Goal: Information Seeking & Learning: Learn about a topic

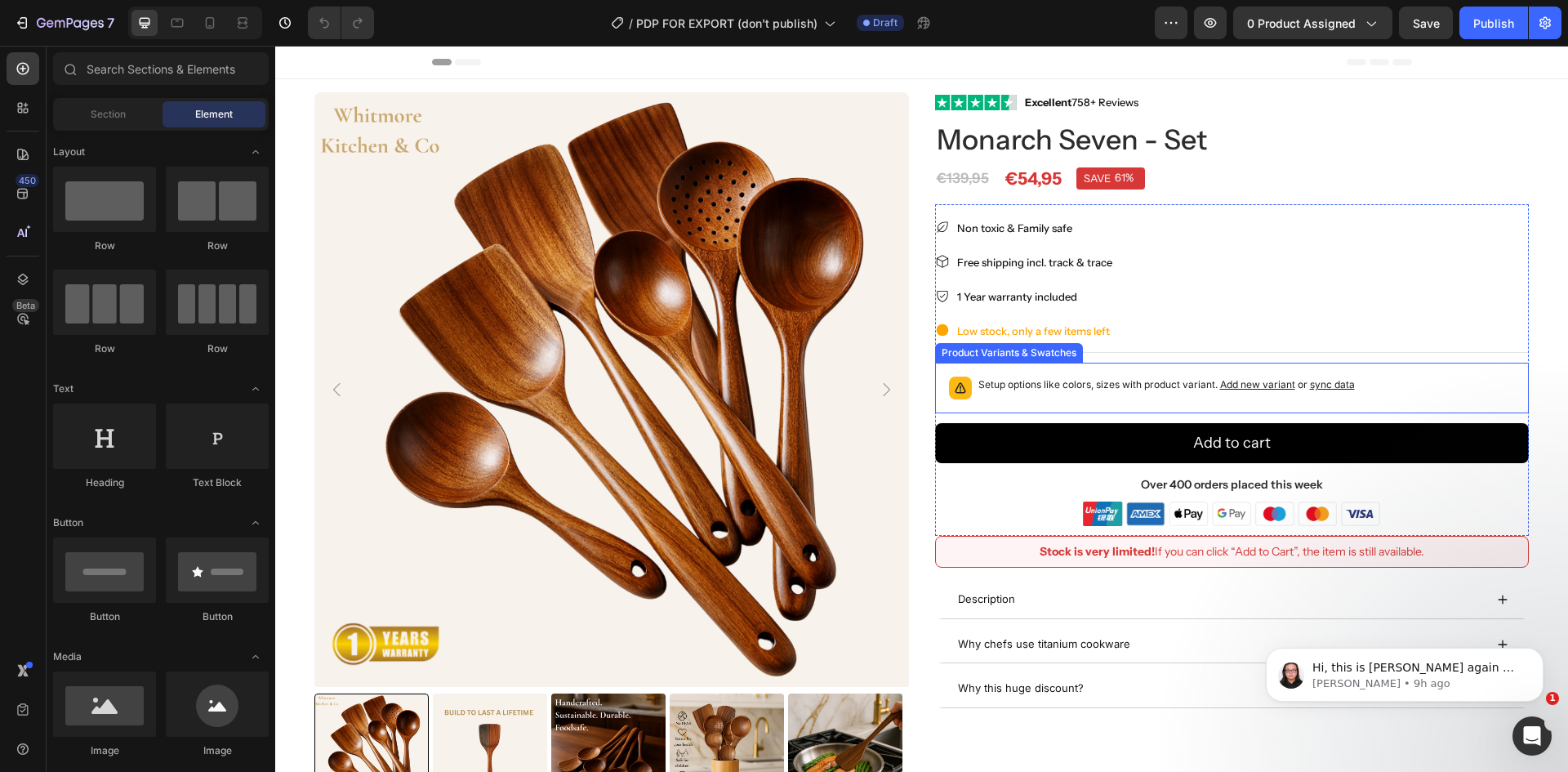
click at [1405, 386] on div "Setup options like colors, sizes with product variant. Add new variant or sync …" at bounding box center [1232, 388] width 580 height 36
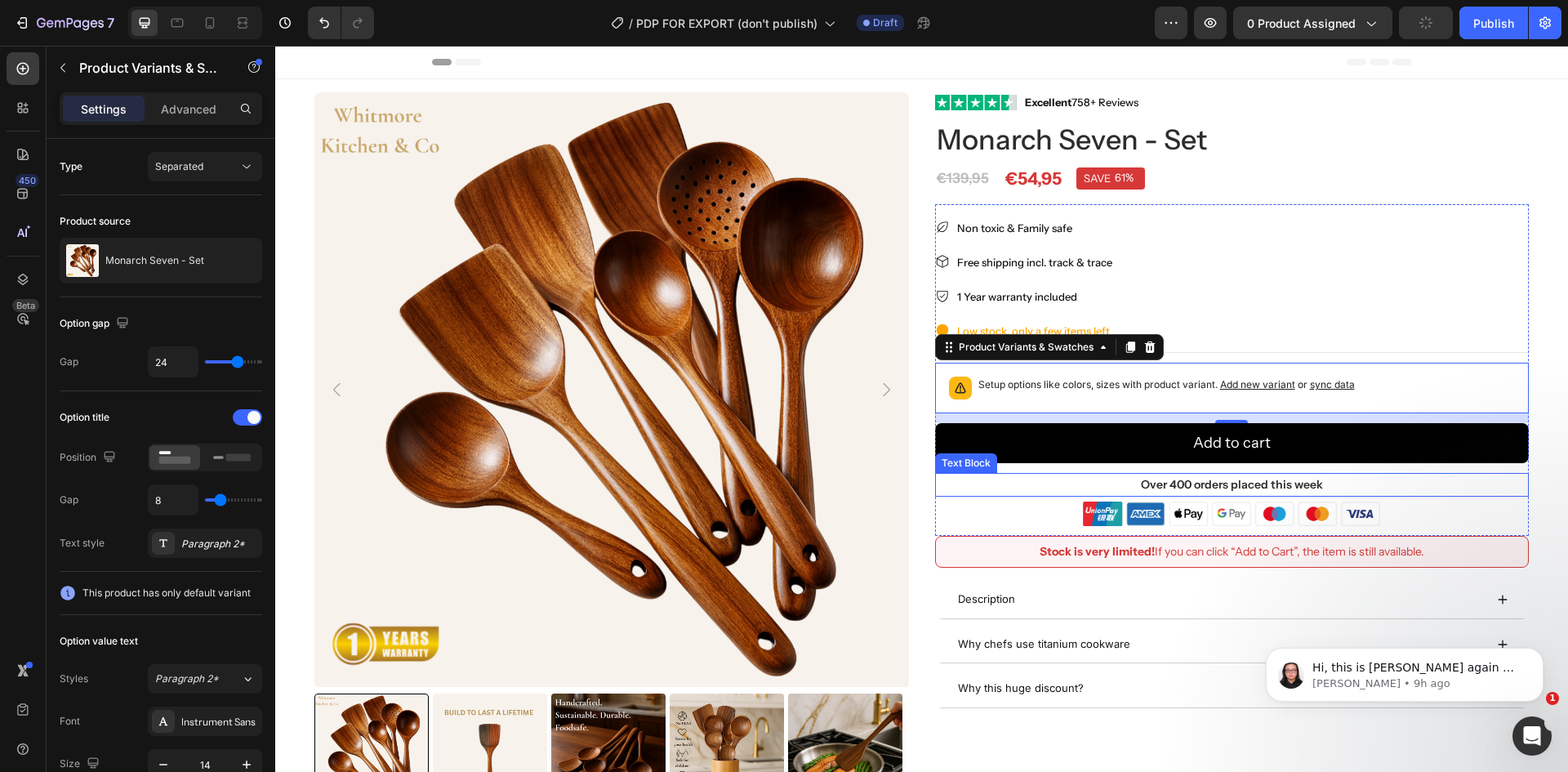
scroll to position [82, 0]
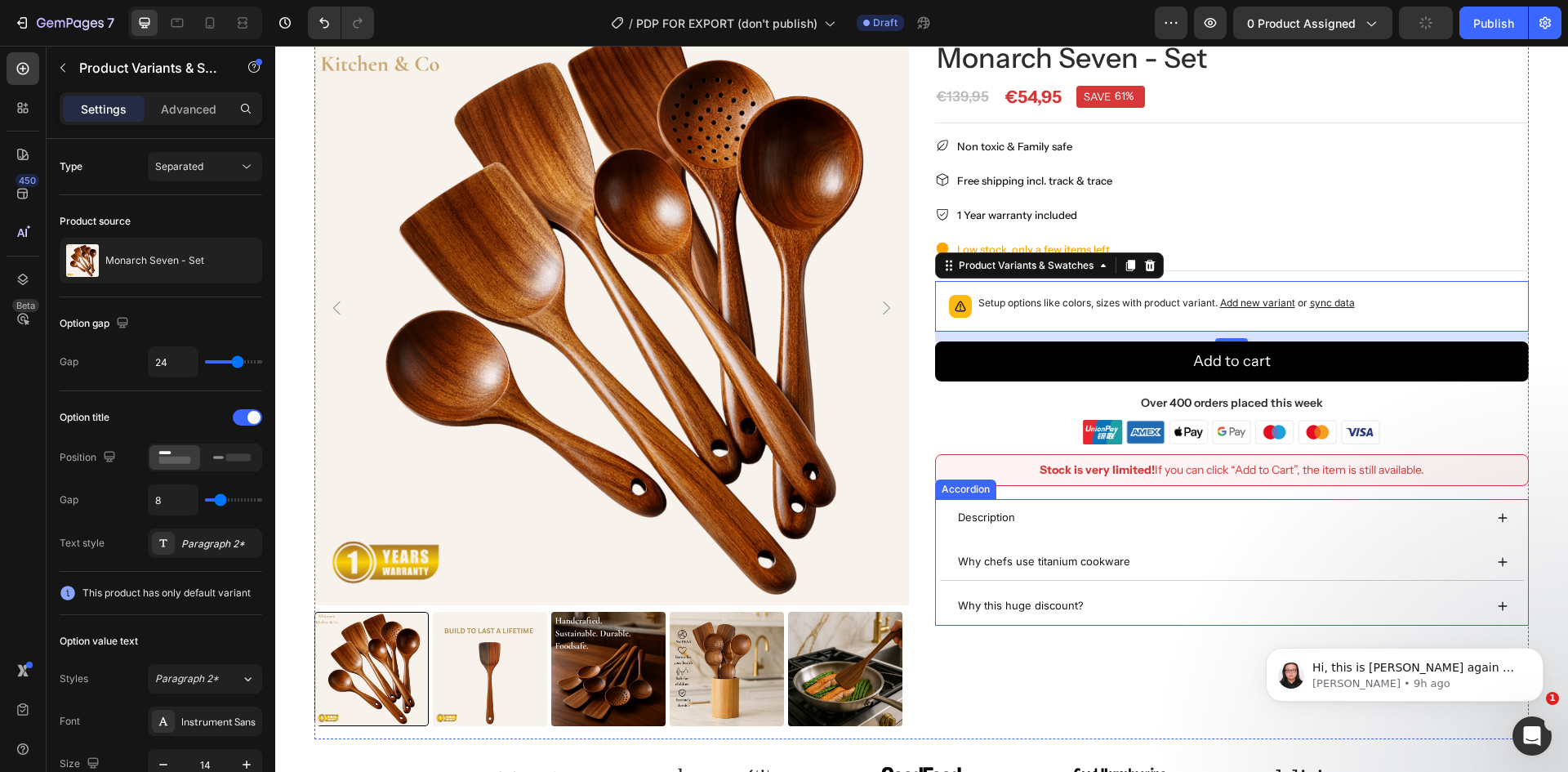
click at [1356, 509] on div "Description" at bounding box center [1220, 518] width 529 height 24
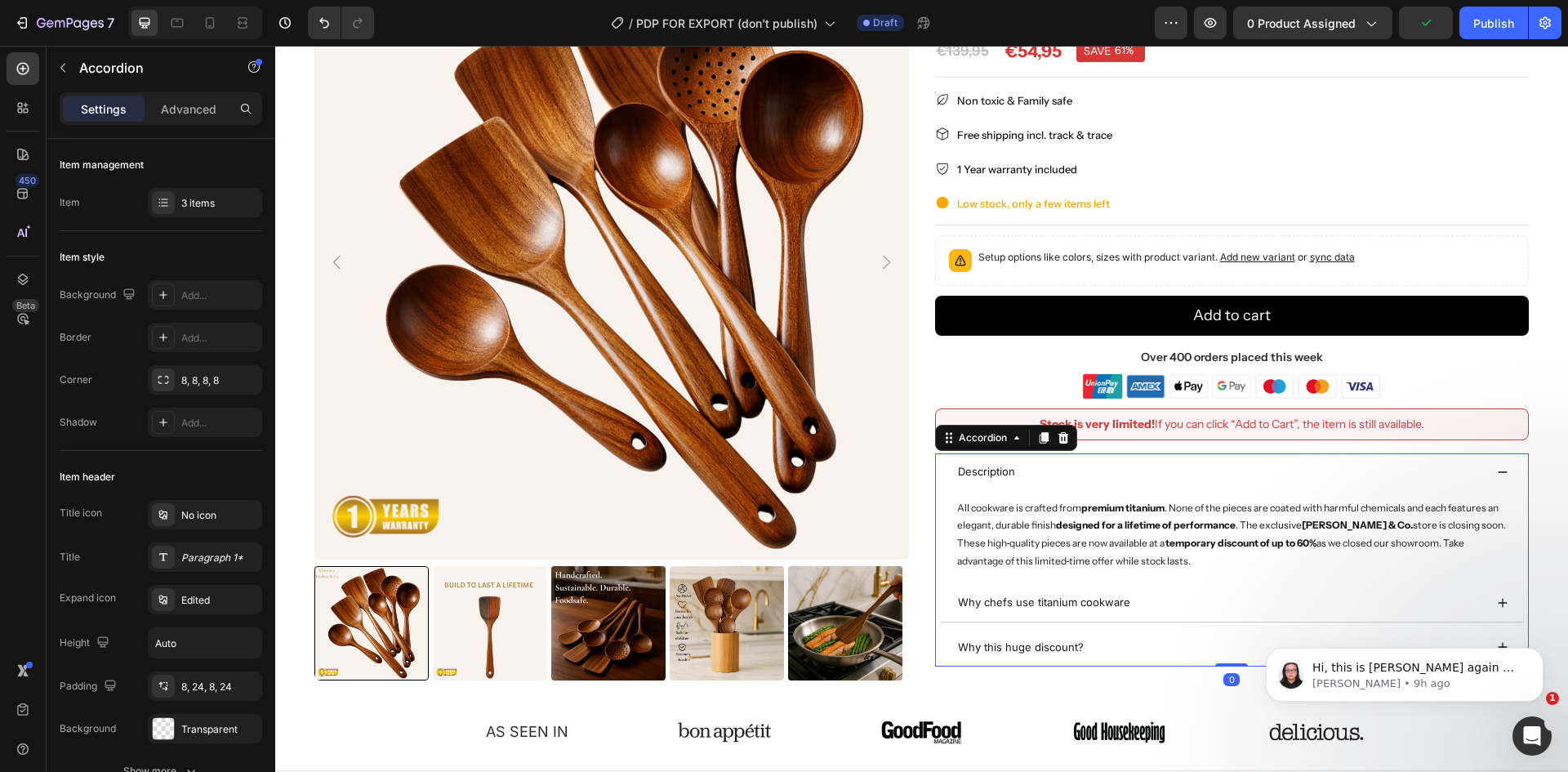
scroll to position [163, 0]
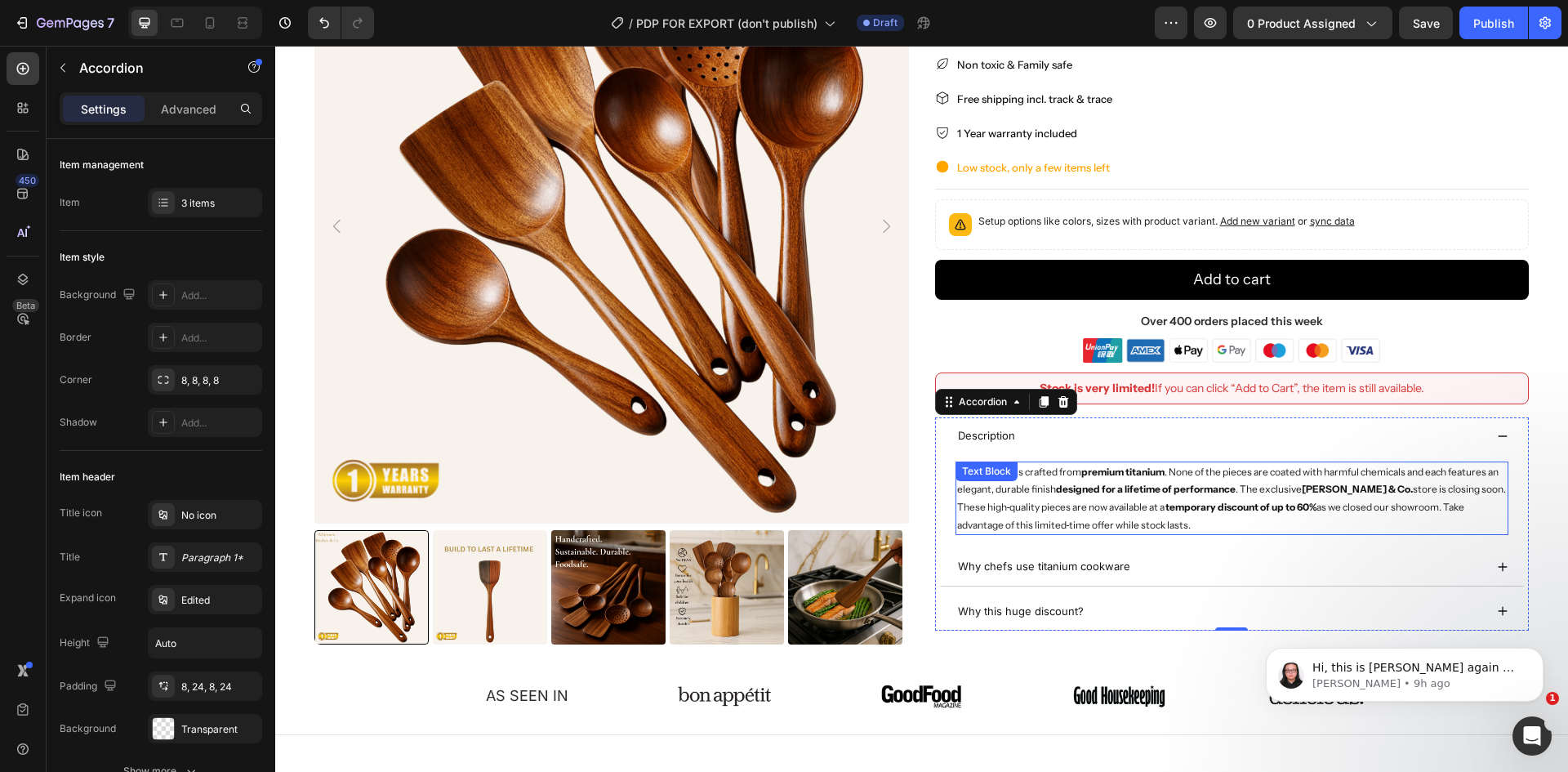
click at [1215, 470] on p "All cookware is crafted from premium titanium . None of the pieces are coated w…" at bounding box center [1232, 498] width 551 height 70
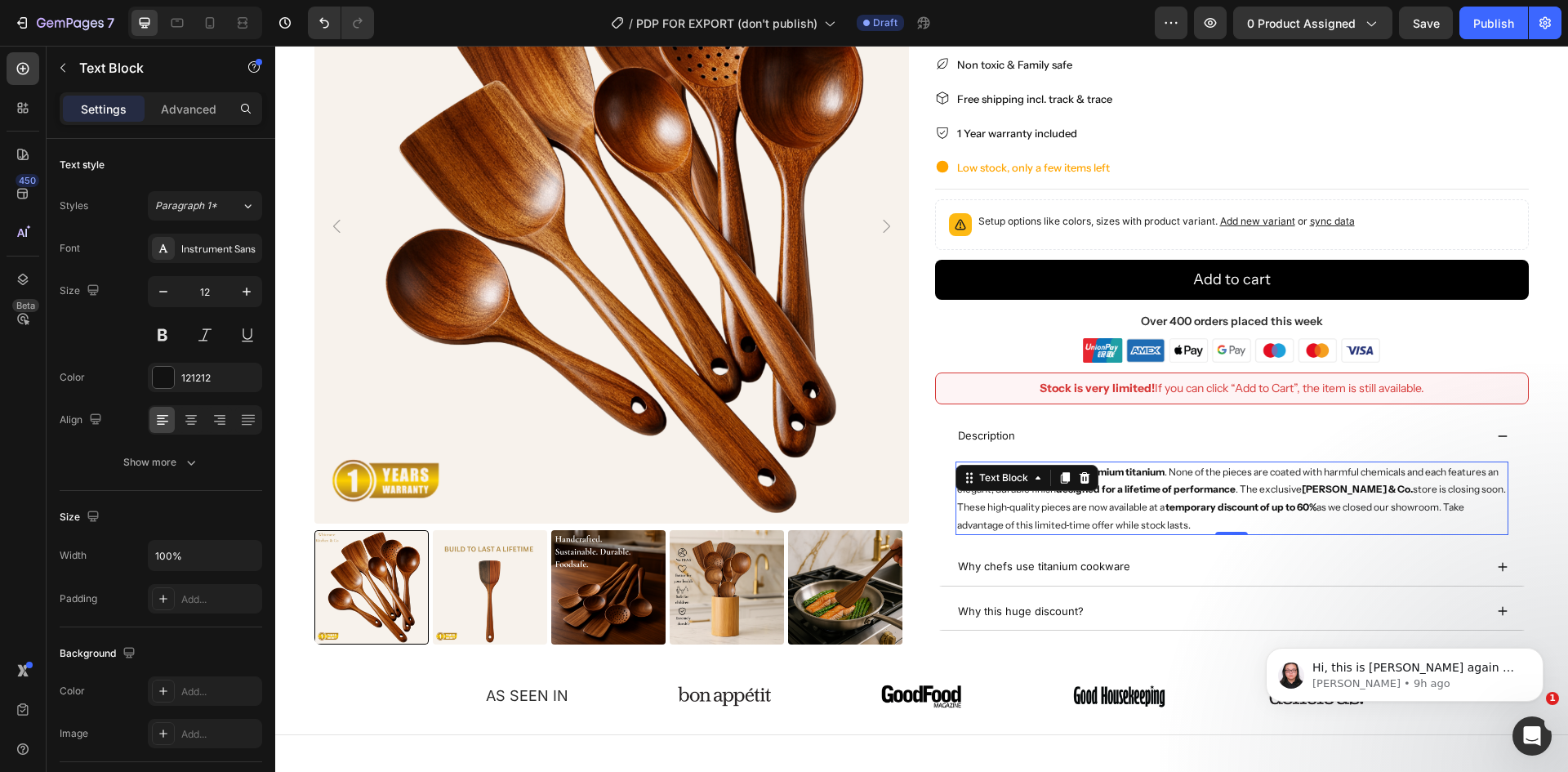
click at [1106, 470] on strong "premium titanium" at bounding box center [1123, 471] width 83 height 12
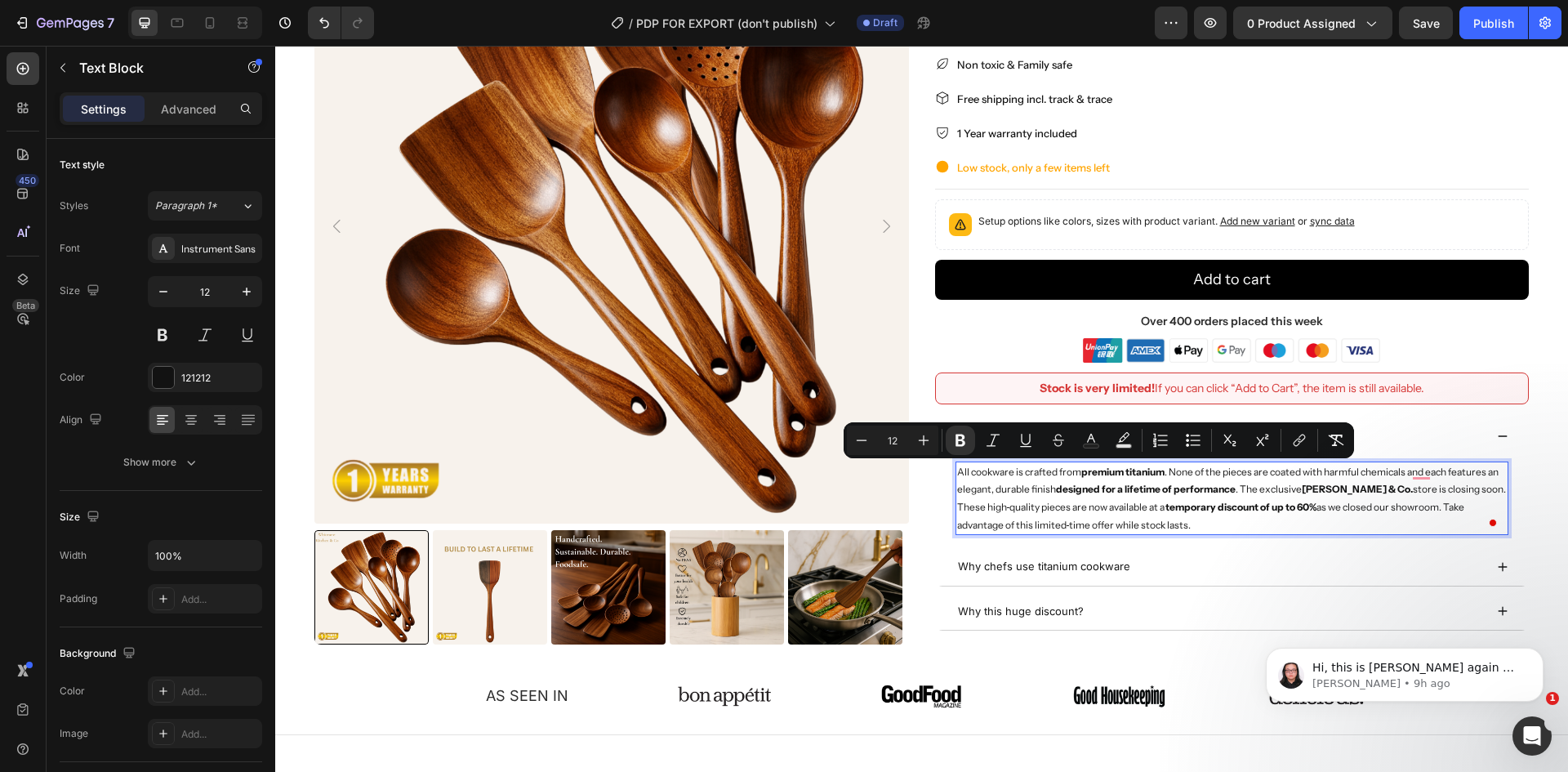
click at [1150, 471] on strong "premium titanium" at bounding box center [1123, 471] width 83 height 12
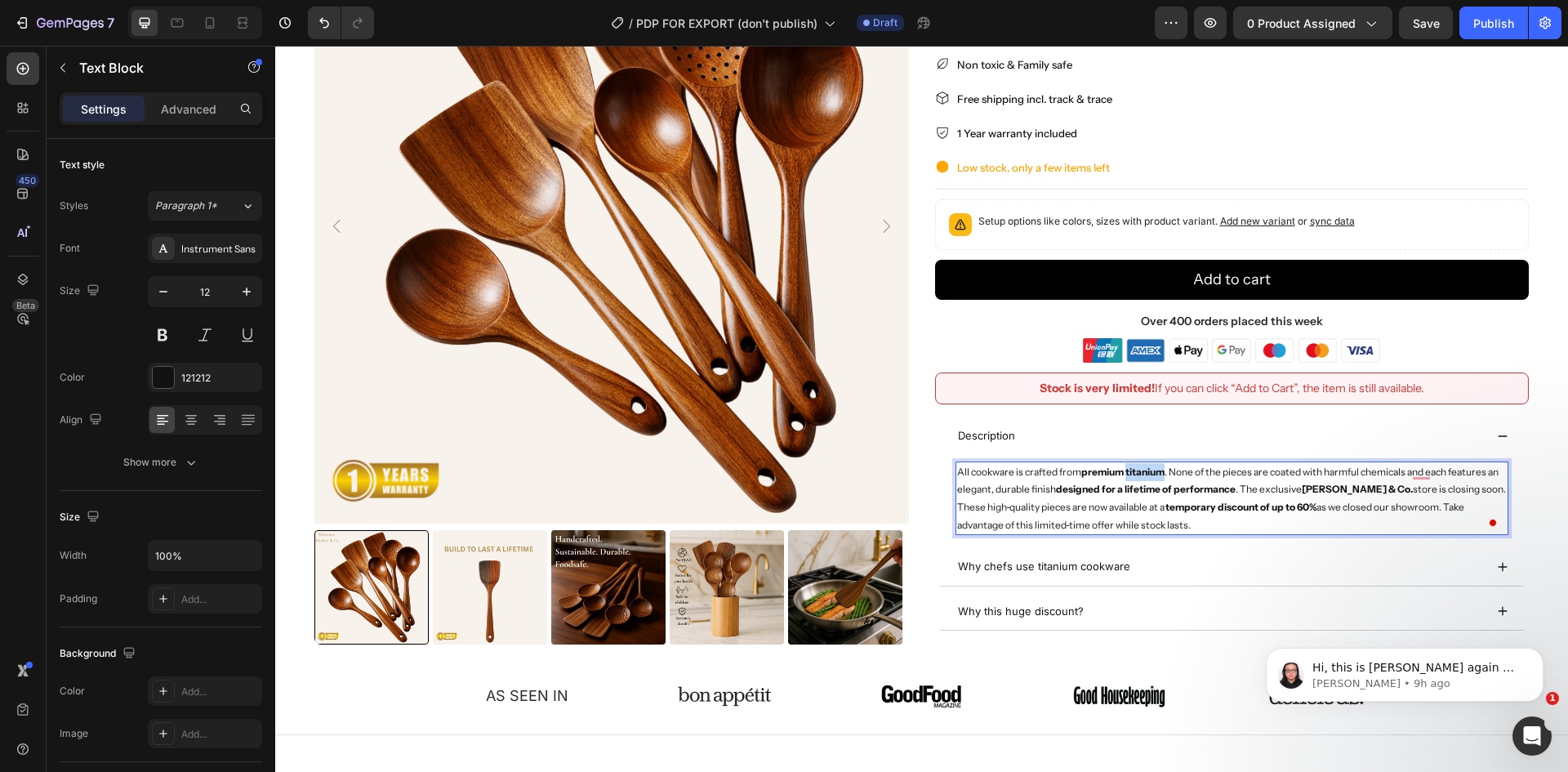
click at [1150, 471] on strong "premium titanium" at bounding box center [1123, 471] width 83 height 12
click at [1423, 516] on span "and" at bounding box center [1414, 517] width 23 height 20
click at [1369, 491] on strong "[PERSON_NAME] & Co." at bounding box center [1369, 489] width 111 height 12
click at [1029, 504] on p "All cookware is crafted from premium teakwood . None of the pieces are coated w…" at bounding box center [1232, 498] width 551 height 70
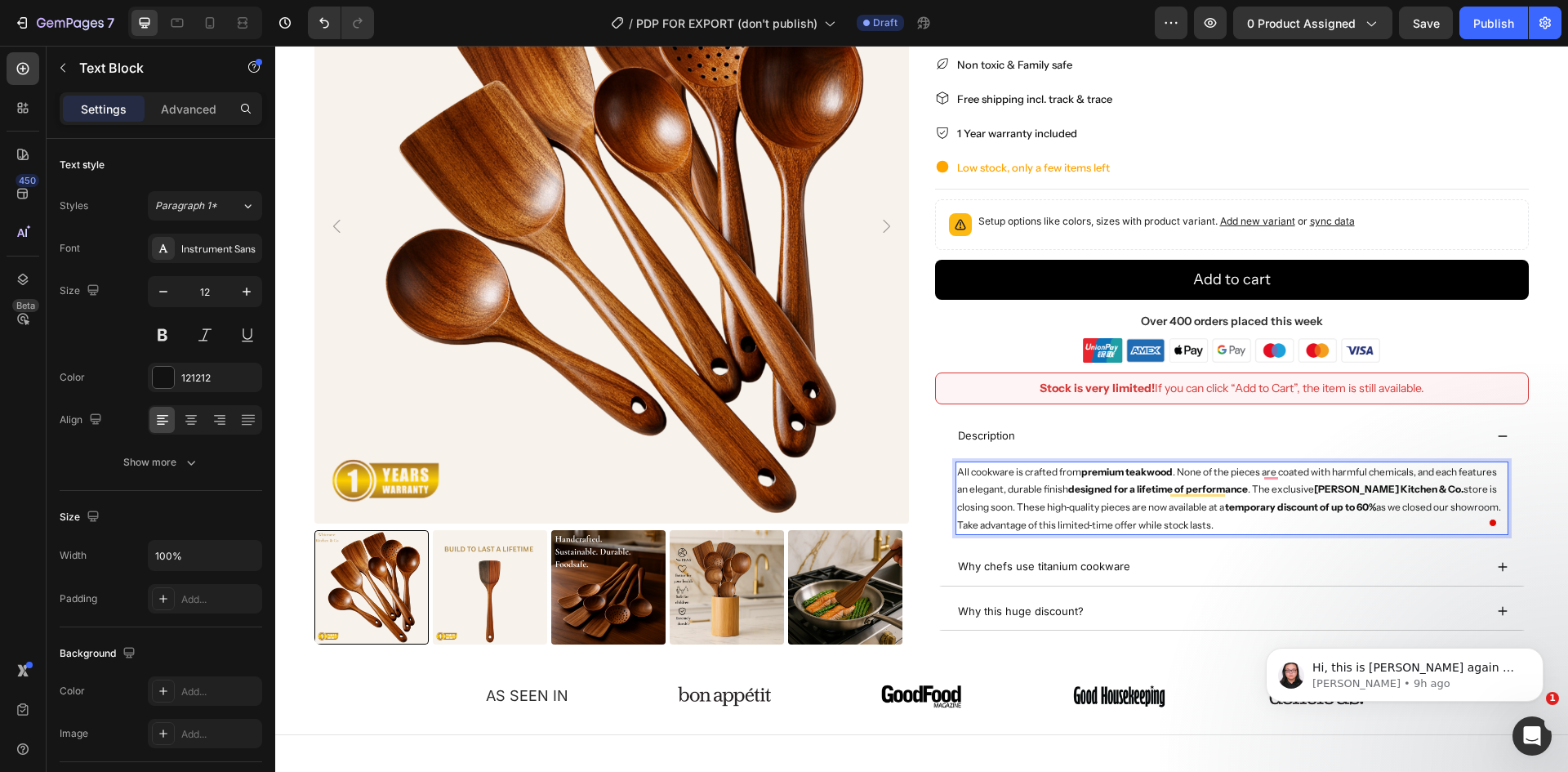
click at [1181, 504] on p "All cookware is crafted from premium teakwood . None of the pieces are coated w…" at bounding box center [1232, 498] width 551 height 70
click at [1137, 569] on div "Why chefs use titanium cookware" at bounding box center [1220, 567] width 529 height 24
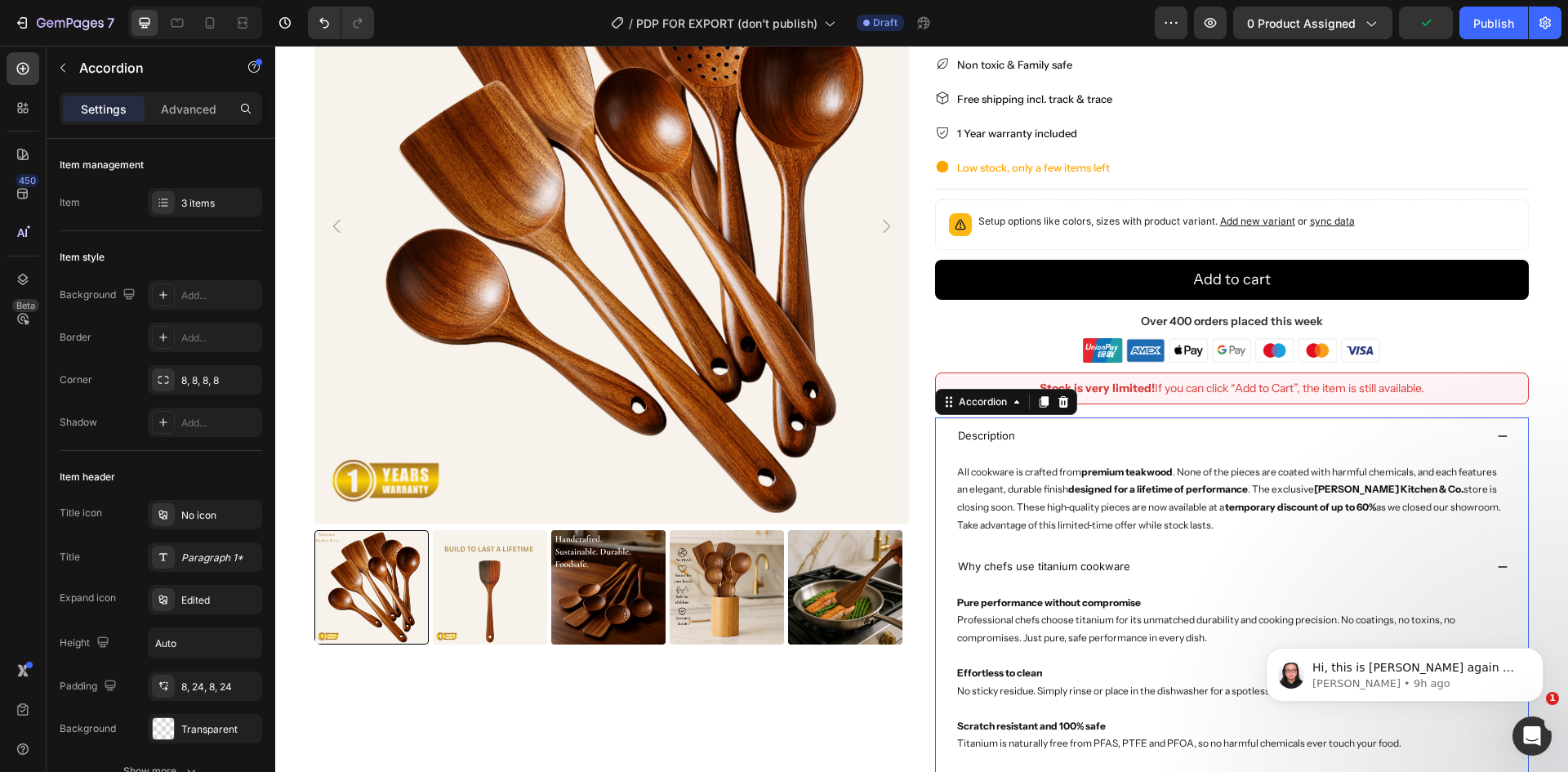
click at [1031, 565] on span "Why chefs use titanium cookware" at bounding box center [1044, 567] width 173 height 13
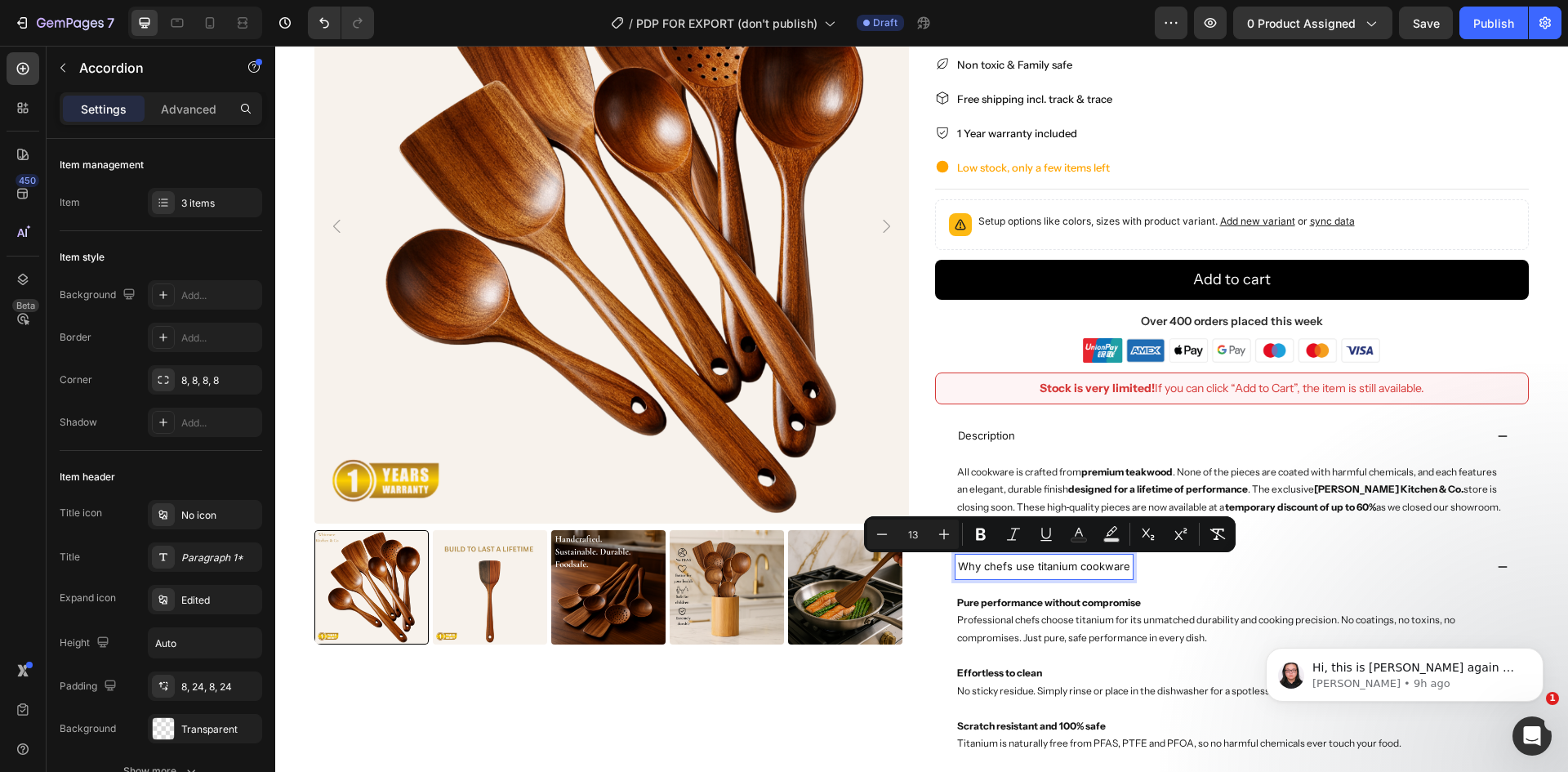
click at [1000, 565] on span "Why chefs use titanium cookware" at bounding box center [1044, 567] width 173 height 13
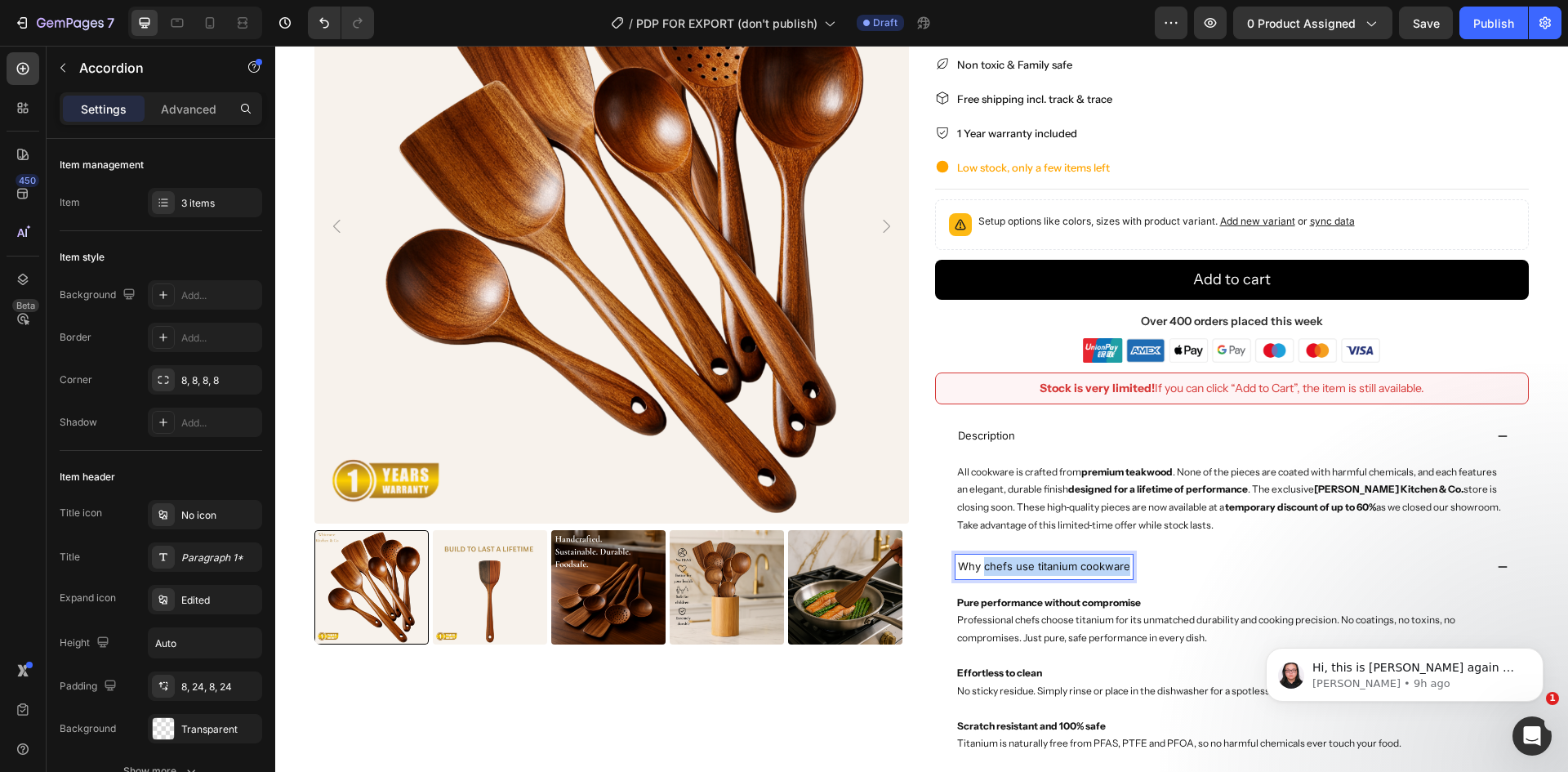
drag, startPoint x: 978, startPoint y: 566, endPoint x: 1119, endPoint y: 564, distance: 141.0
click at [1119, 564] on span "Why chefs use titanium cookware" at bounding box center [1044, 567] width 173 height 13
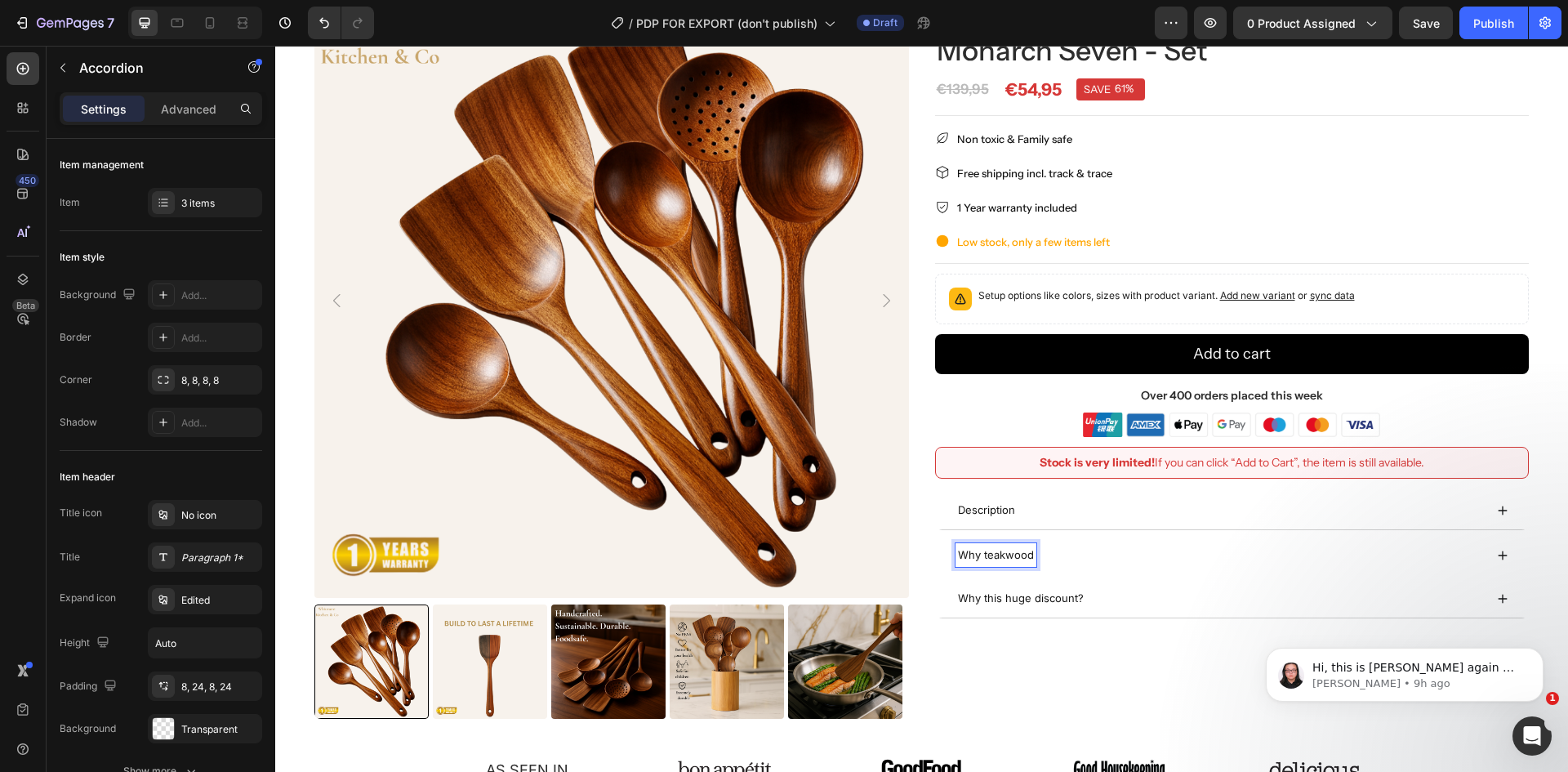
scroll to position [78, 0]
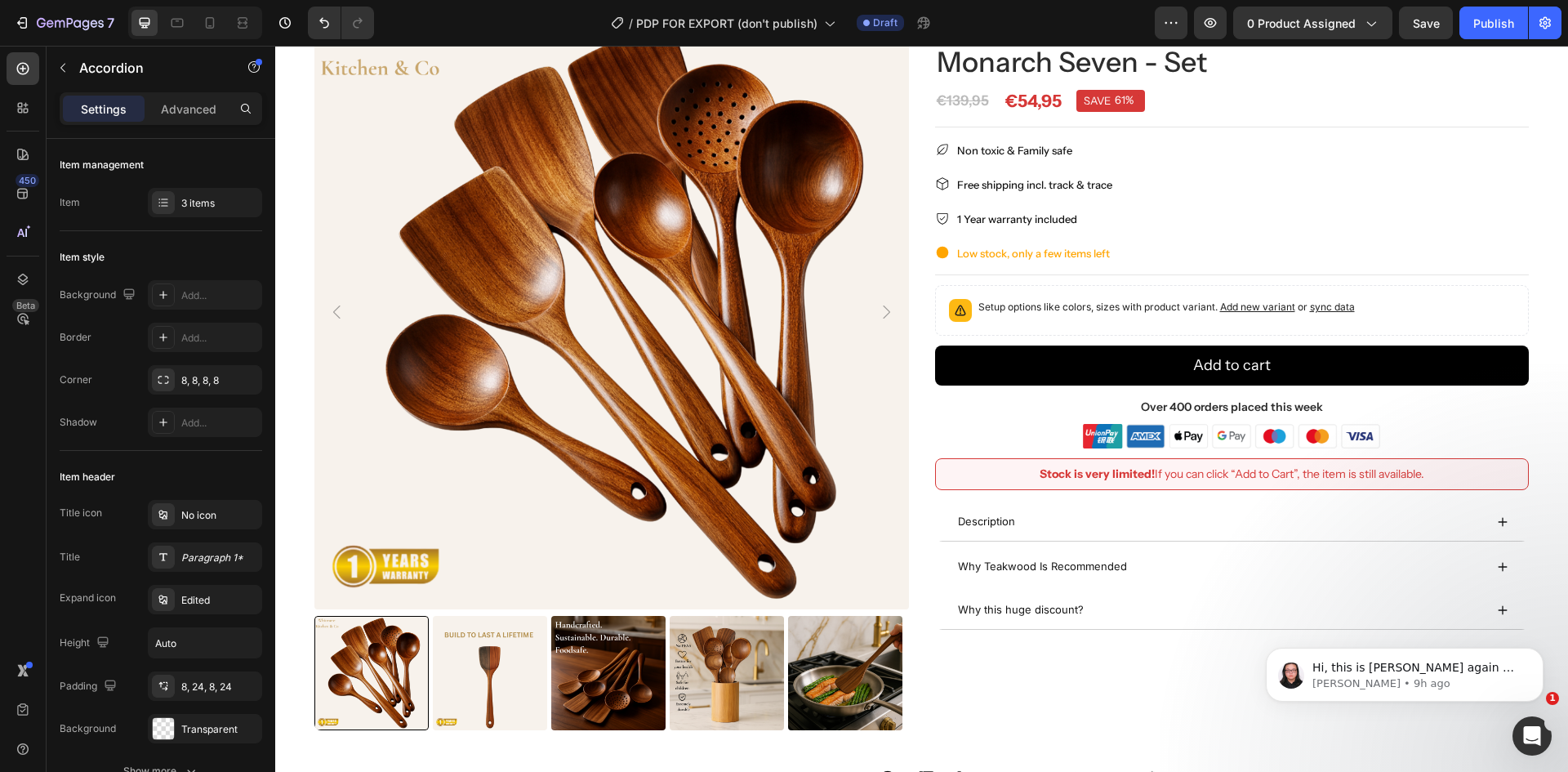
click at [1181, 563] on div "Why Teakwood Is Recommended" at bounding box center [1220, 567] width 529 height 24
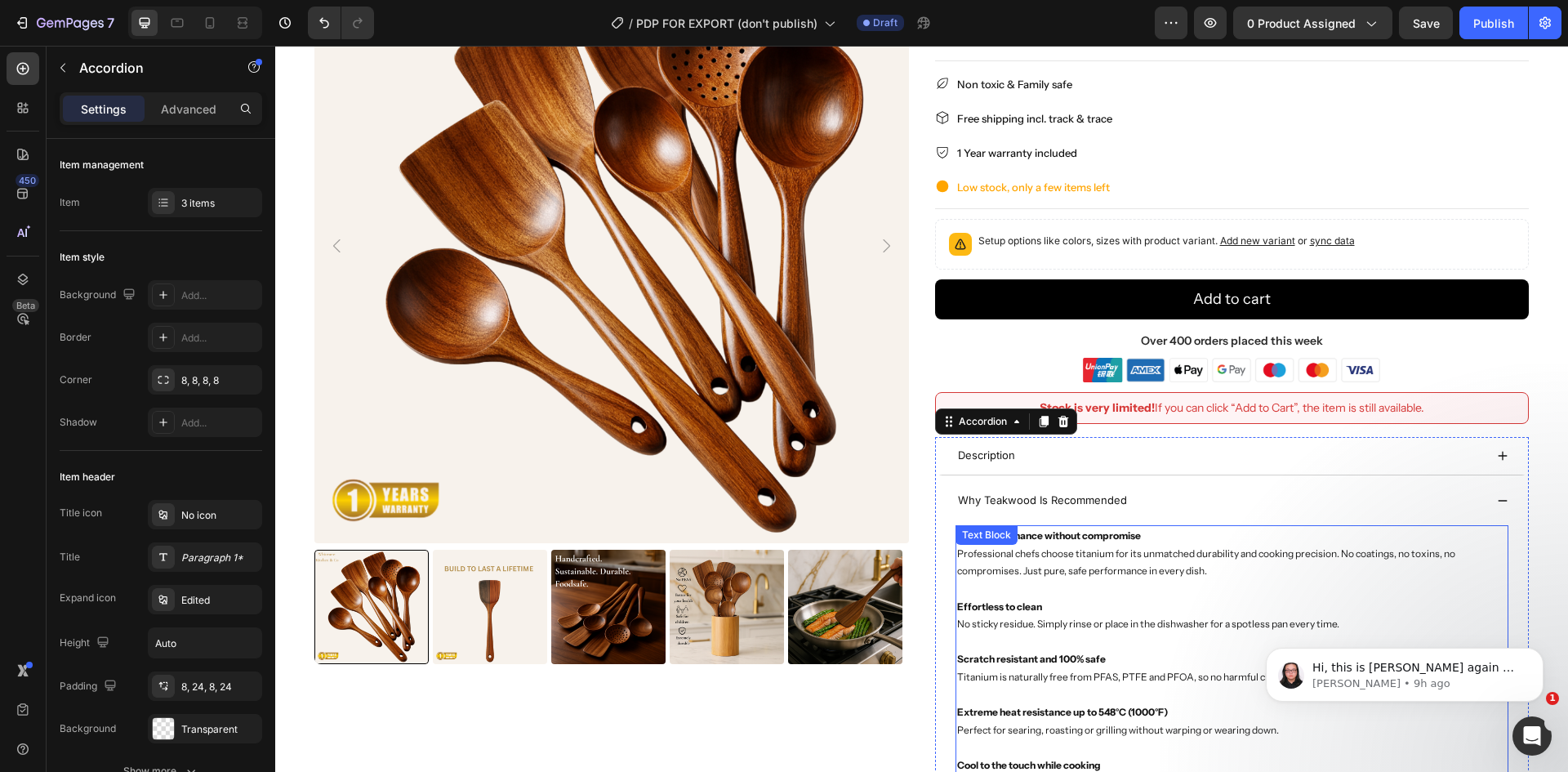
scroll to position [159, 0]
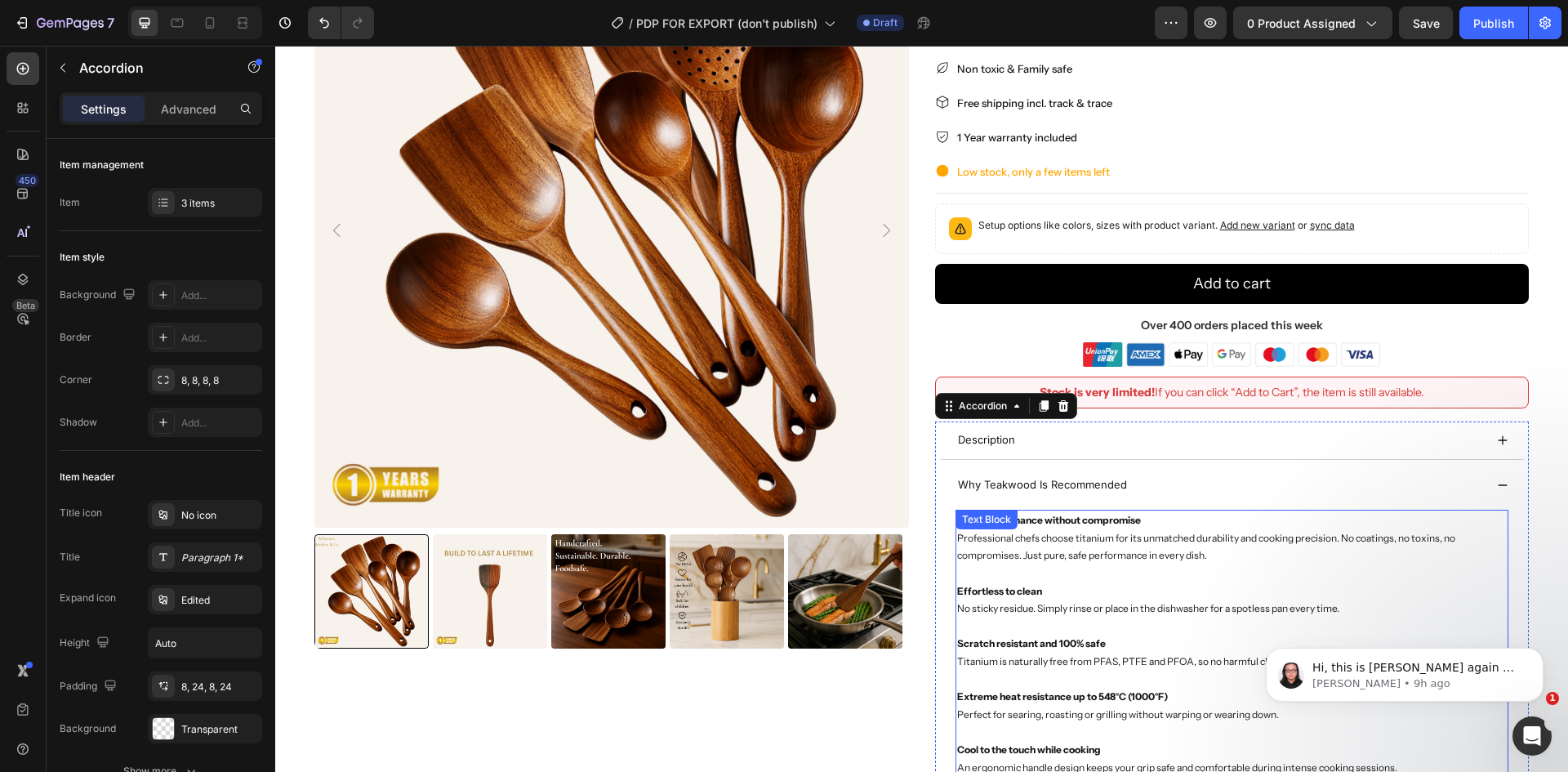
click at [1121, 553] on p "Pure performance without compromise Professional chefs choose titanium for its …" at bounding box center [1232, 538] width 551 height 53
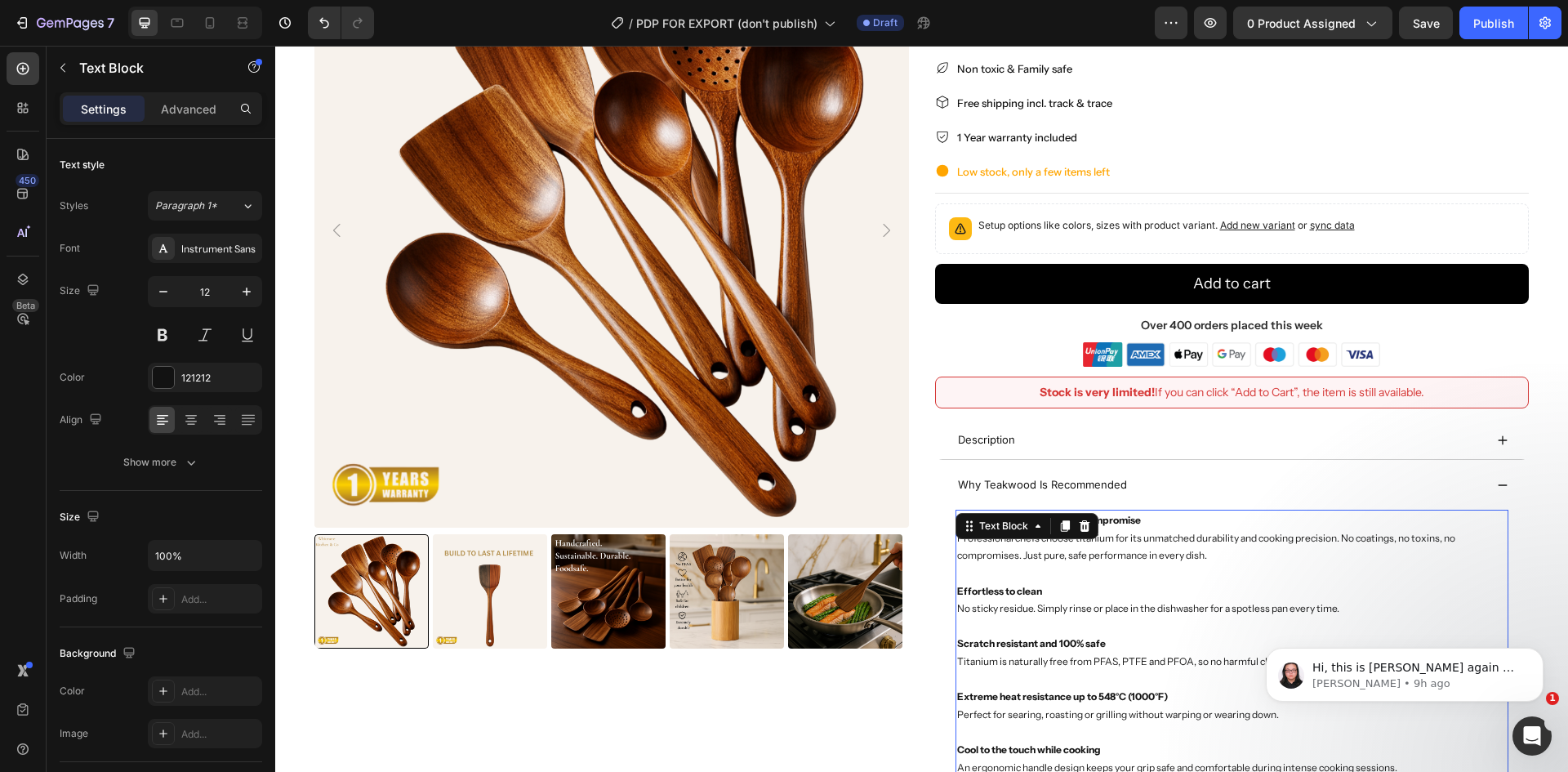
click at [1132, 535] on p "Pure performance without compromise Professional chefs choose titanium for its …" at bounding box center [1232, 538] width 551 height 53
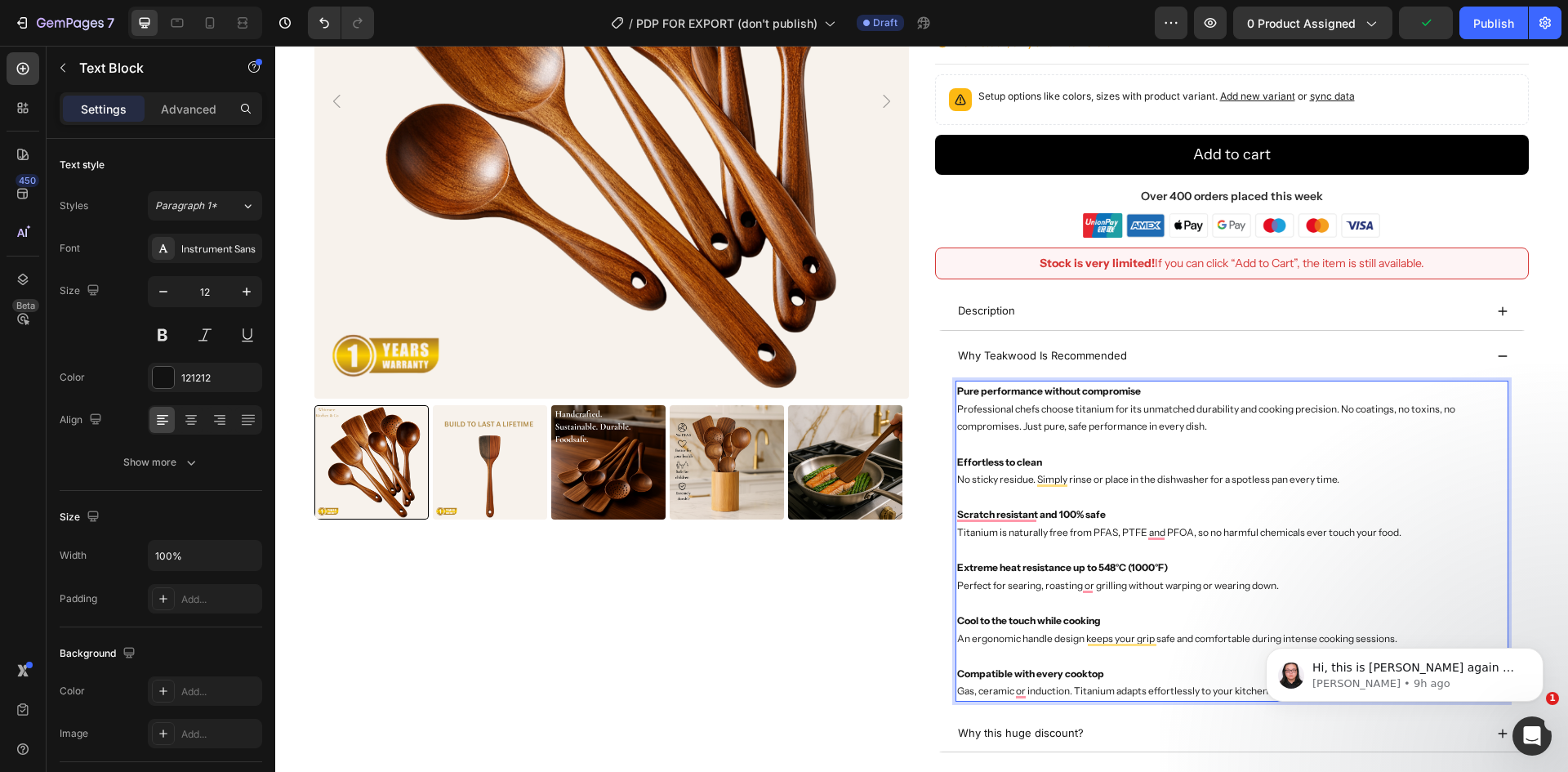
scroll to position [323, 0]
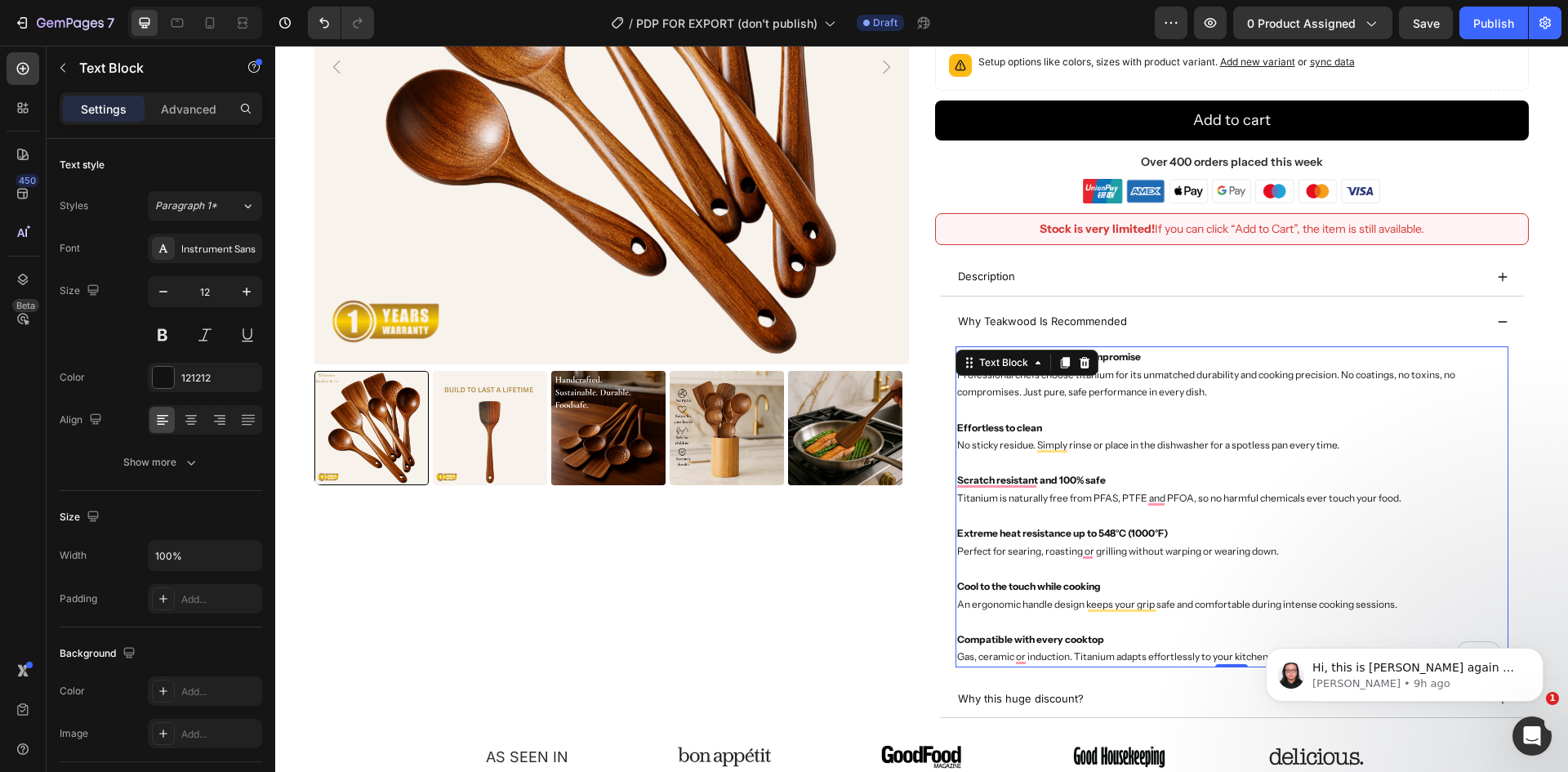
click at [1191, 386] on p "Pure performance without compromise Professional chefs choose titanium for its …" at bounding box center [1232, 374] width 551 height 53
click at [1307, 380] on p "Pure performance without compromise Professional chefs choose titanium for its …" at bounding box center [1232, 374] width 551 height 53
click at [1236, 407] on p "Rich Text Editor. Editing area: main" at bounding box center [1232, 410] width 551 height 18
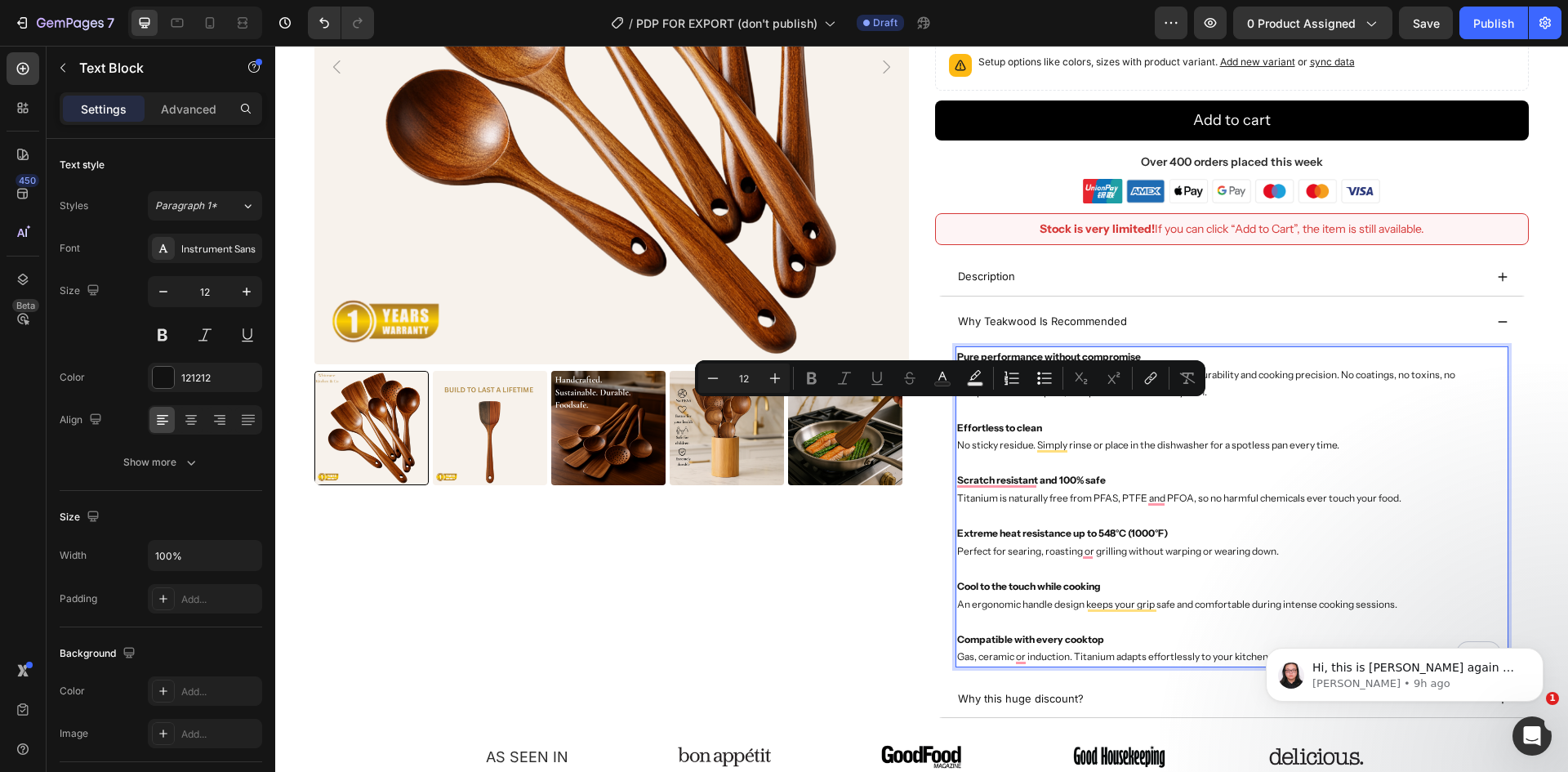
click at [1222, 396] on p "Pure performance without compromise Professional chefs choose titanium for its …" at bounding box center [1232, 374] width 551 height 53
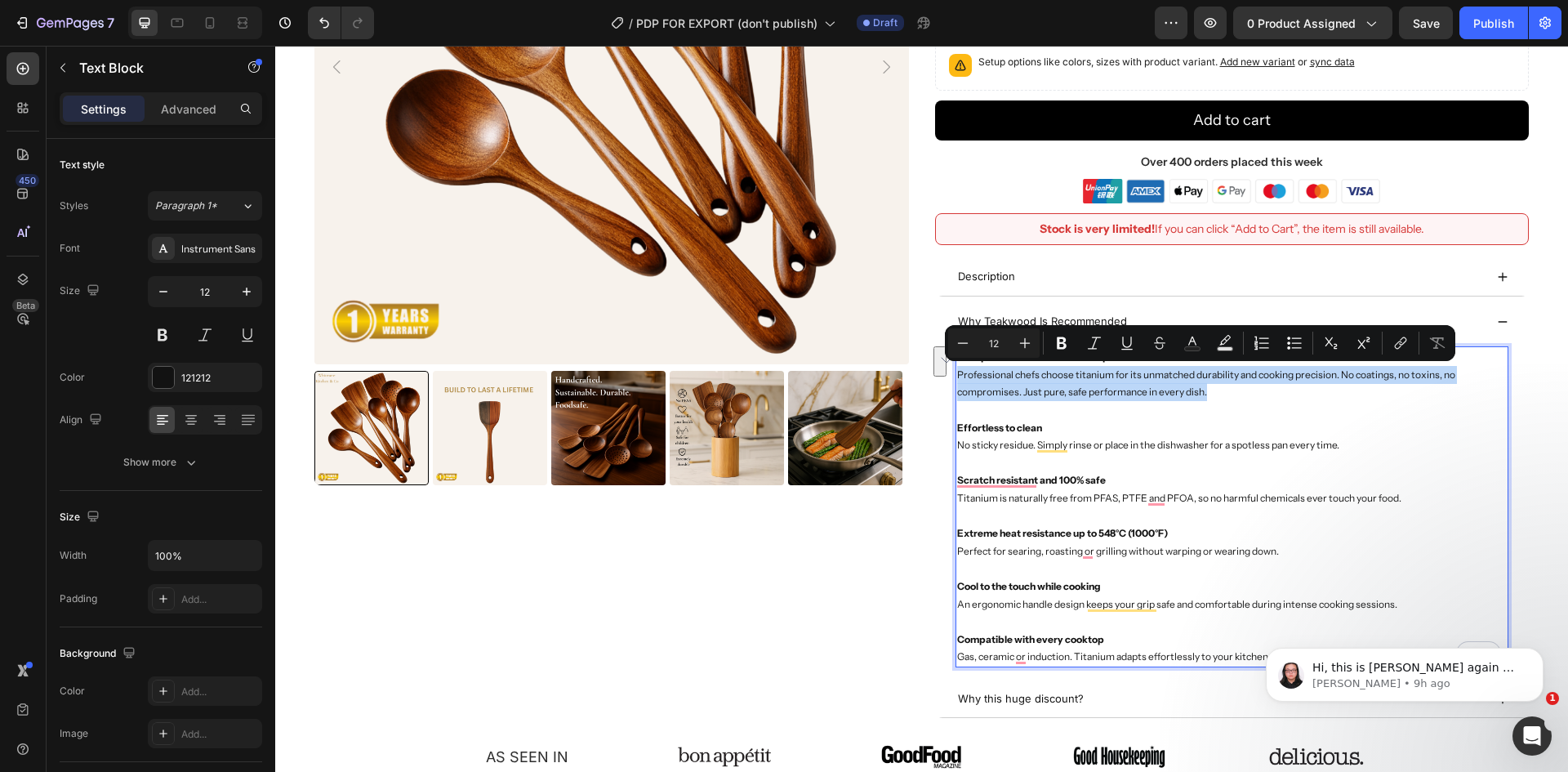
drag, startPoint x: 1208, startPoint y: 396, endPoint x: 952, endPoint y: 370, distance: 257.3
click at [957, 370] on p "Pure performance without compromise Professional chefs choose titanium for its …" at bounding box center [1232, 374] width 551 height 53
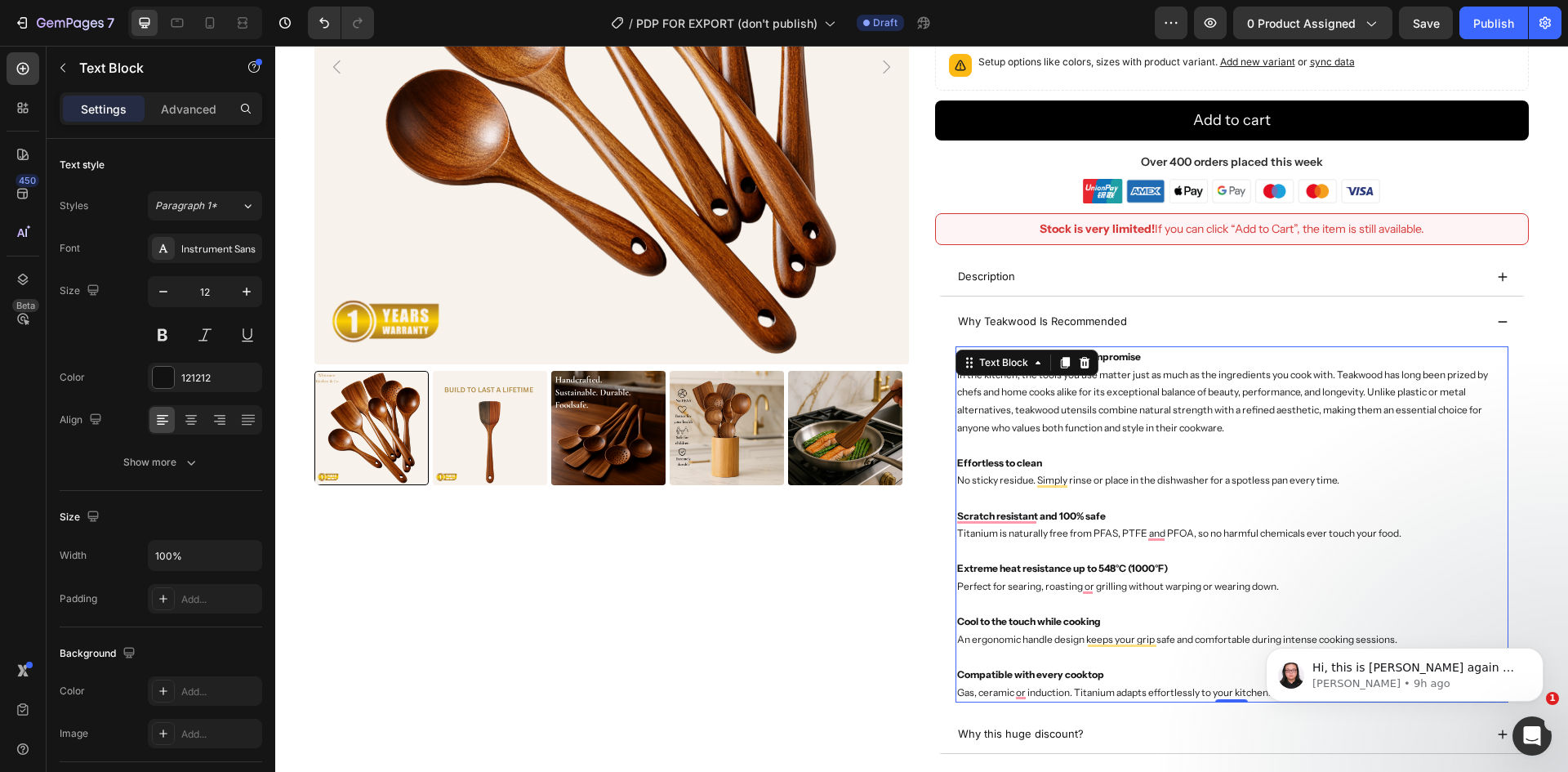
click at [1050, 463] on p "Effortless to clean No sticky residue. Simply rinse or place in the dishwasher …" at bounding box center [1232, 471] width 551 height 36
click at [989, 457] on strong "Effortless to clean" at bounding box center [999, 463] width 85 height 12
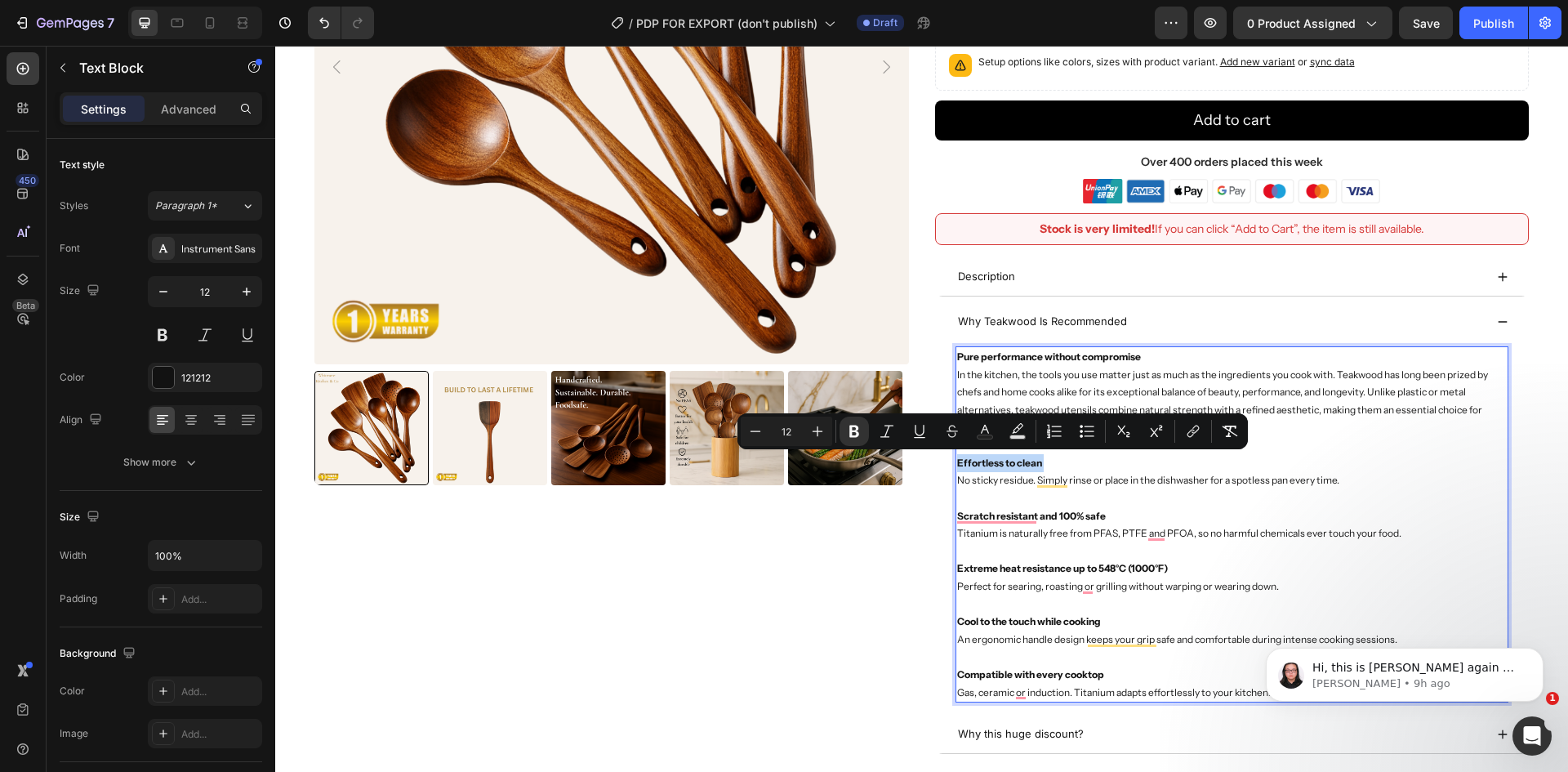
click at [1046, 460] on p "Effortless to clean No sticky residue. Simply rinse or place in the dishwasher …" at bounding box center [1232, 471] width 551 height 36
drag, startPoint x: 1038, startPoint y: 461, endPoint x: 951, endPoint y: 461, distance: 87.0
click at [957, 461] on p "Effortless to clean No sticky residue. Simply rinse or place in the dishwasher …" at bounding box center [1232, 471] width 551 height 36
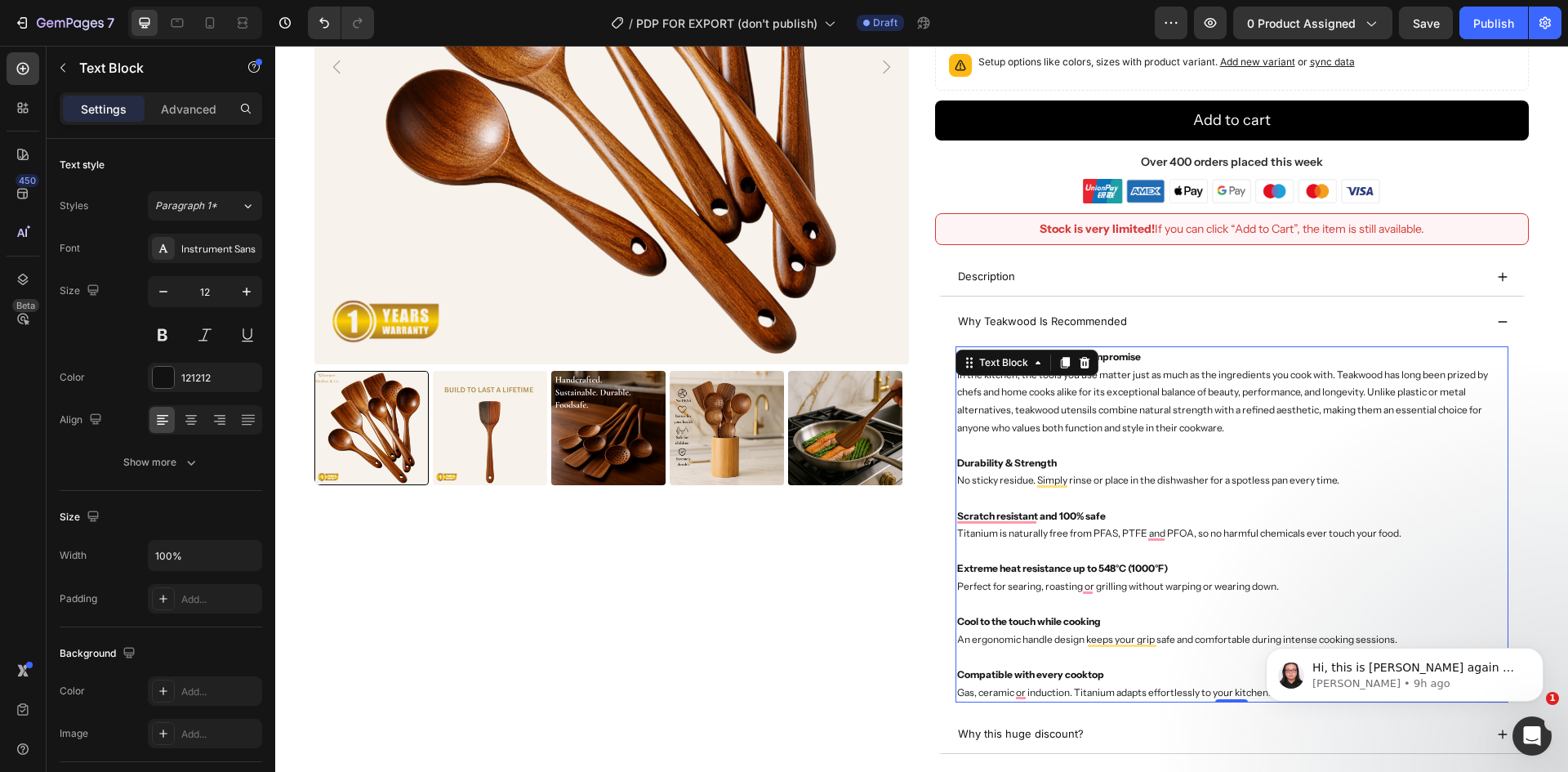
click at [1180, 477] on p "Durability & Strength No sticky residue. Simply rinse or place in the dishwashe…" at bounding box center [1232, 471] width 551 height 36
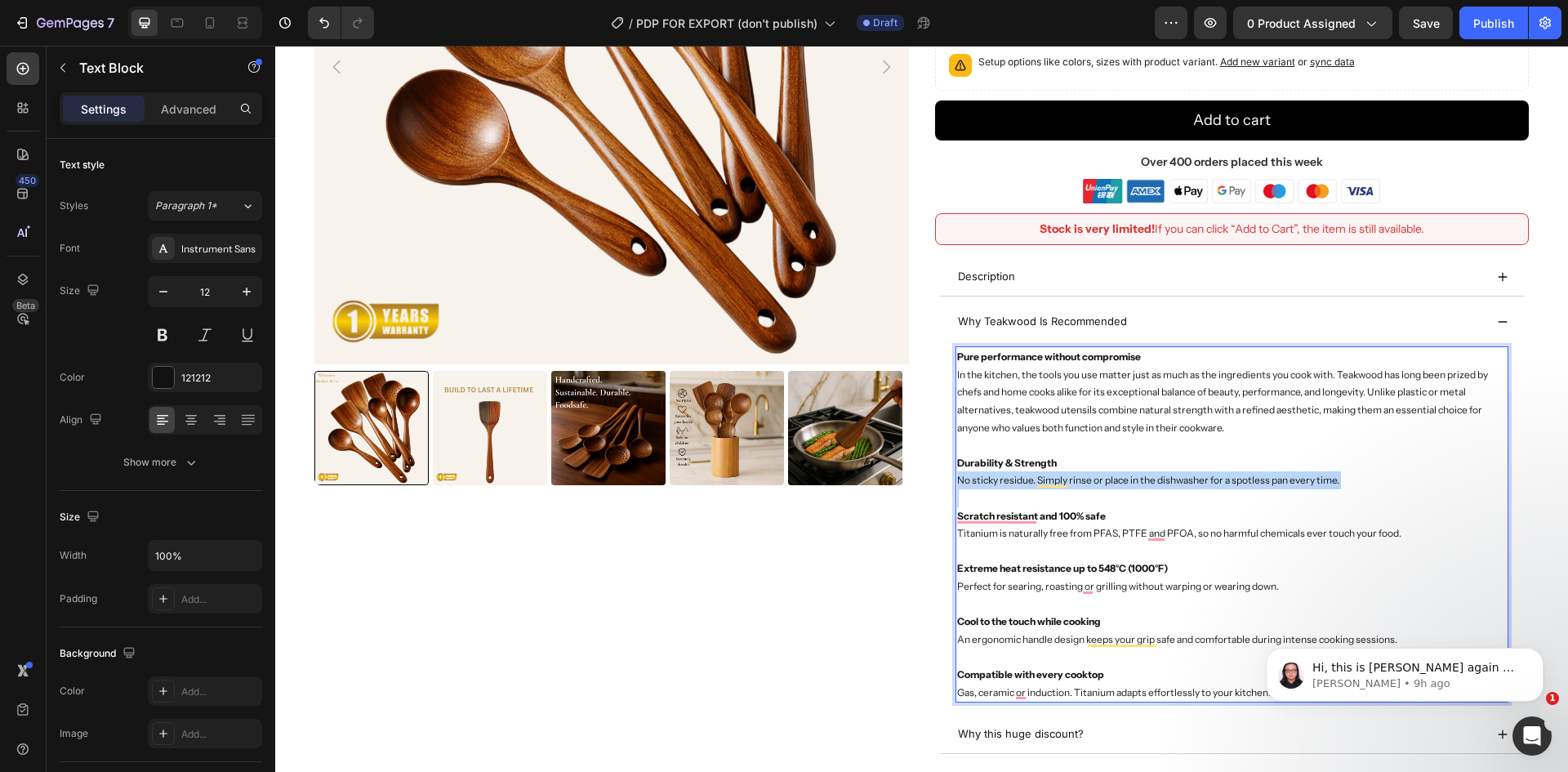
click at [1180, 477] on p "Durability & Strength No sticky residue. Simply rinse or place in the dishwashe…" at bounding box center [1232, 471] width 551 height 36
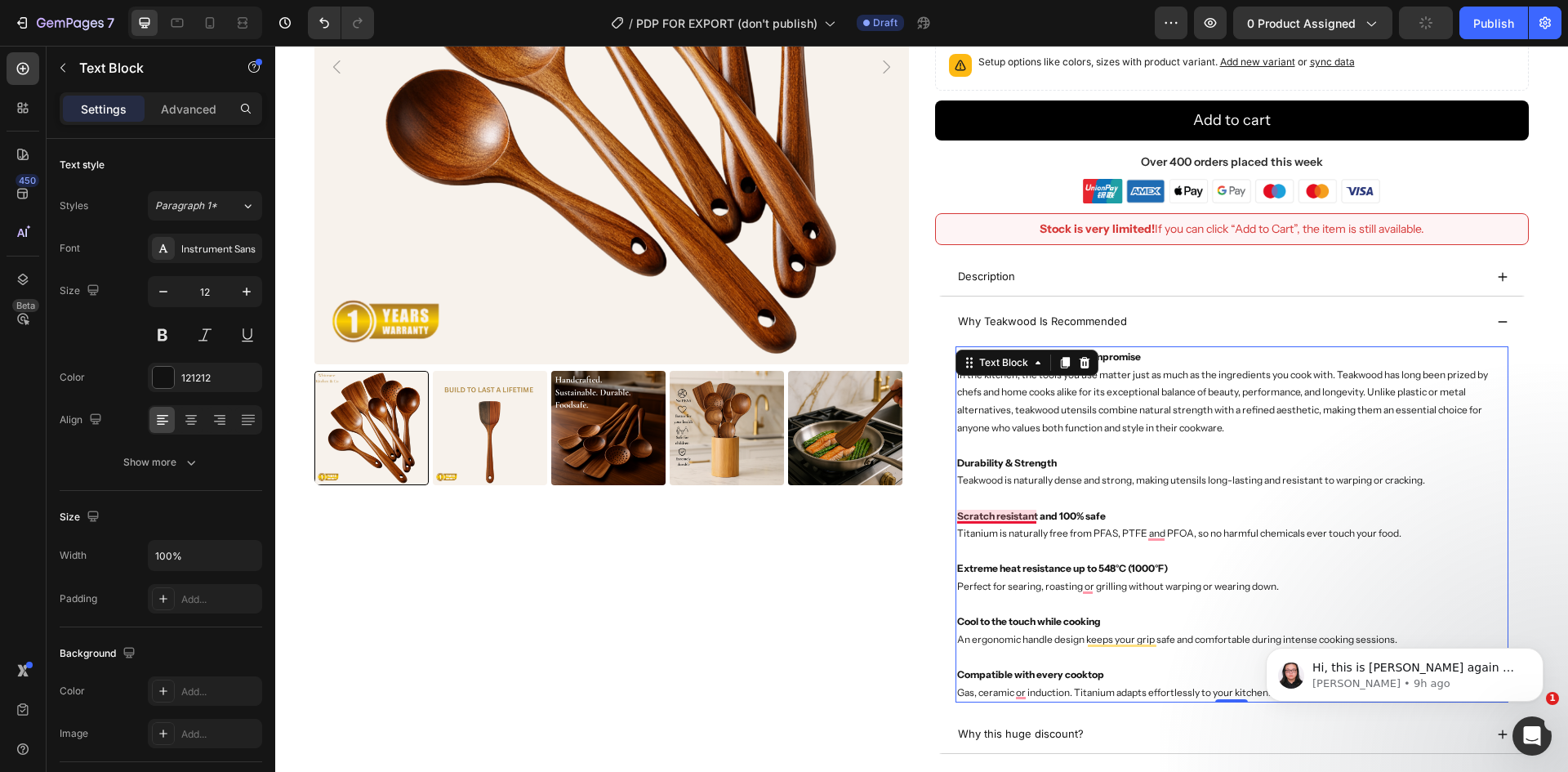
click at [1009, 513] on strong "Scratch resistant and 100% safe" at bounding box center [1031, 516] width 149 height 12
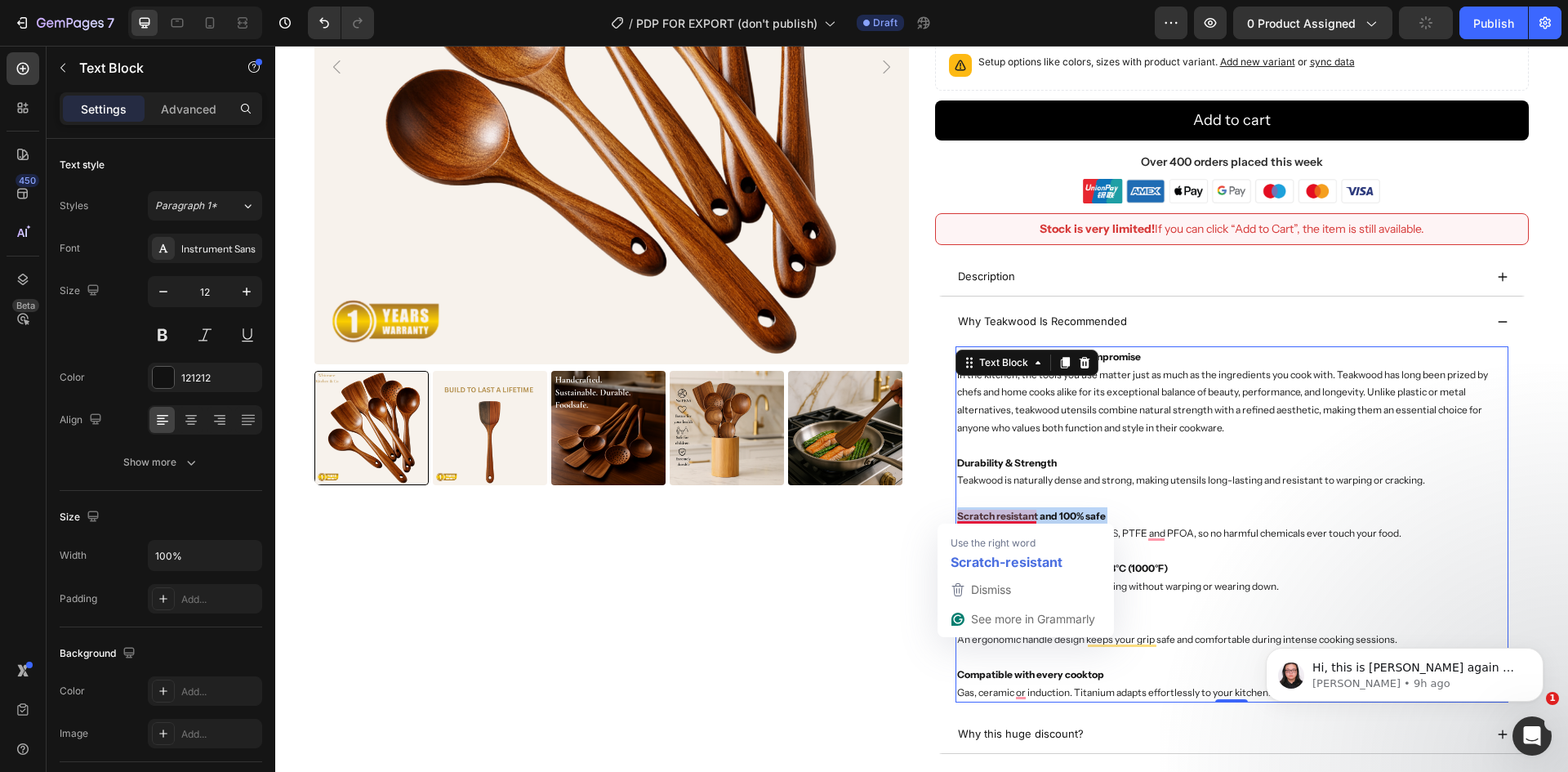
click at [1009, 513] on strong "Scratch resistant and 100% safe" at bounding box center [1031, 516] width 149 height 12
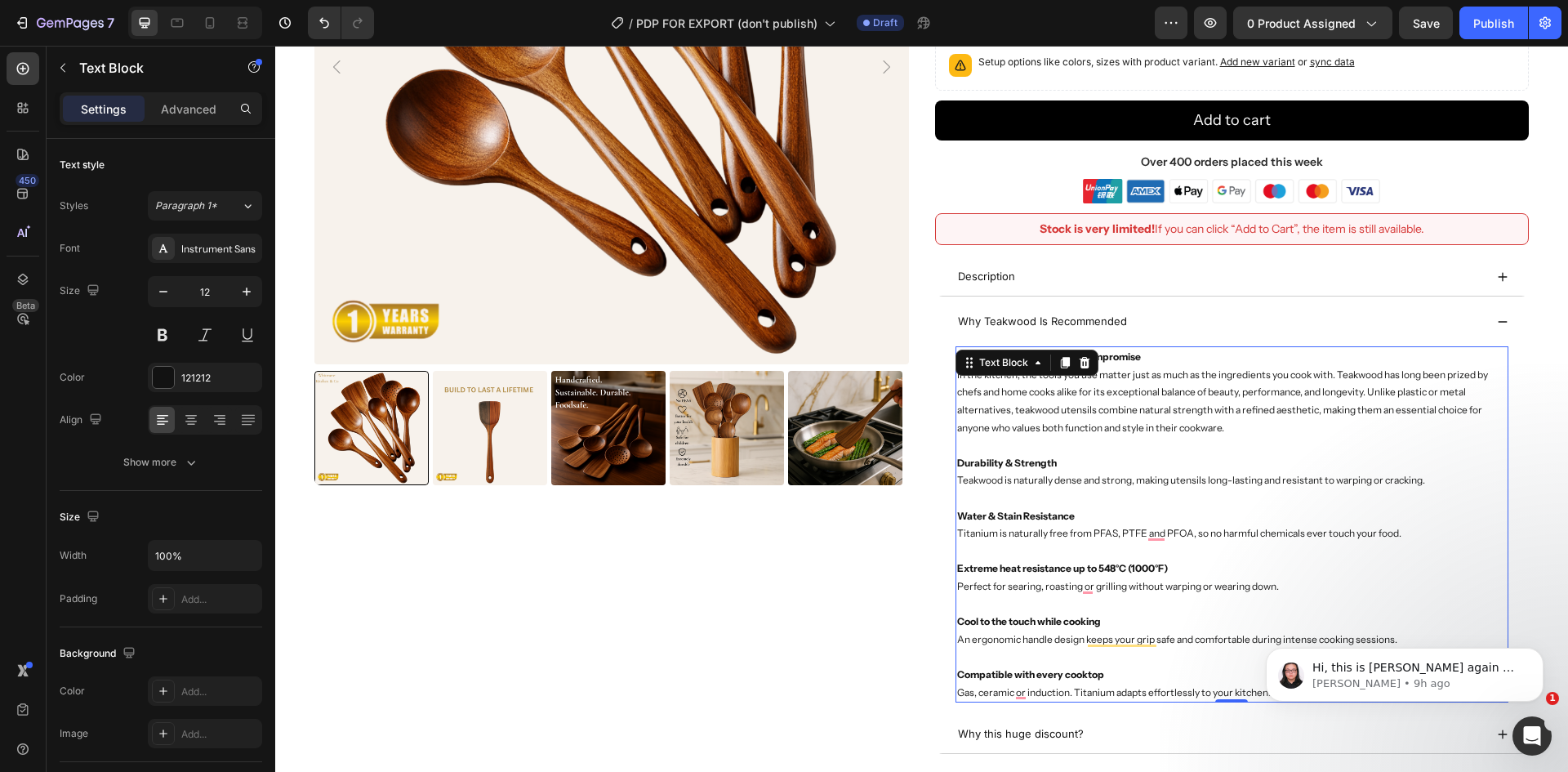
click at [1088, 530] on p "Titanium is naturally free from PFAS, PTFE and PFOA, so no harmful chemicals ev…" at bounding box center [1232, 533] width 551 height 18
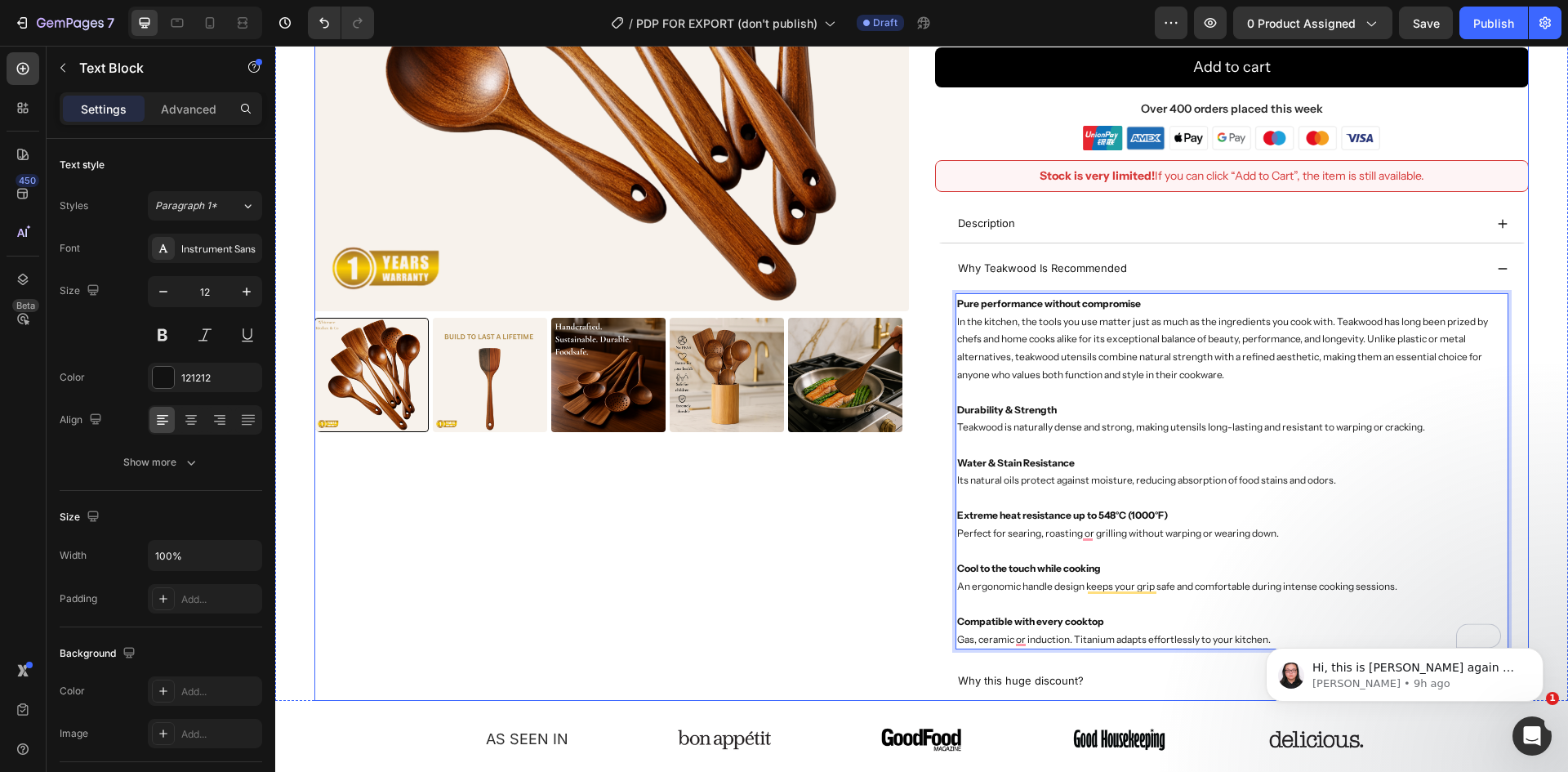
scroll to position [404, 0]
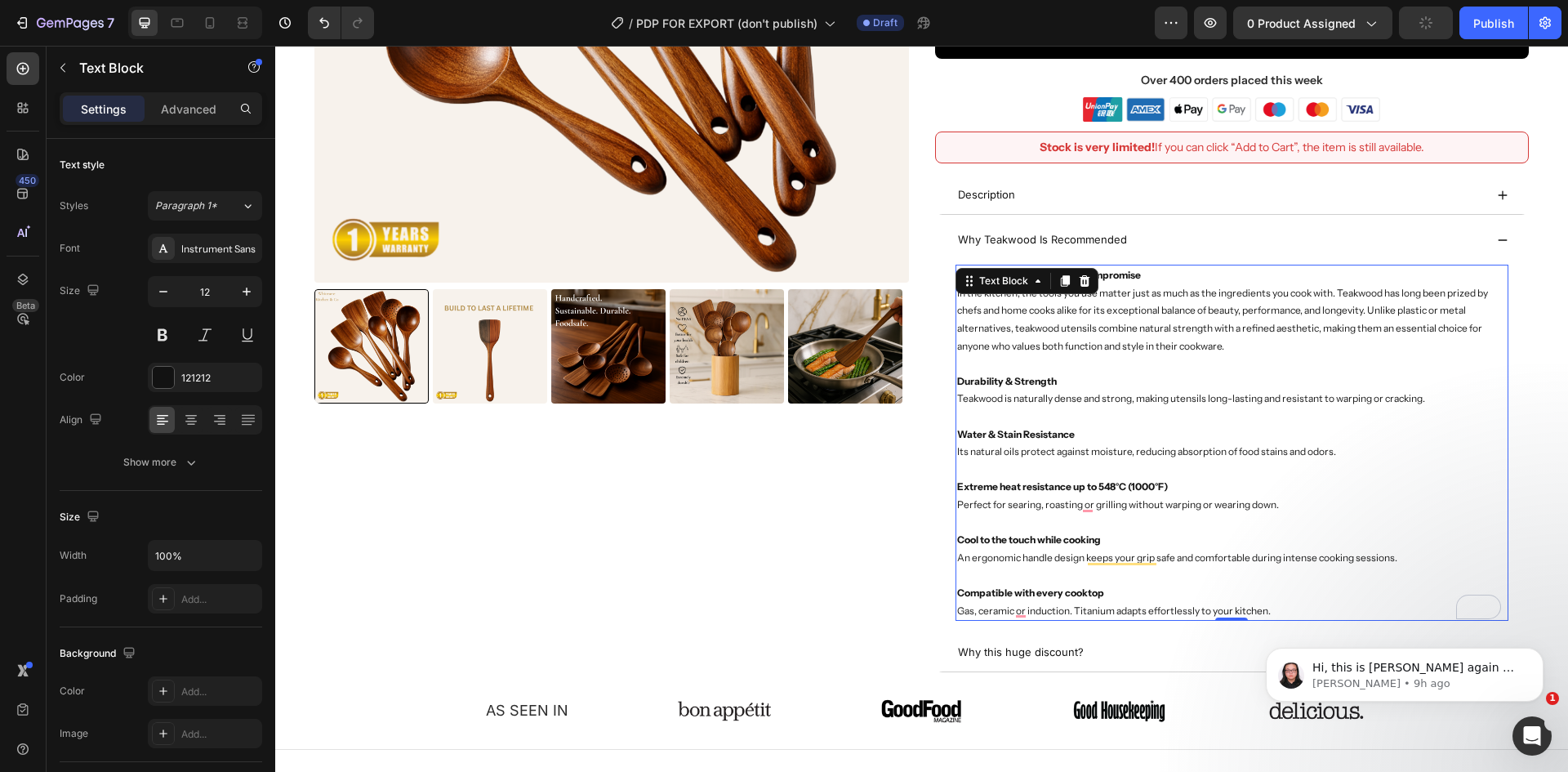
click at [957, 440] on strong "Water & Stain Resistance" at bounding box center [1015, 434] width 118 height 12
click at [1103, 454] on p "Its natural oils protect against moisture, reducing absorption of food stains a…" at bounding box center [1232, 451] width 551 height 18
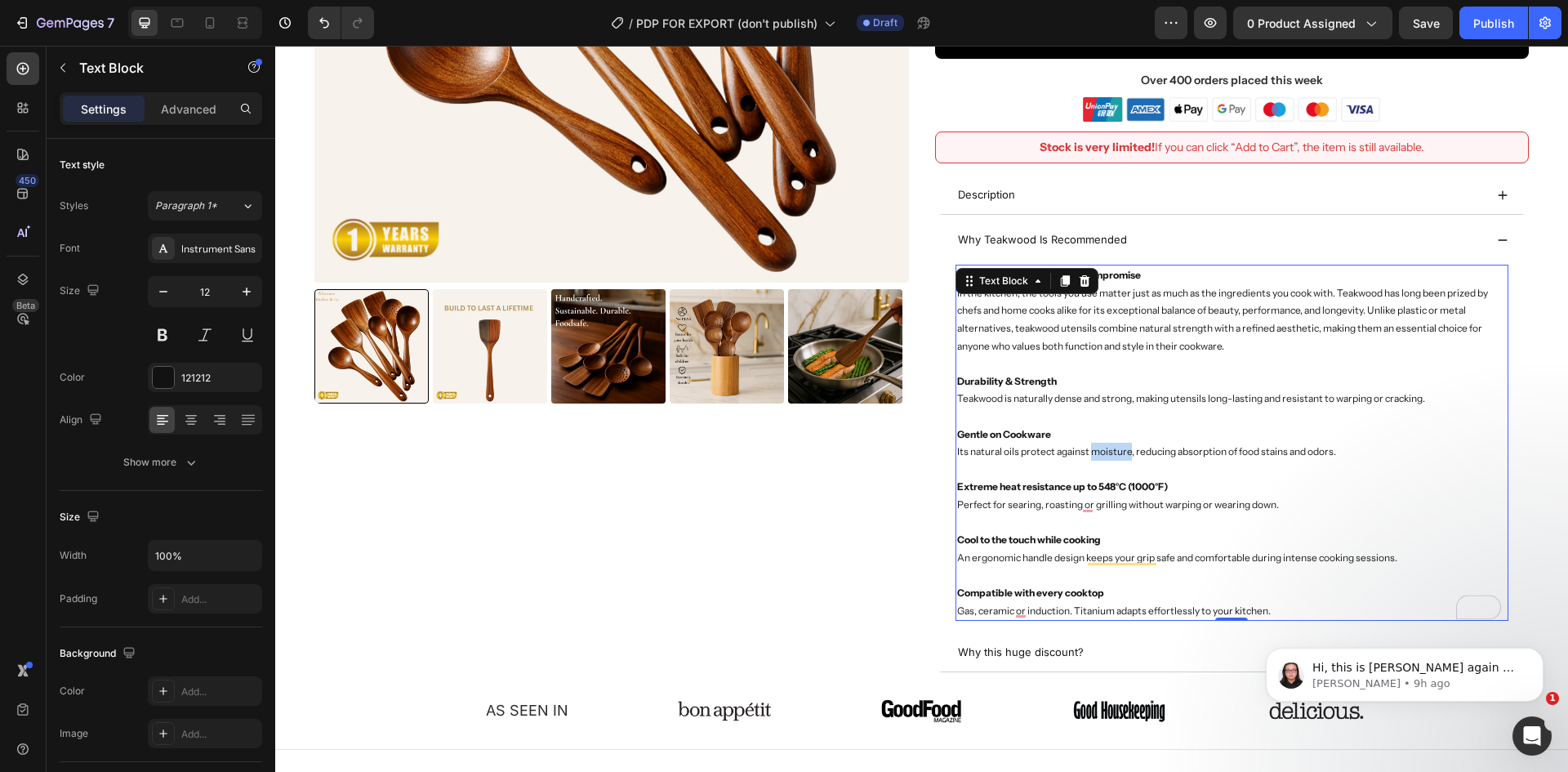
click at [1103, 454] on p "Its natural oils protect against moisture, reducing absorption of food stains a…" at bounding box center [1232, 451] width 551 height 18
click at [979, 485] on strong "Extreme heat resistance up to 548°C (1000°F)" at bounding box center [1062, 486] width 211 height 12
click at [1018, 500] on p "⁠⁠⁠⁠⁠⁠⁠ Perfect for searing, roasting or grilling without warping or wearing do…" at bounding box center [1232, 505] width 551 height 18
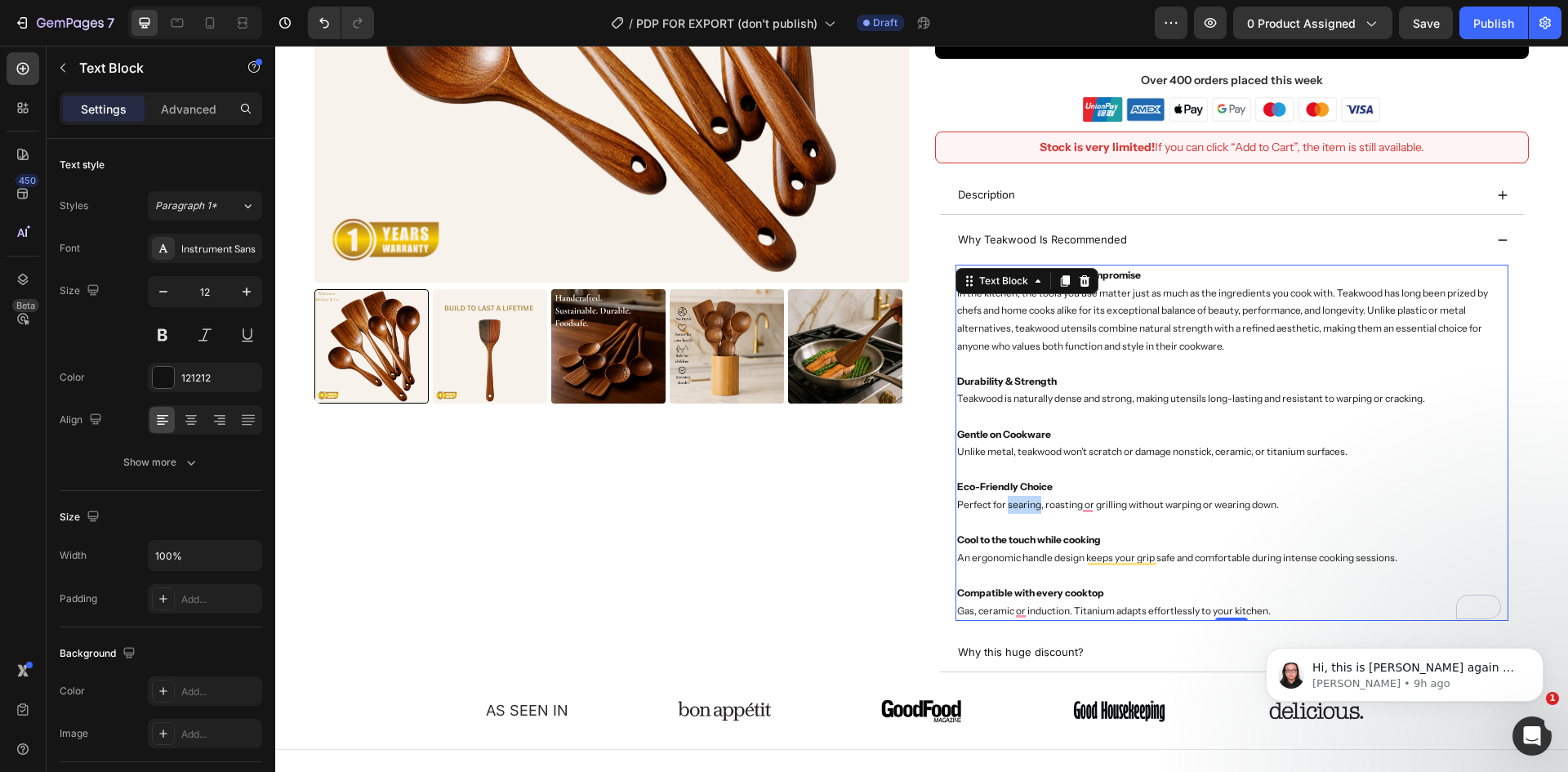
click at [1018, 500] on p "Perfect for searing, roasting or grilling without warping or wearing down." at bounding box center [1232, 505] width 551 height 18
click at [1052, 543] on strong "Cool to the touch while cooking" at bounding box center [1029, 540] width 144 height 12
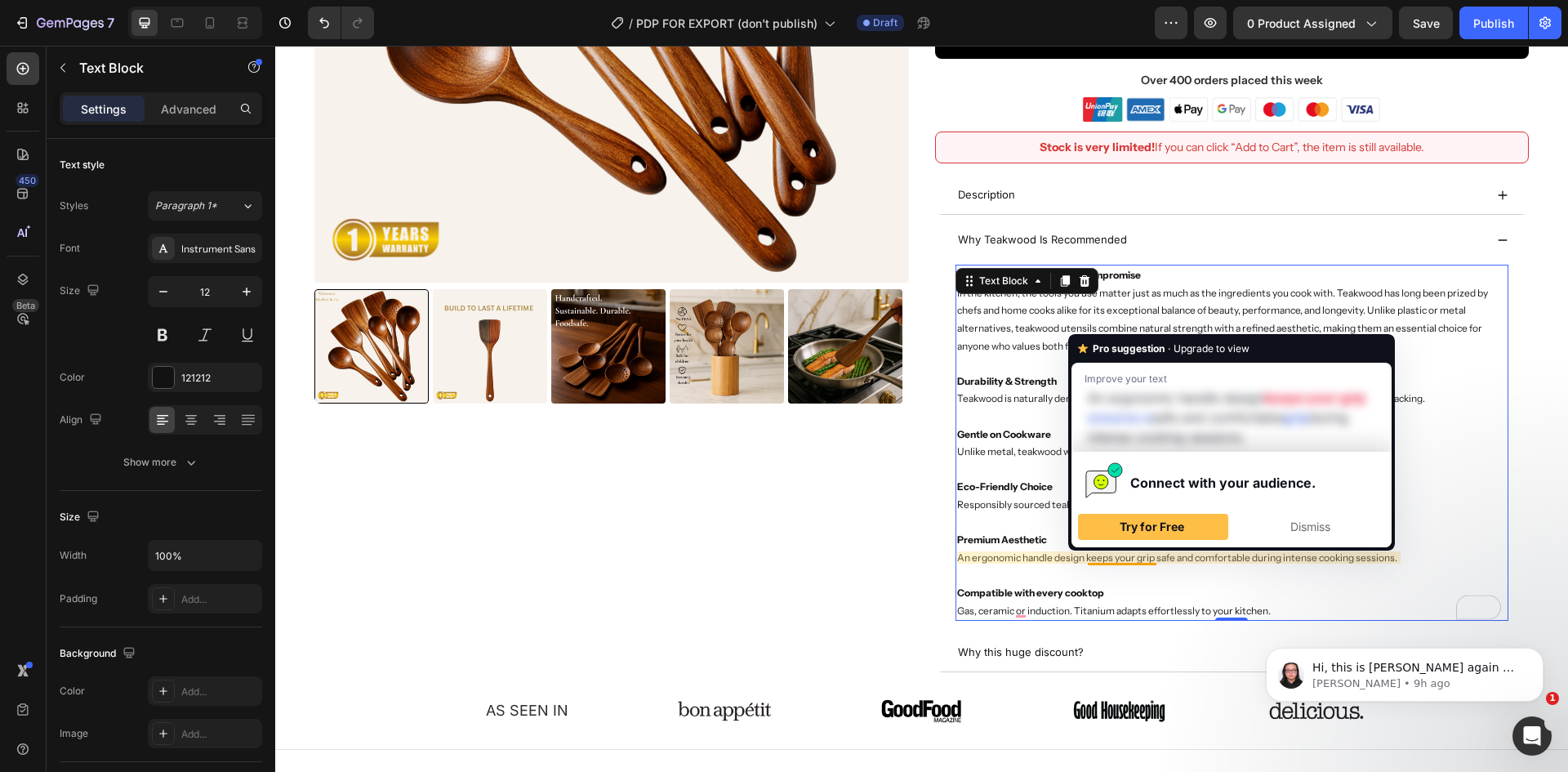
click at [1045, 559] on p "⁠⁠⁠⁠⁠⁠⁠ An ergonomic handle design keeps your grip safe and comfortable during …" at bounding box center [1232, 558] width 551 height 18
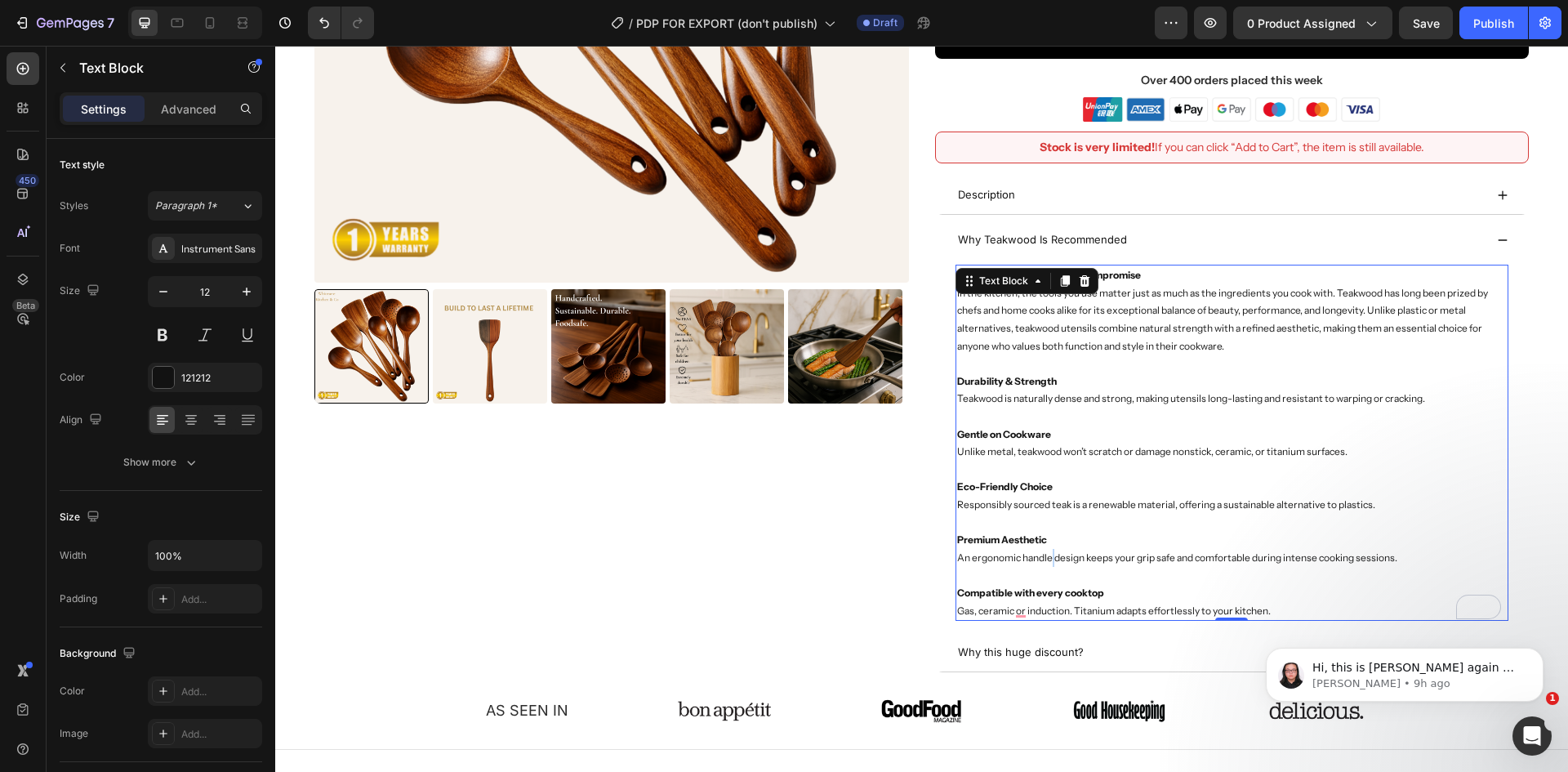
click at [1045, 559] on p "An ergonomic handle design keeps your grip safe and comfortable during intense …" at bounding box center [1232, 558] width 551 height 18
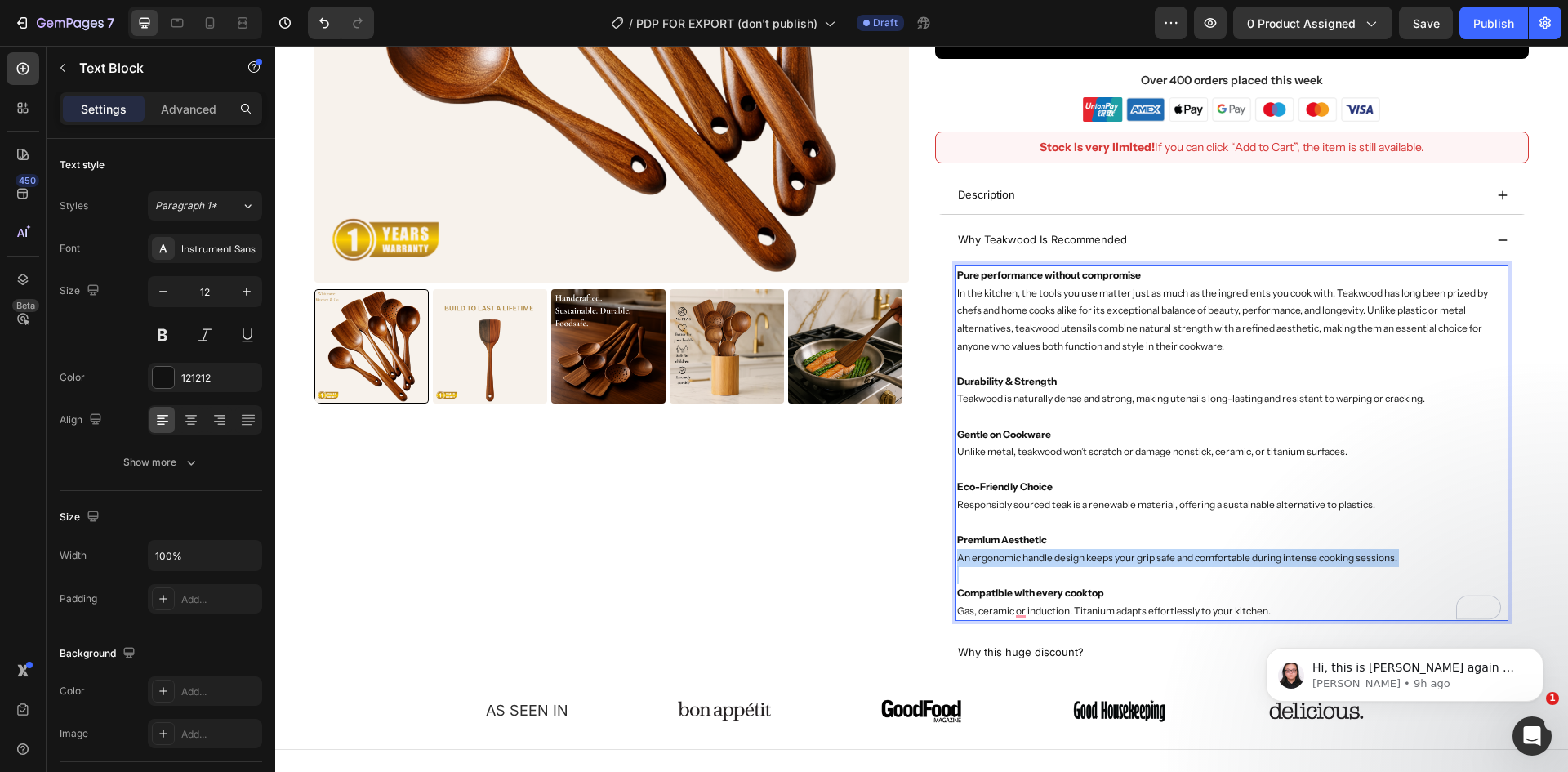
click at [1045, 559] on p "An ergonomic handle design keeps your grip safe and comfortable during intense …" at bounding box center [1232, 558] width 551 height 18
click at [1081, 590] on strong "Compatible with every cooktop" at bounding box center [1030, 592] width 147 height 12
click at [957, 609] on p "Compatible with every pan Gas, ceramic or induction. Titanium adapts effortless…" at bounding box center [1232, 601] width 551 height 36
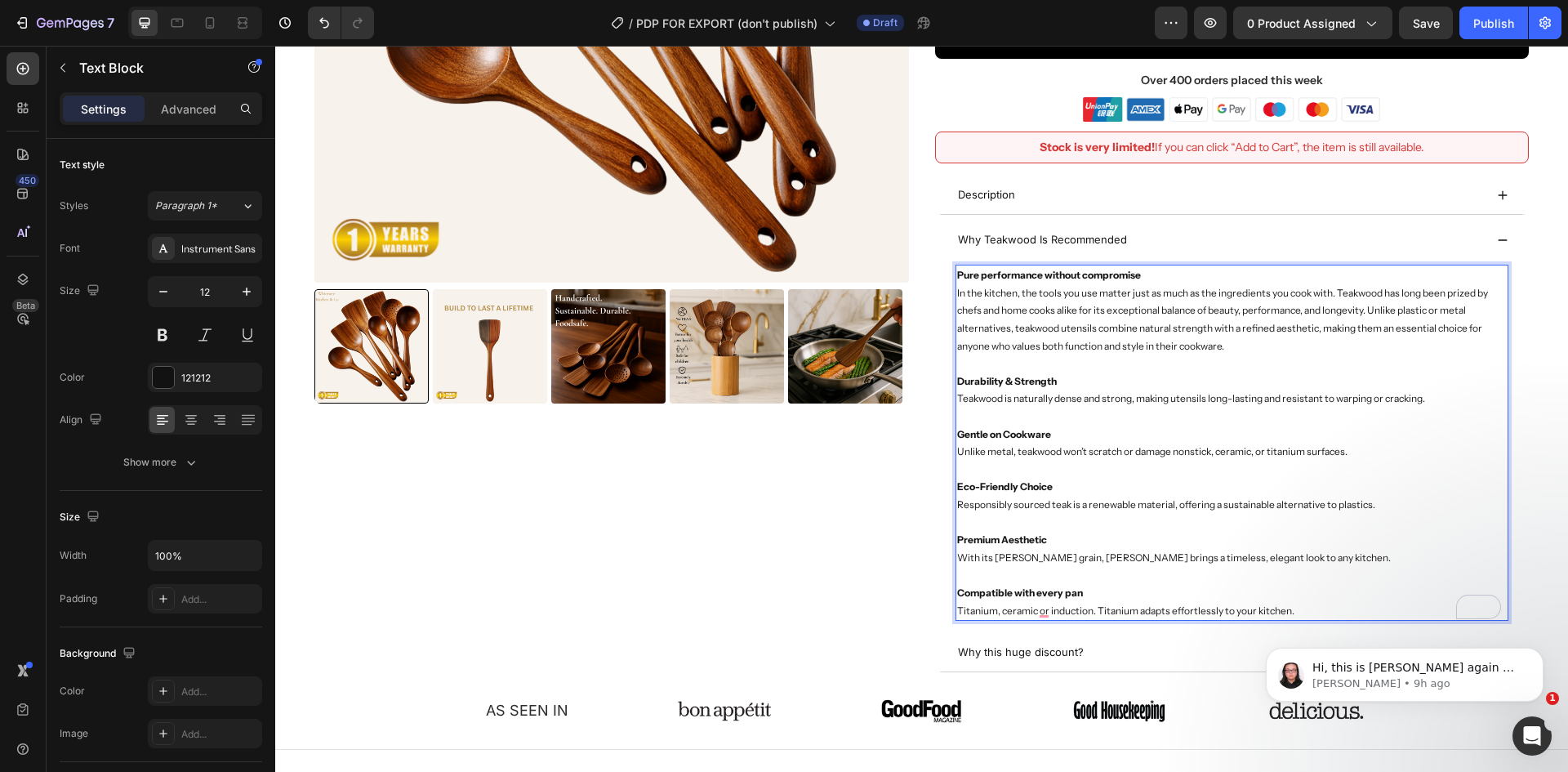
click at [1029, 607] on p "Compatible with every pan Titanium, ceramic or induction. Titanium adapts effor…" at bounding box center [1232, 601] width 551 height 36
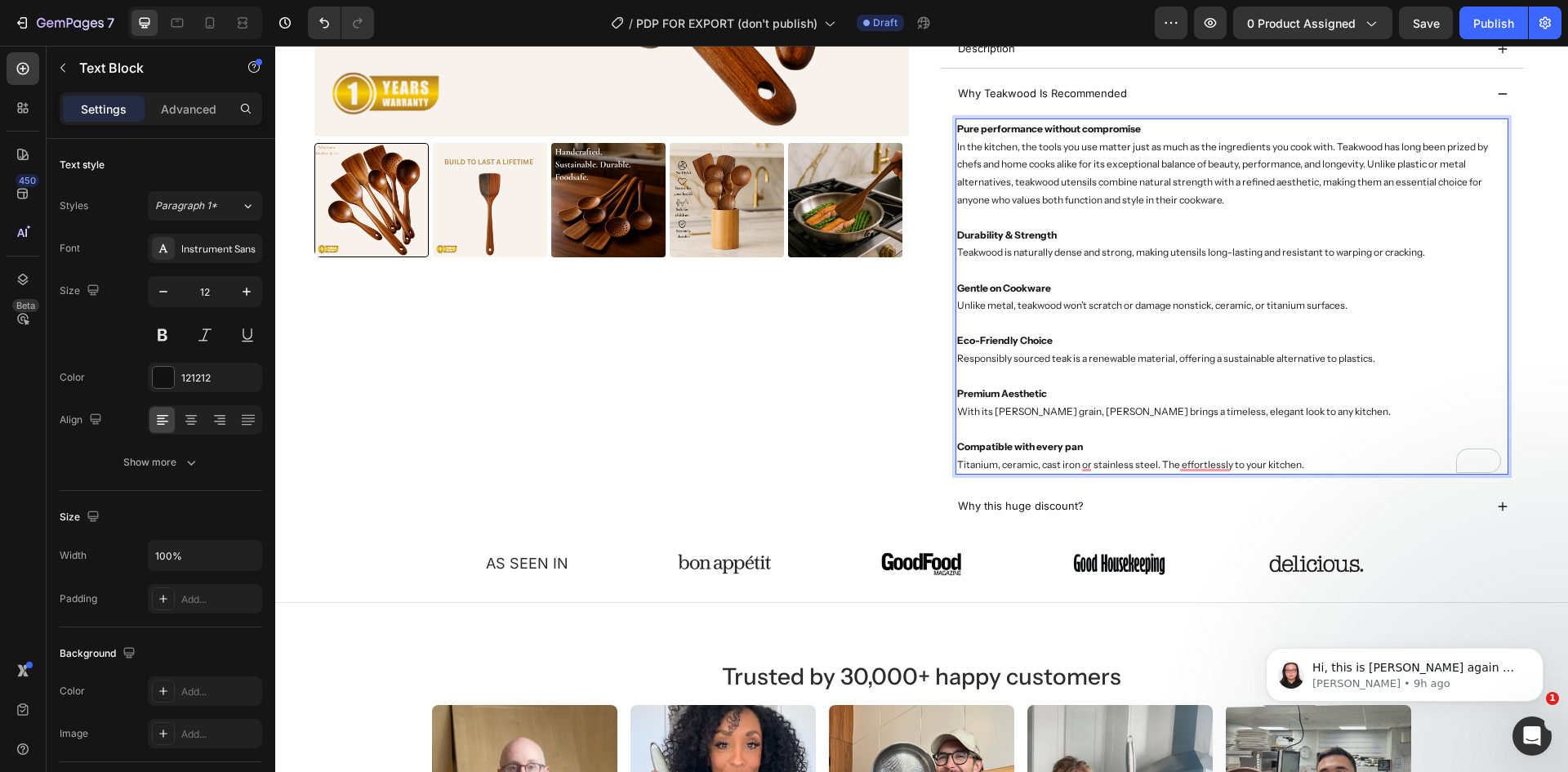
scroll to position [572, 0]
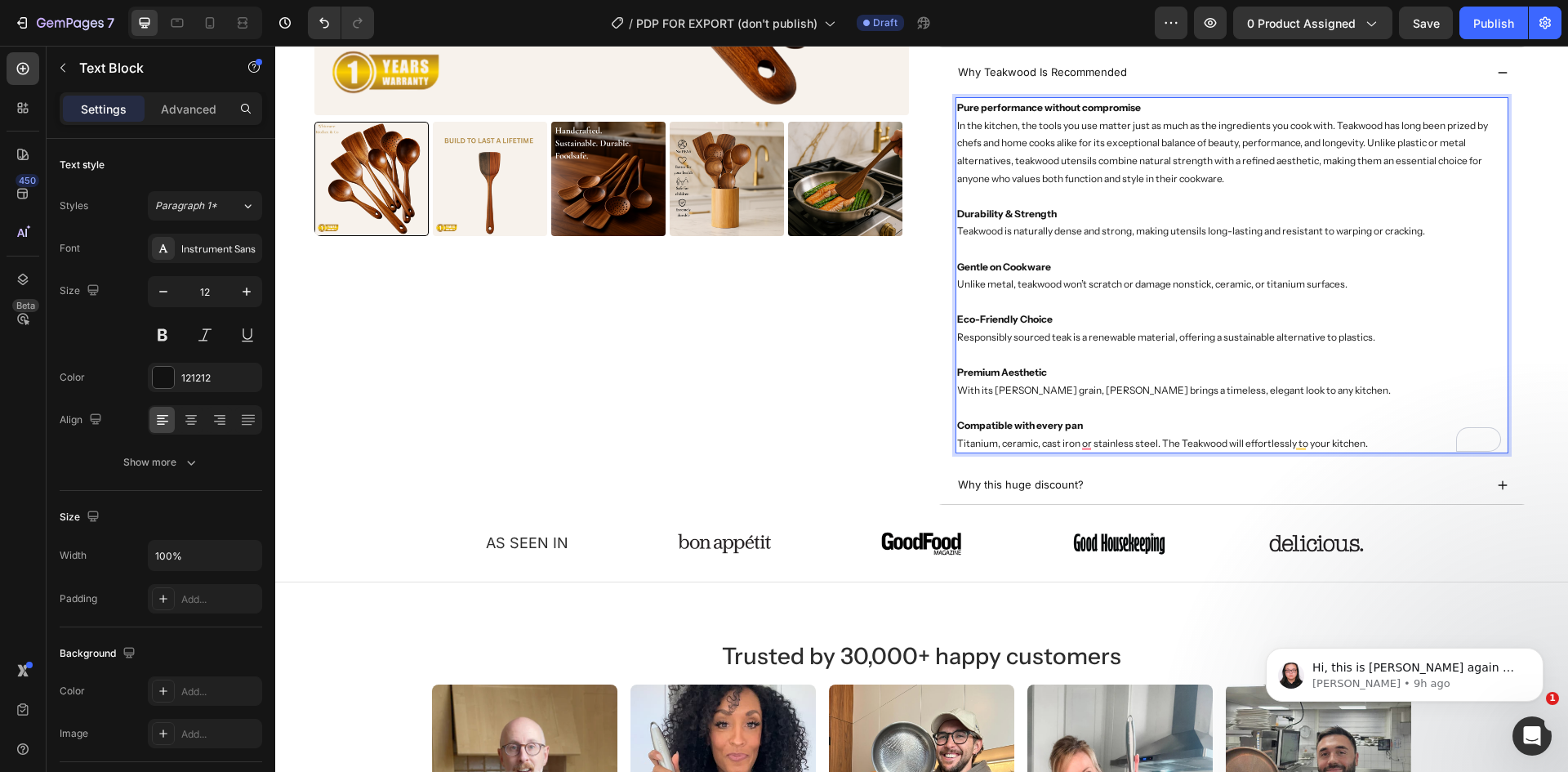
click at [1363, 442] on p "Compatible with every pan Titanium, ceramic, cast iron or stainless steel. The …" at bounding box center [1232, 434] width 551 height 36
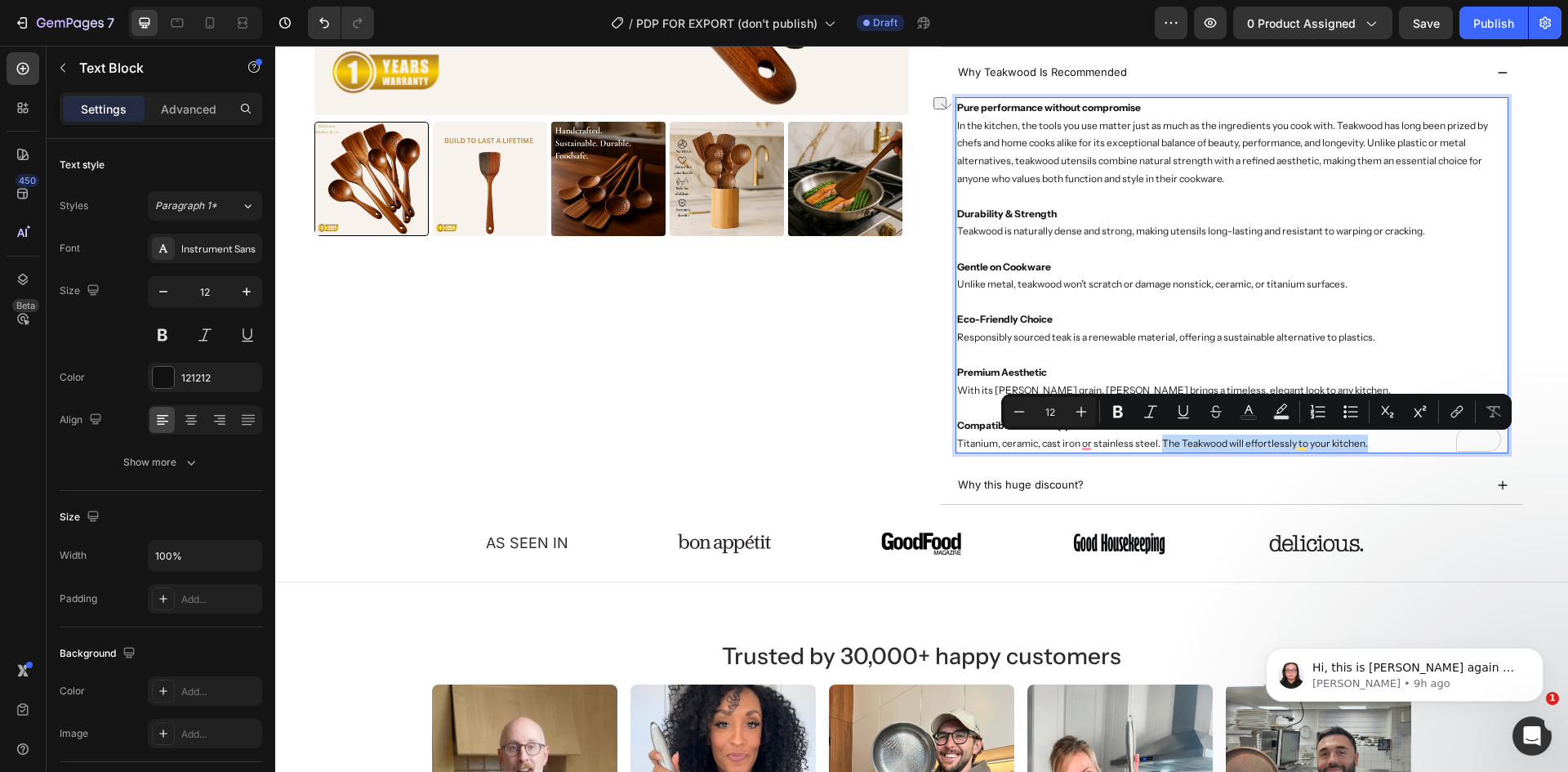
drag, startPoint x: 1363, startPoint y: 442, endPoint x: 1157, endPoint y: 444, distance: 206.0
click at [1157, 444] on p "Compatible with every pan Titanium, ceramic, cast iron or stainless steel. The …" at bounding box center [1232, 434] width 551 height 36
copy p "The Teakwood will effortlessly to your kitchen."
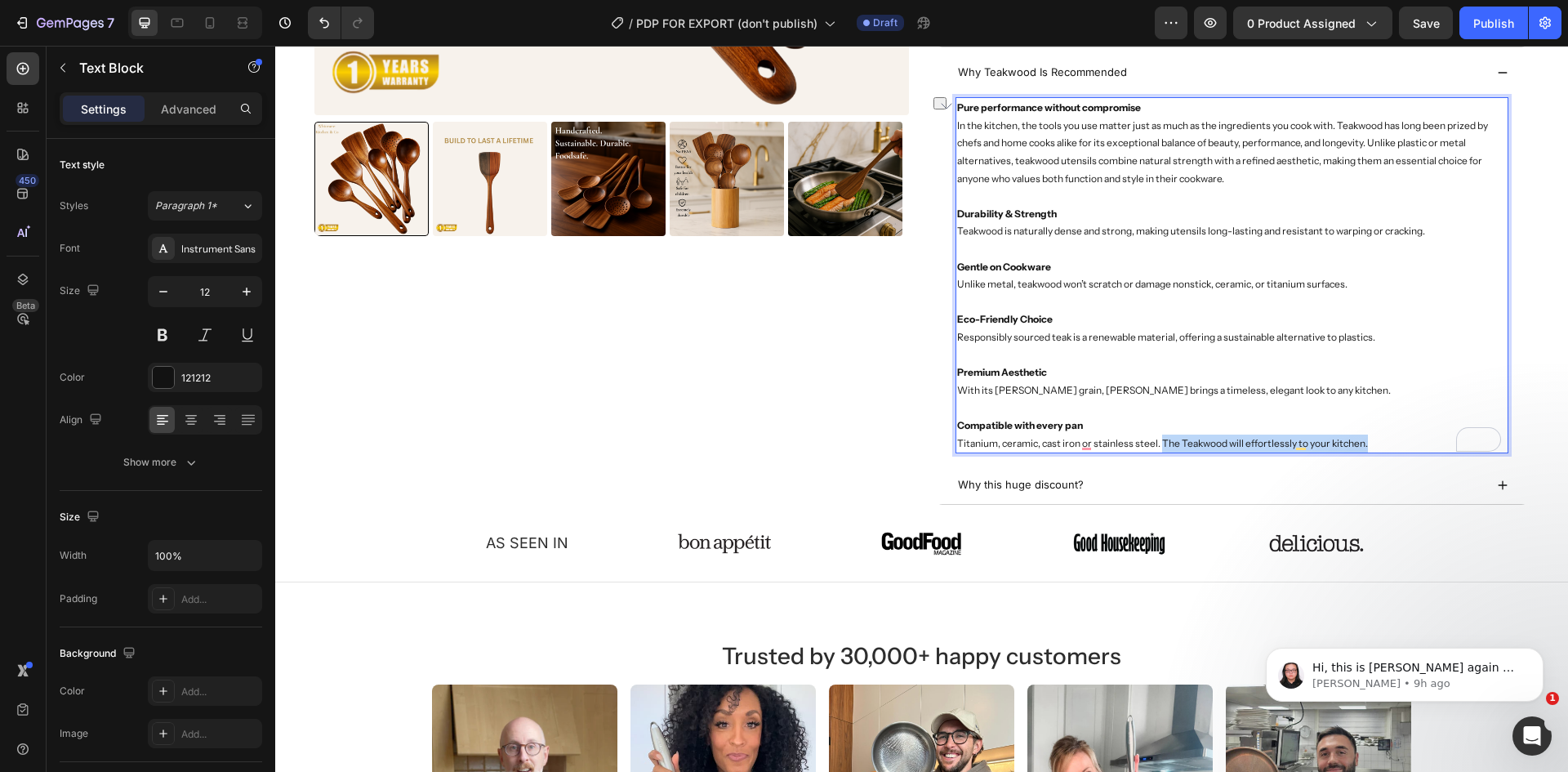
click at [1105, 439] on p "Compatible with every pan Titanium, ceramic, cast iron or stainless steel. The …" at bounding box center [1232, 434] width 551 height 36
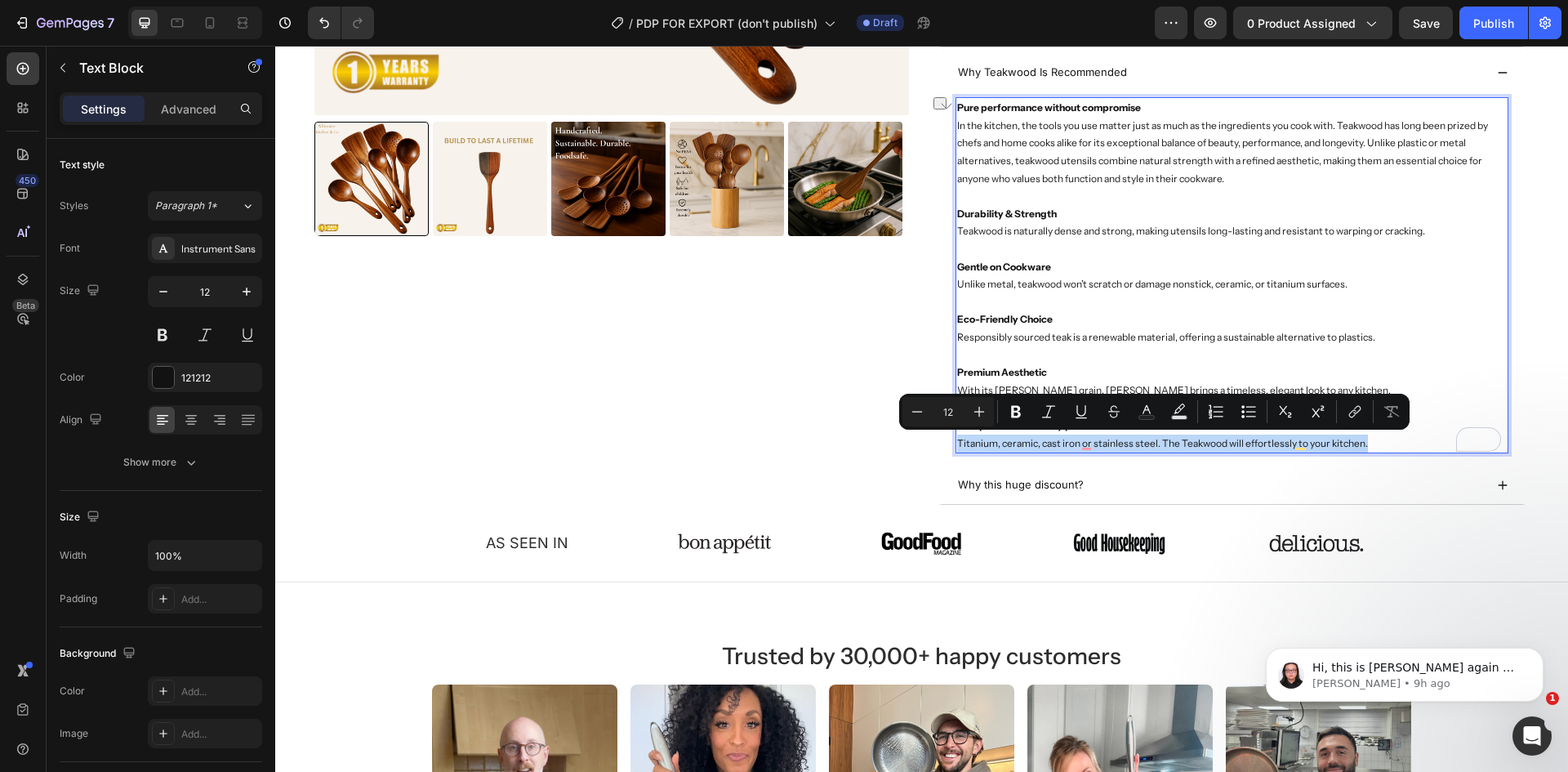
copy p "Titanium, ceramic, cast iron or stainless steel. The Teakwood will effortlessly…"
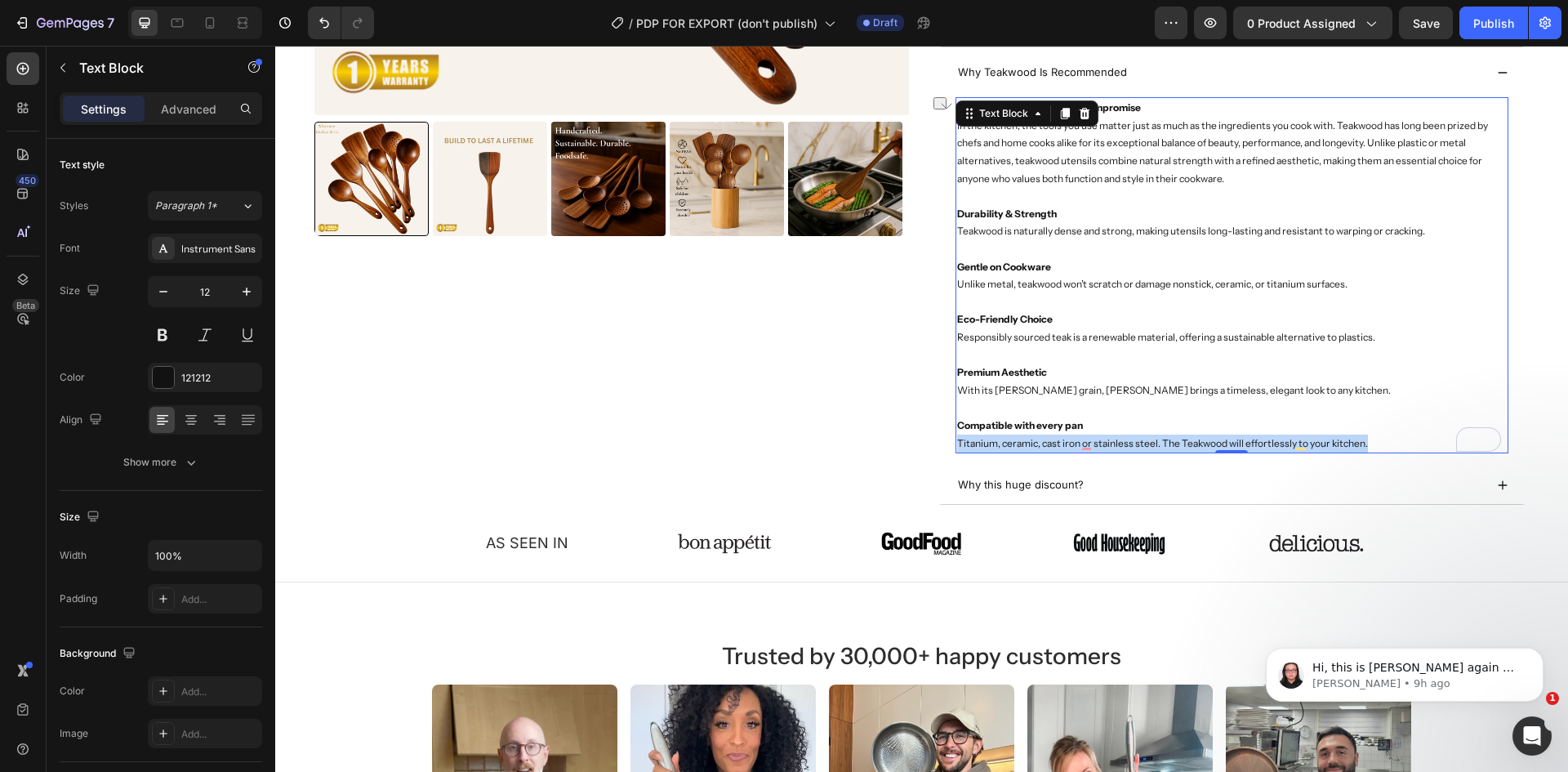
click at [1291, 441] on p "Compatible with every pan Titanium, ceramic, cast iron or stainless steel. The …" at bounding box center [1232, 434] width 551 height 36
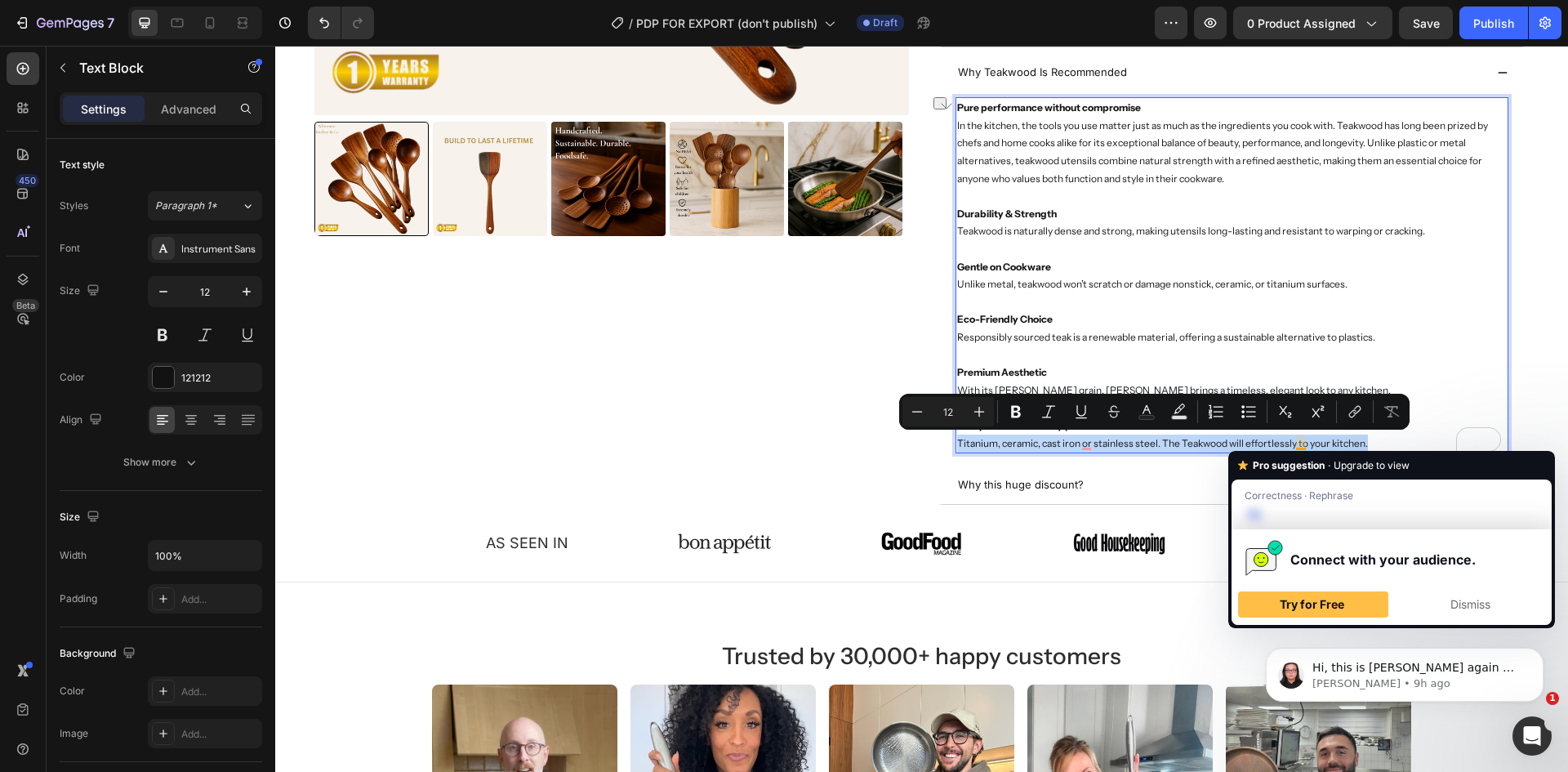
click at [1181, 435] on p "Compatible with every pan Titanium, ceramic, cast iron or stainless steel. The …" at bounding box center [1232, 434] width 551 height 36
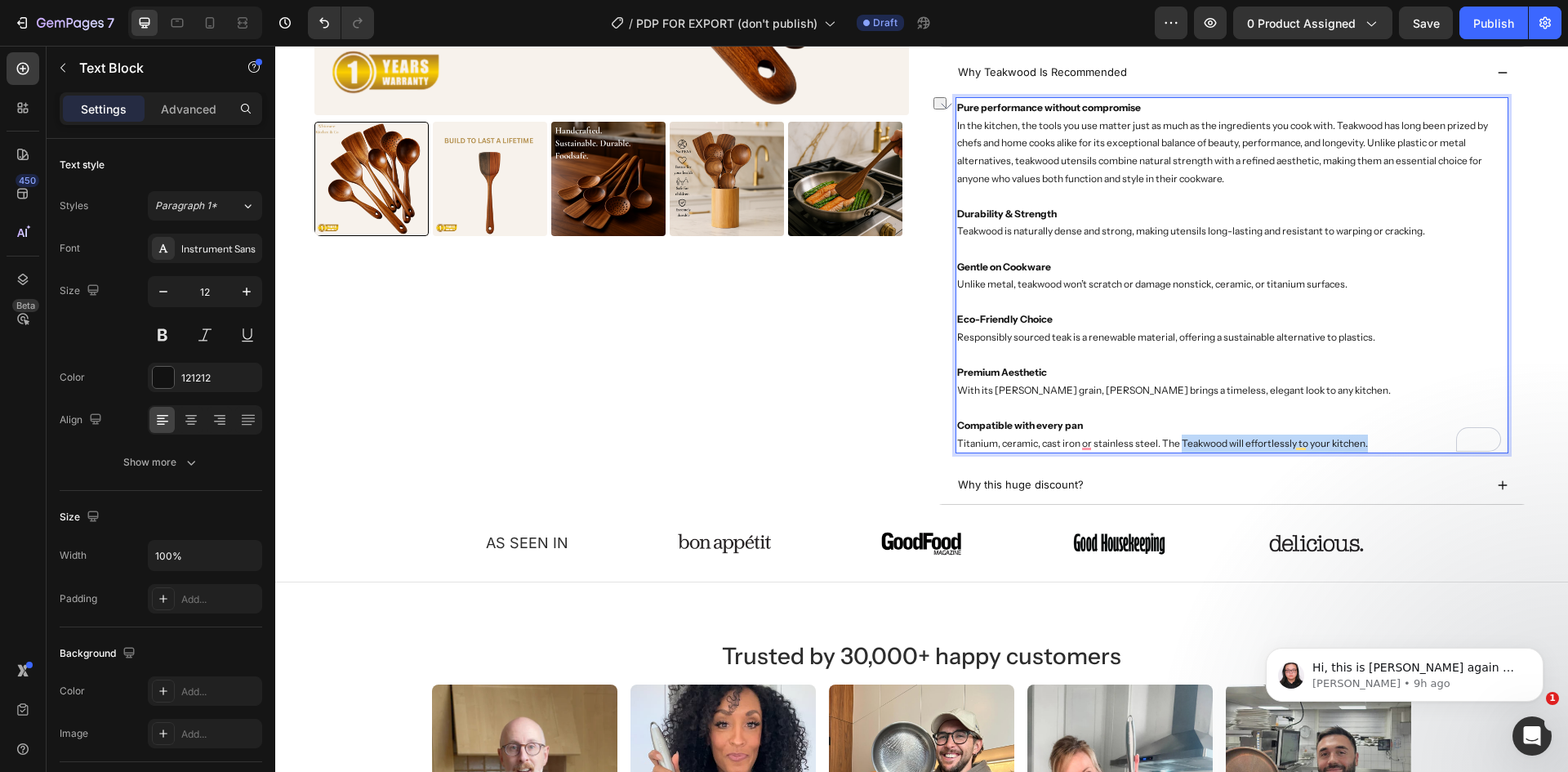
drag, startPoint x: 1175, startPoint y: 441, endPoint x: 1360, endPoint y: 439, distance: 185.0
click at [1360, 439] on p "Compatible with every pan Titanium, ceramic, cast iron or stainless steel. The …" at bounding box center [1232, 434] width 551 height 36
click at [1173, 442] on p "Compatible with every pan Titanium, ceramic, cast iron or stainless steel. The …" at bounding box center [1232, 434] width 551 height 36
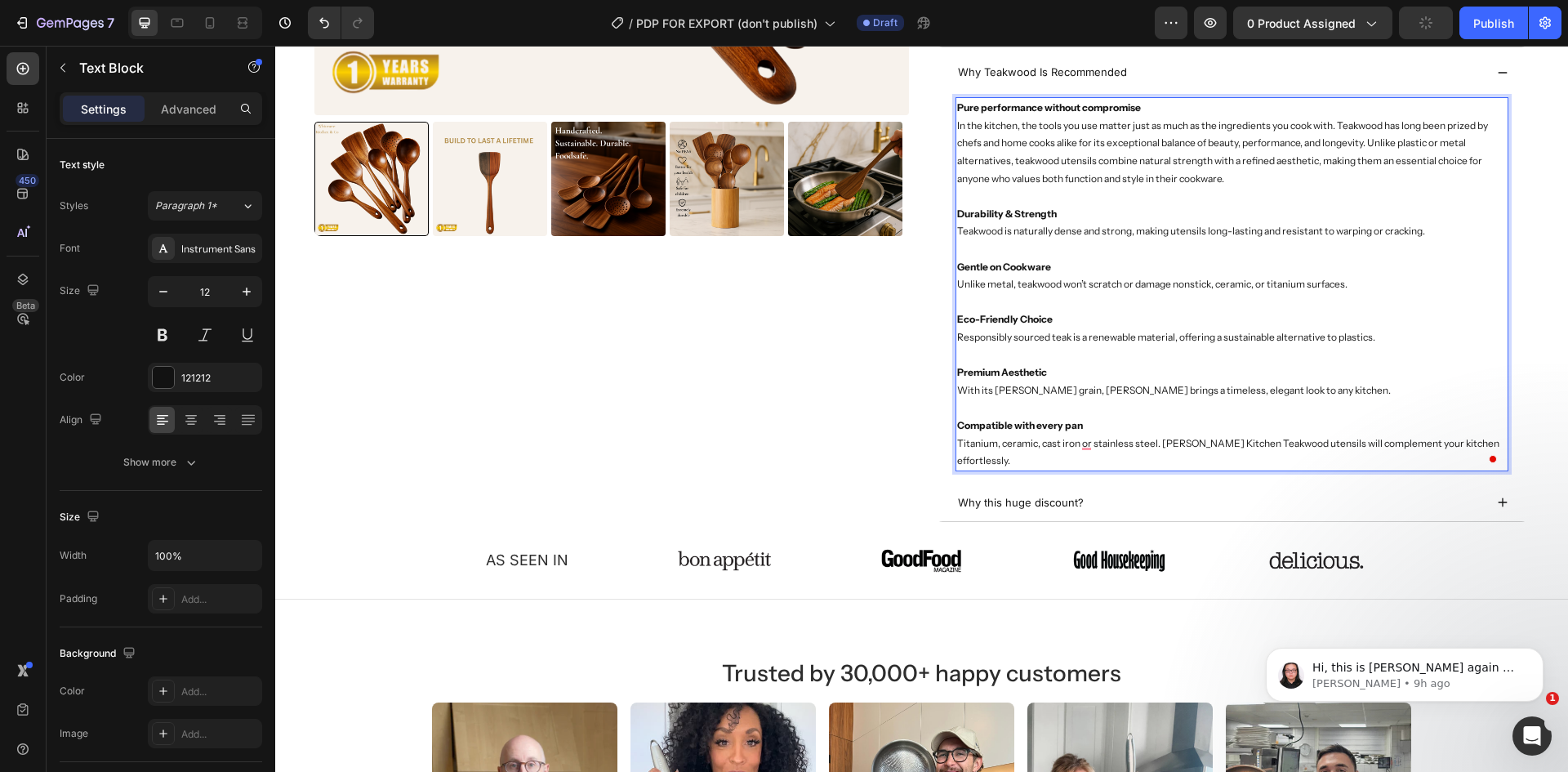
scroll to position [654, 0]
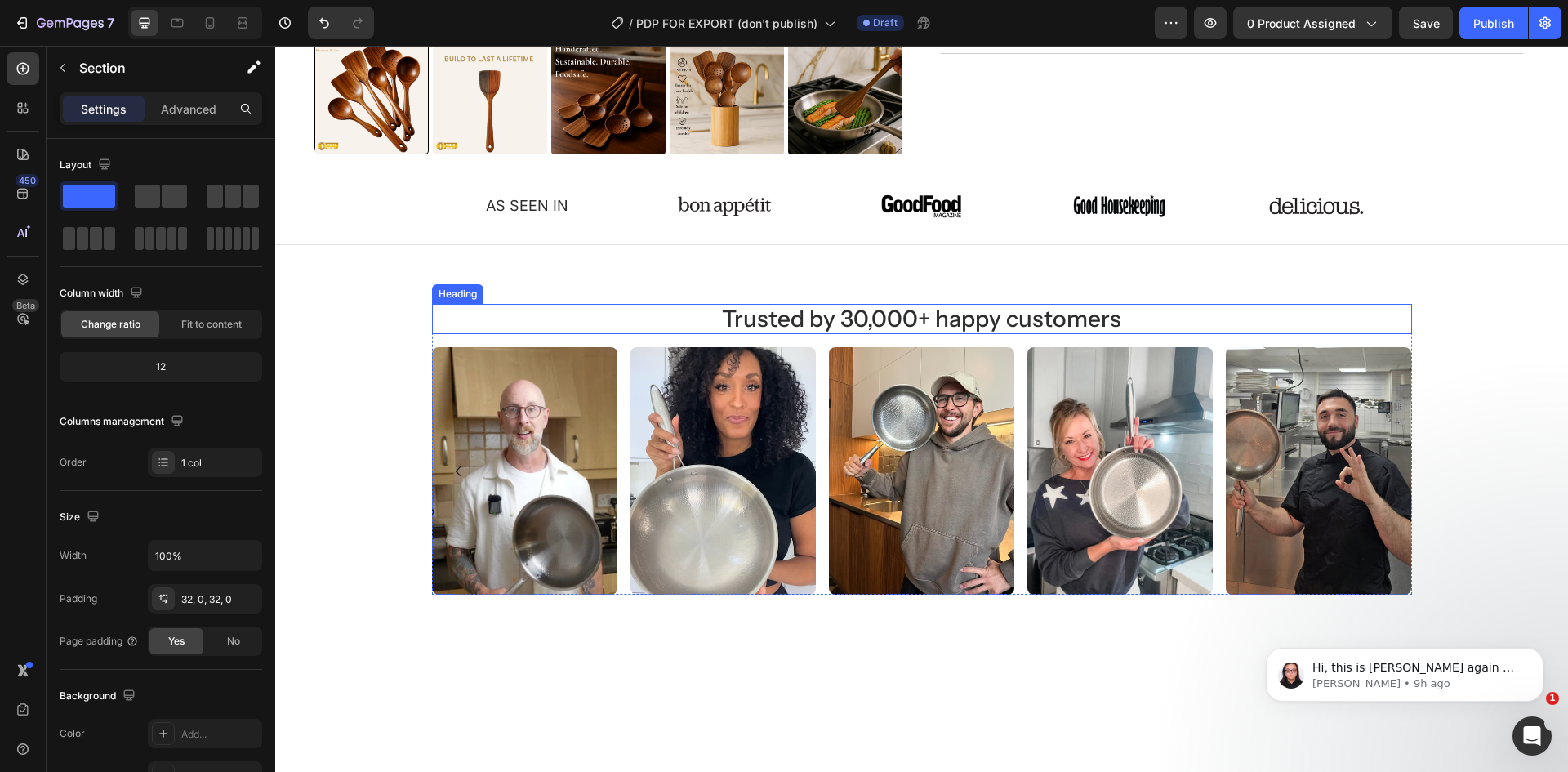
scroll to position [245, 0]
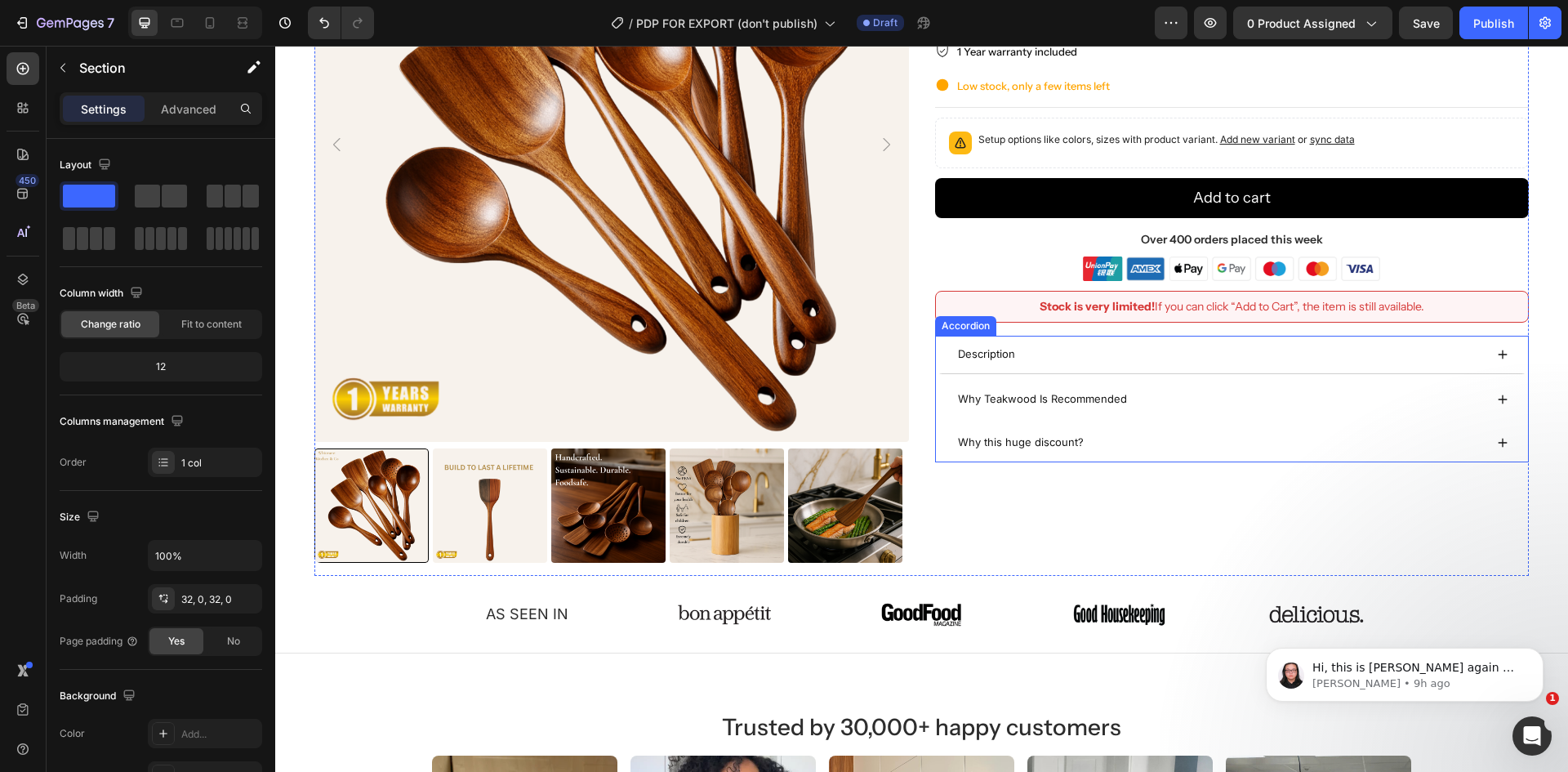
click at [1170, 391] on div "Why Teakwood Is Recommended" at bounding box center [1220, 398] width 529 height 24
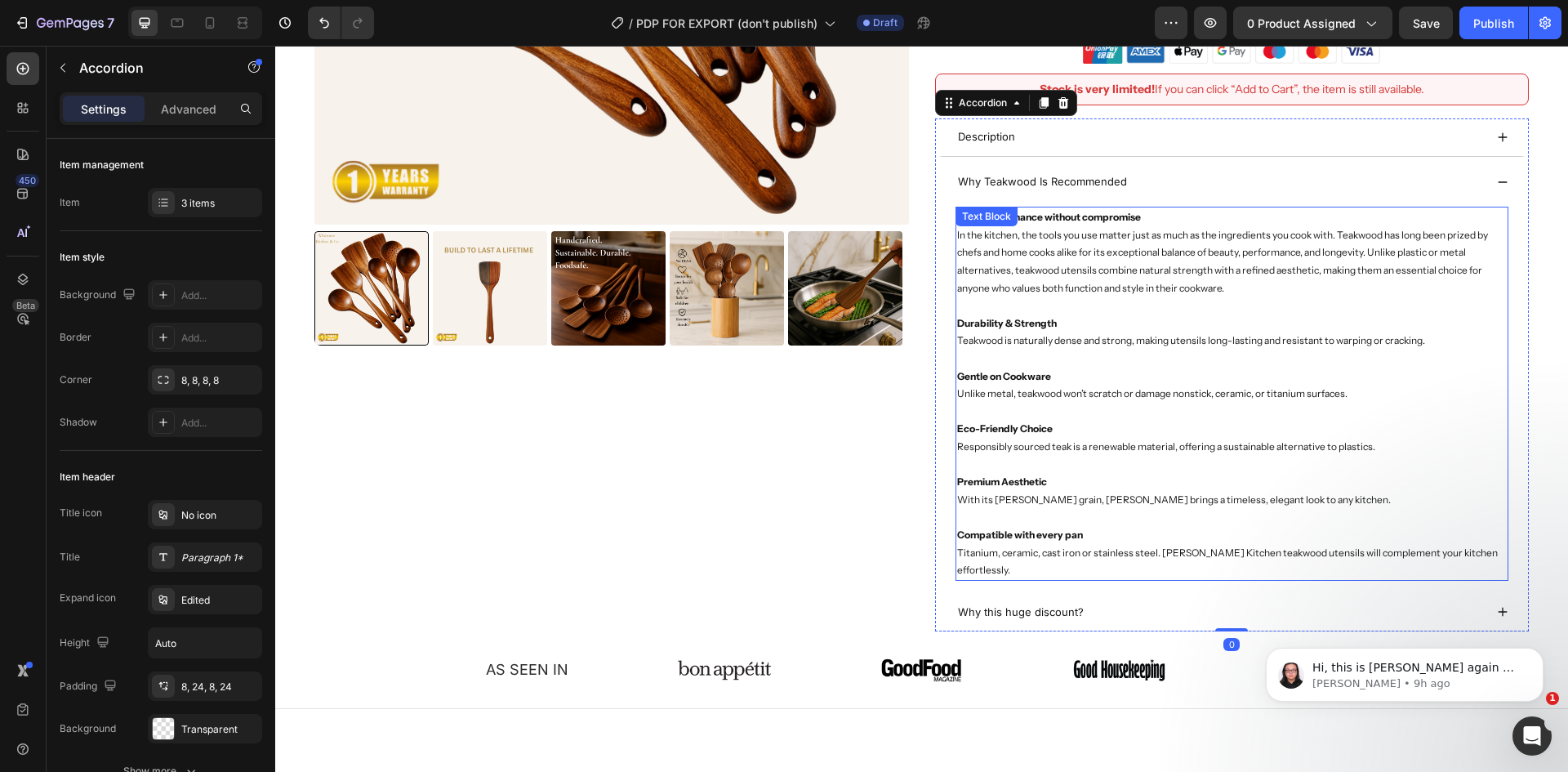
scroll to position [572, 0]
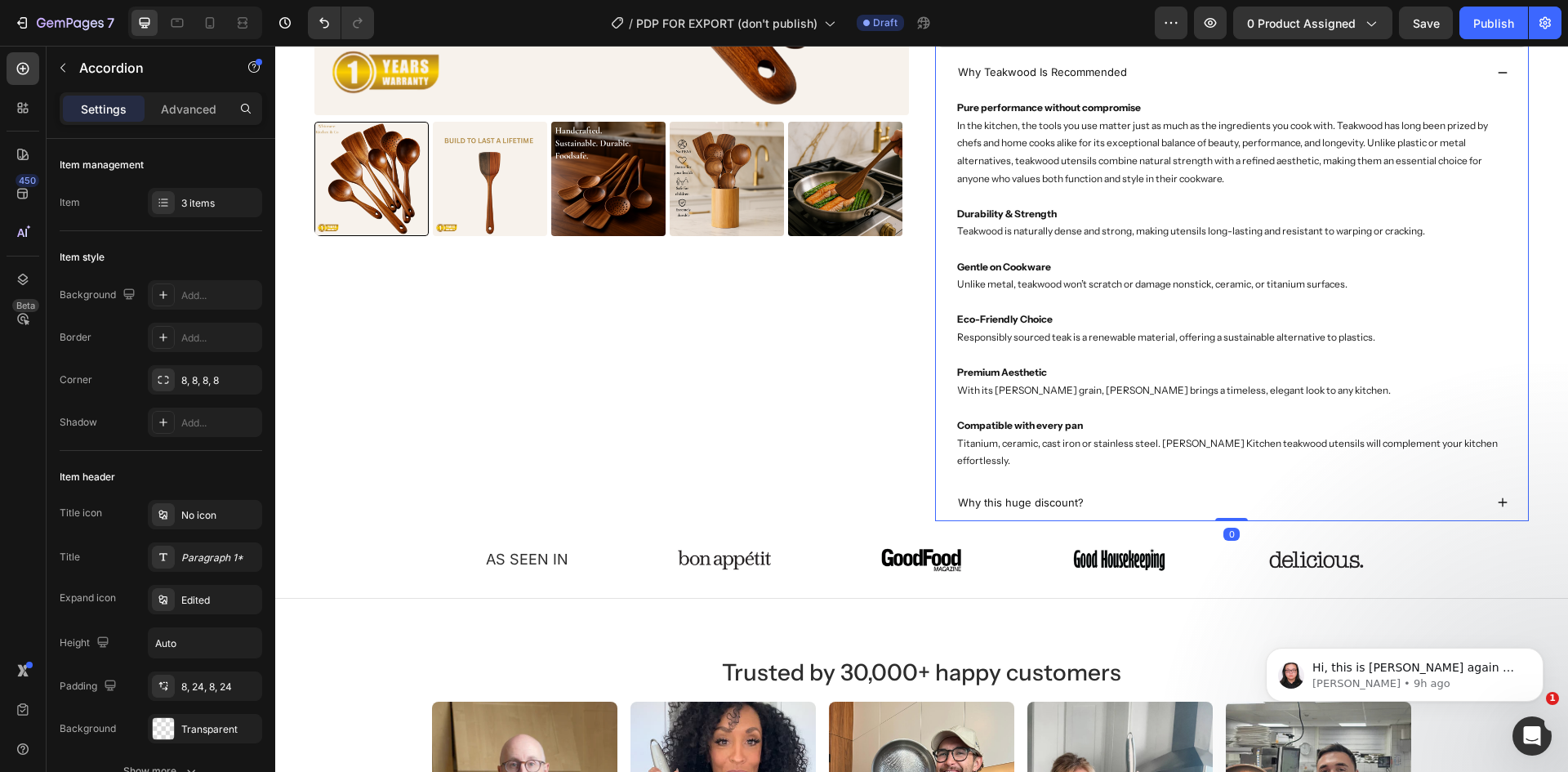
click at [1165, 507] on div "Why this huge discount?" at bounding box center [1220, 502] width 529 height 24
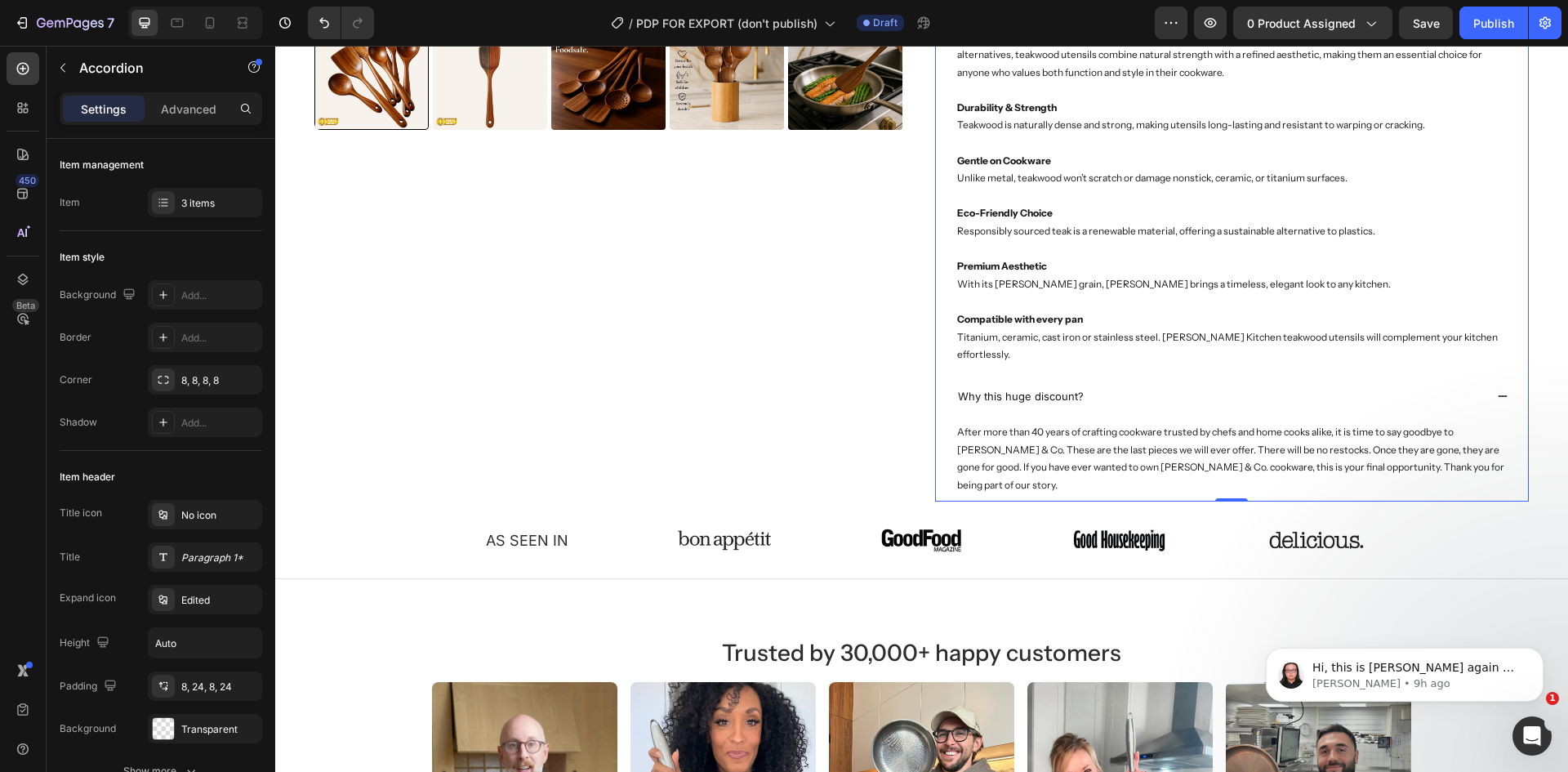
scroll to position [736, 0]
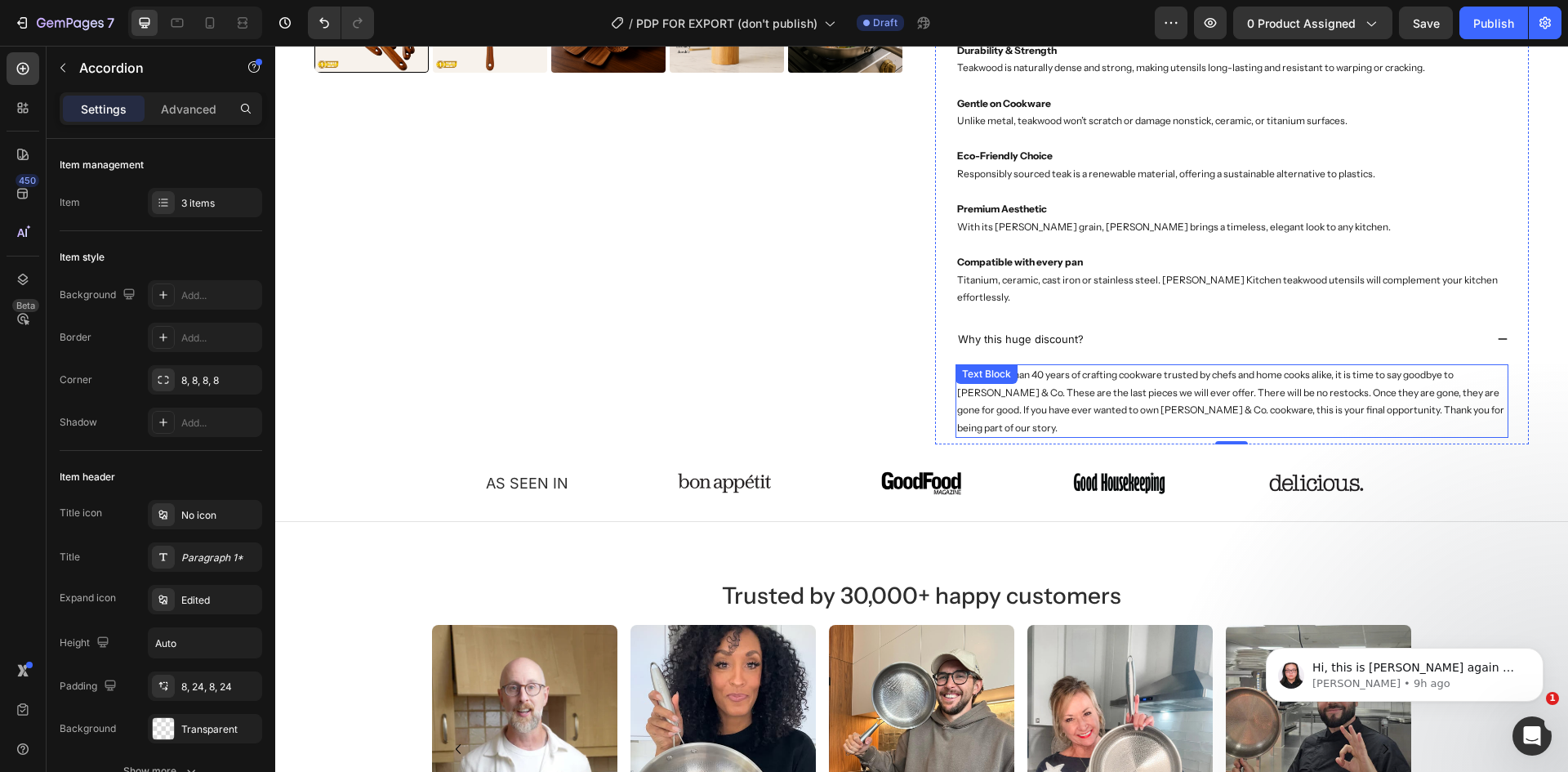
click at [1124, 375] on p "After more than 40 years of crafting cookware trusted by chefs and home cooks a…" at bounding box center [1232, 400] width 551 height 70
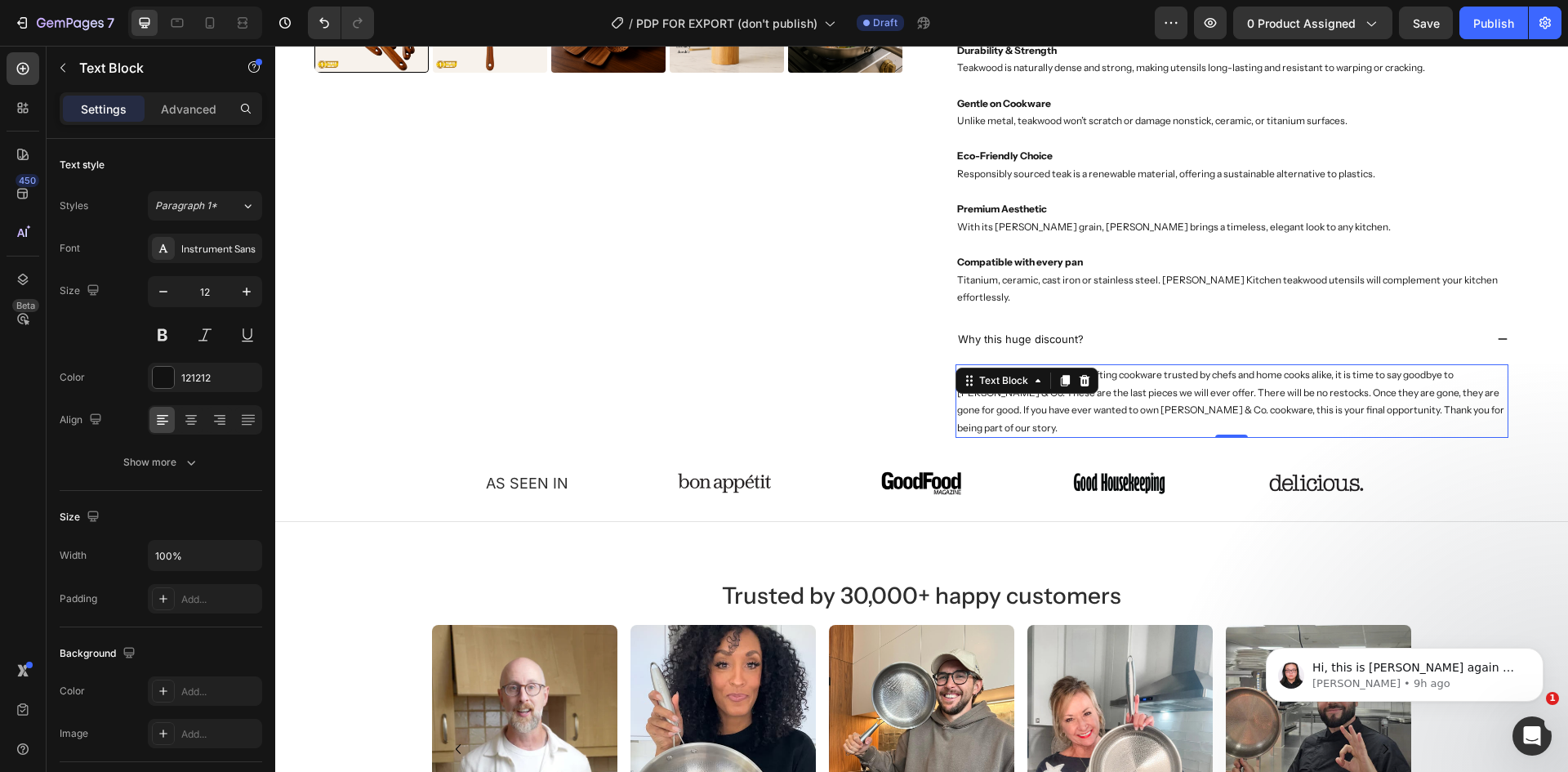
click at [1124, 375] on p "After more than 40 years of crafting cookware trusted by chefs and home cooks a…" at bounding box center [1232, 400] width 551 height 70
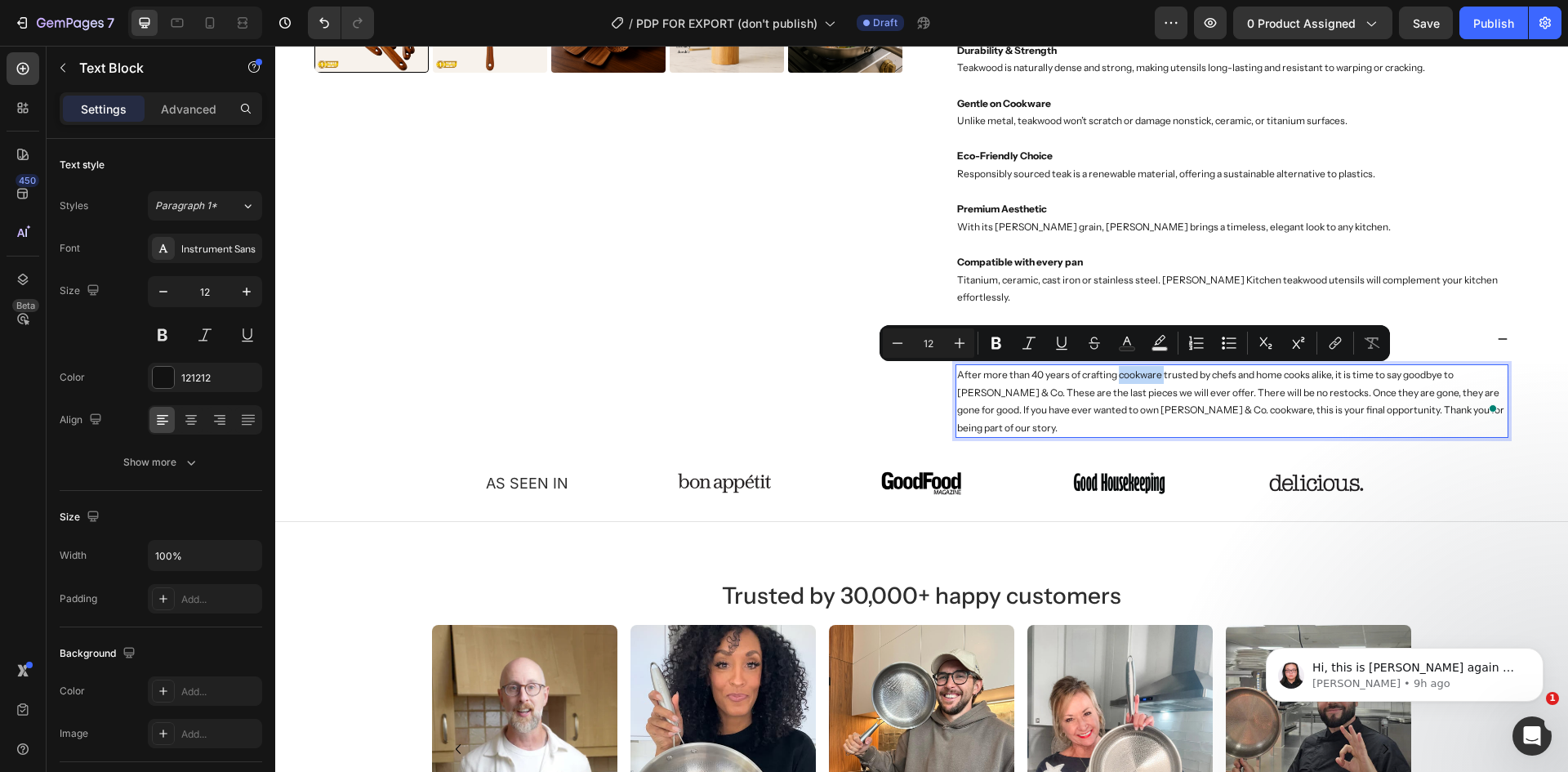
click at [1124, 375] on p "After more than 40 years of crafting cookware trusted by chefs and home cooks a…" at bounding box center [1232, 400] width 551 height 70
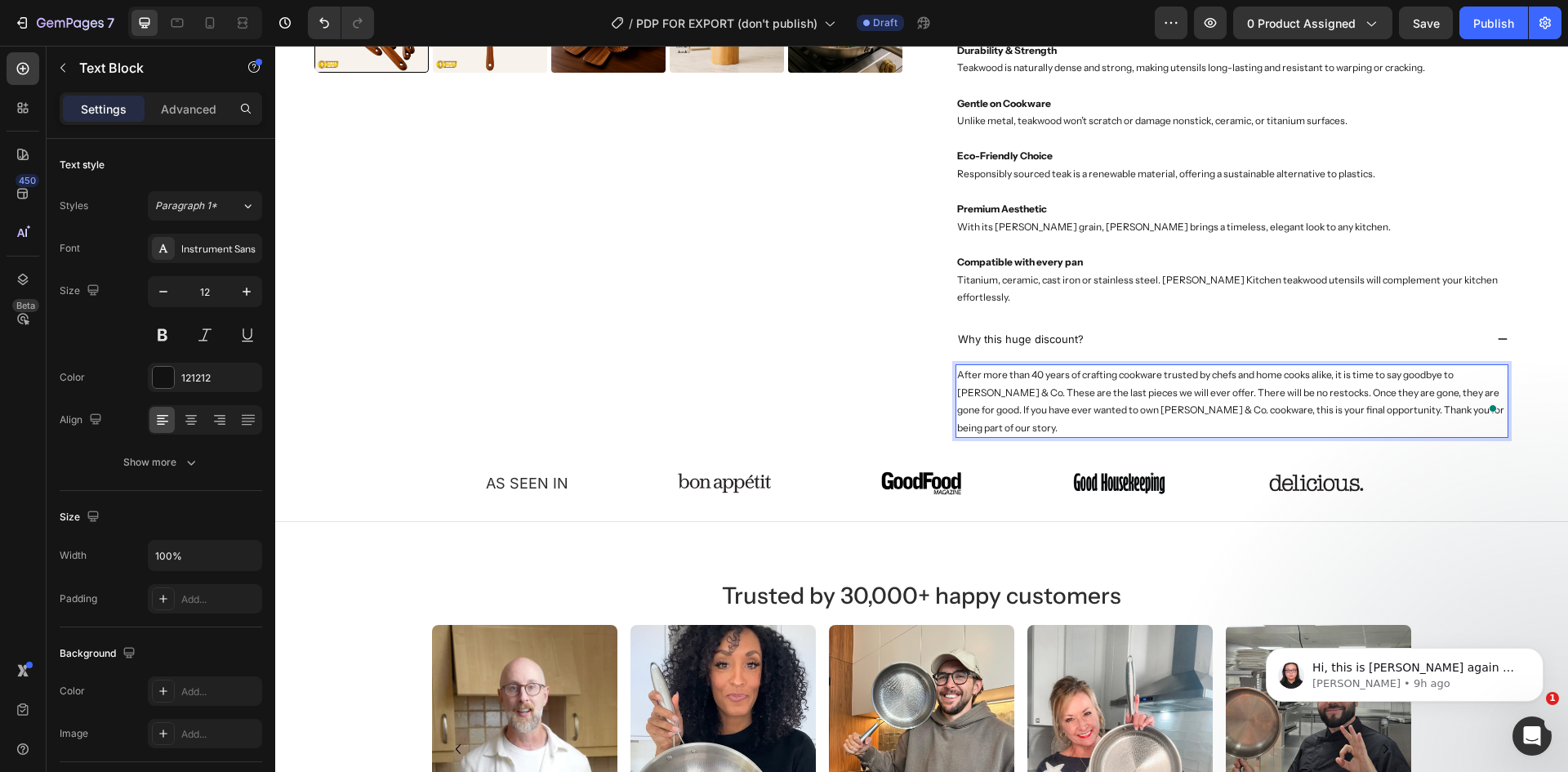
click at [1132, 375] on p "After more than 40 years of crafting cookware trusted by chefs and home cooks a…" at bounding box center [1232, 400] width 551 height 70
click at [1169, 374] on p "After more than 40 years of crafting kitchenware trusted by chefs and home cook…" at bounding box center [1232, 400] width 551 height 70
click at [961, 398] on p "After more than 40 years of crafting kitchenware trusted by chefs and home cook…" at bounding box center [1232, 400] width 551 height 70
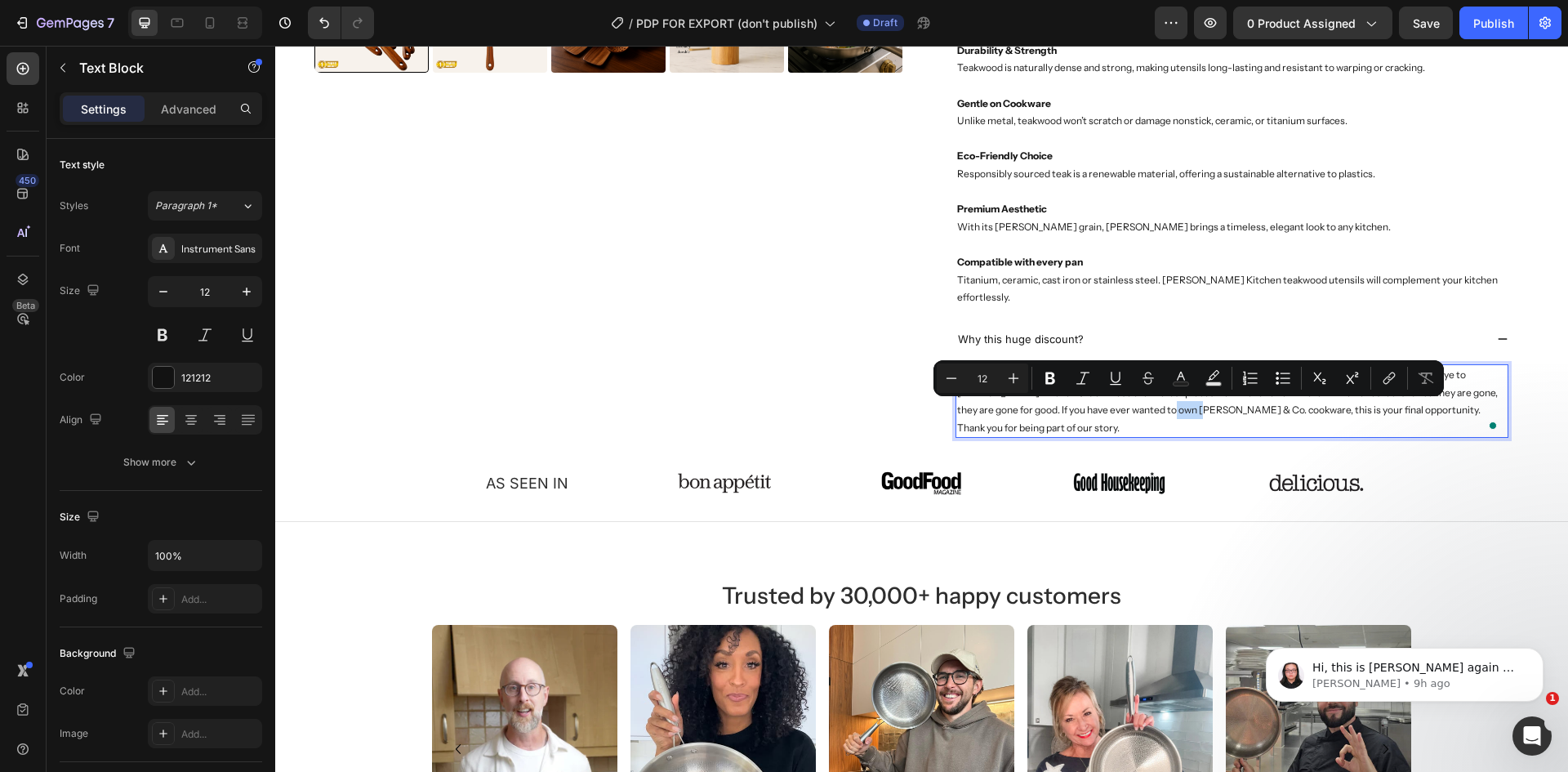
drag, startPoint x: 1176, startPoint y: 409, endPoint x: 1203, endPoint y: 411, distance: 27.1
click at [1203, 411] on p "After more than 40 years of crafting kitchenware trusted by chefs and home cook…" at bounding box center [1232, 400] width 551 height 70
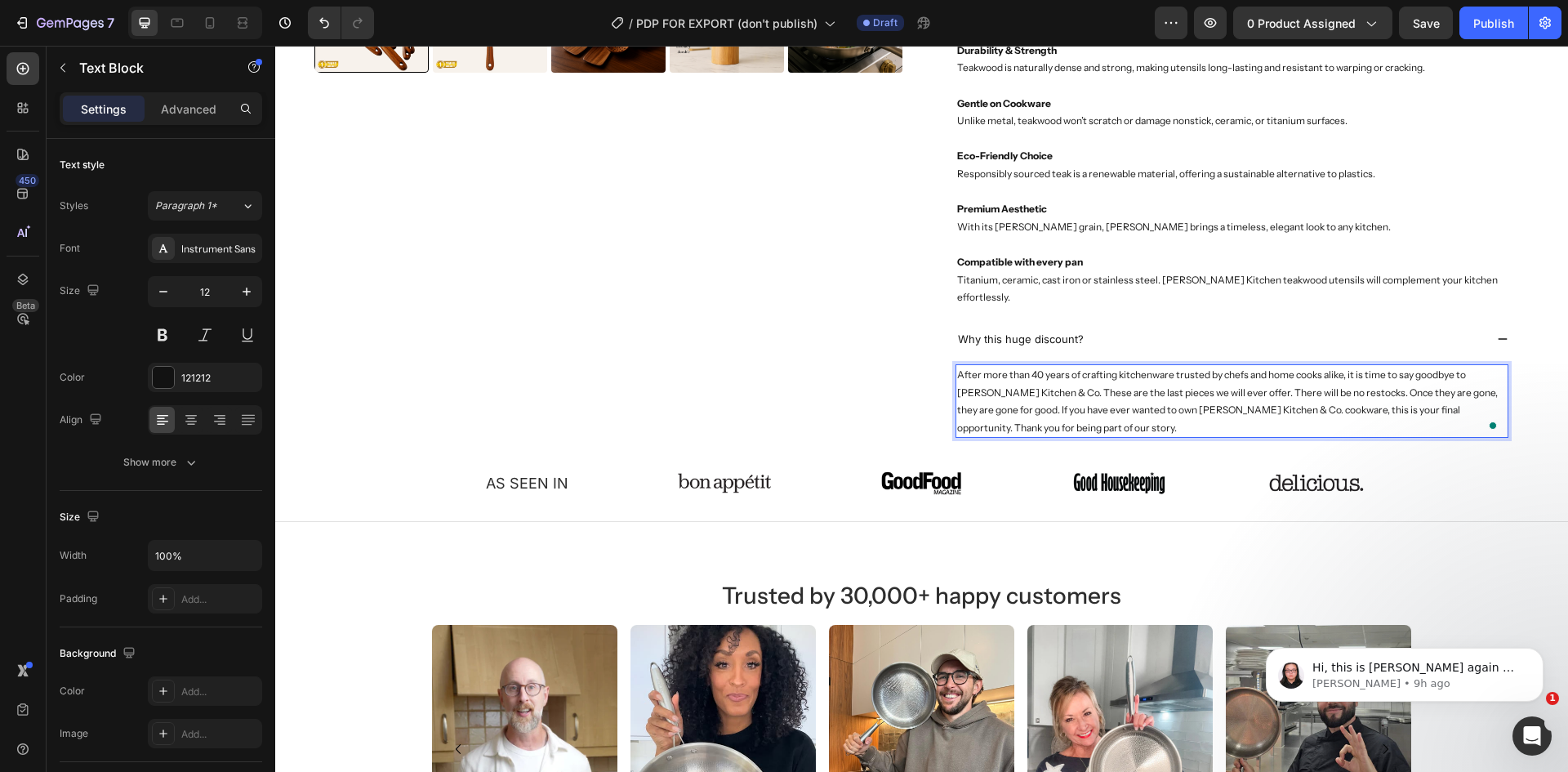
click at [1296, 409] on p "After more than 40 years of crafting kitchenware trusted by chefs and home cook…" at bounding box center [1232, 400] width 551 height 70
click at [1305, 410] on p "After more than 40 years of crafting kitchenware trusted by chefs and home cook…" at bounding box center [1232, 400] width 551 height 70
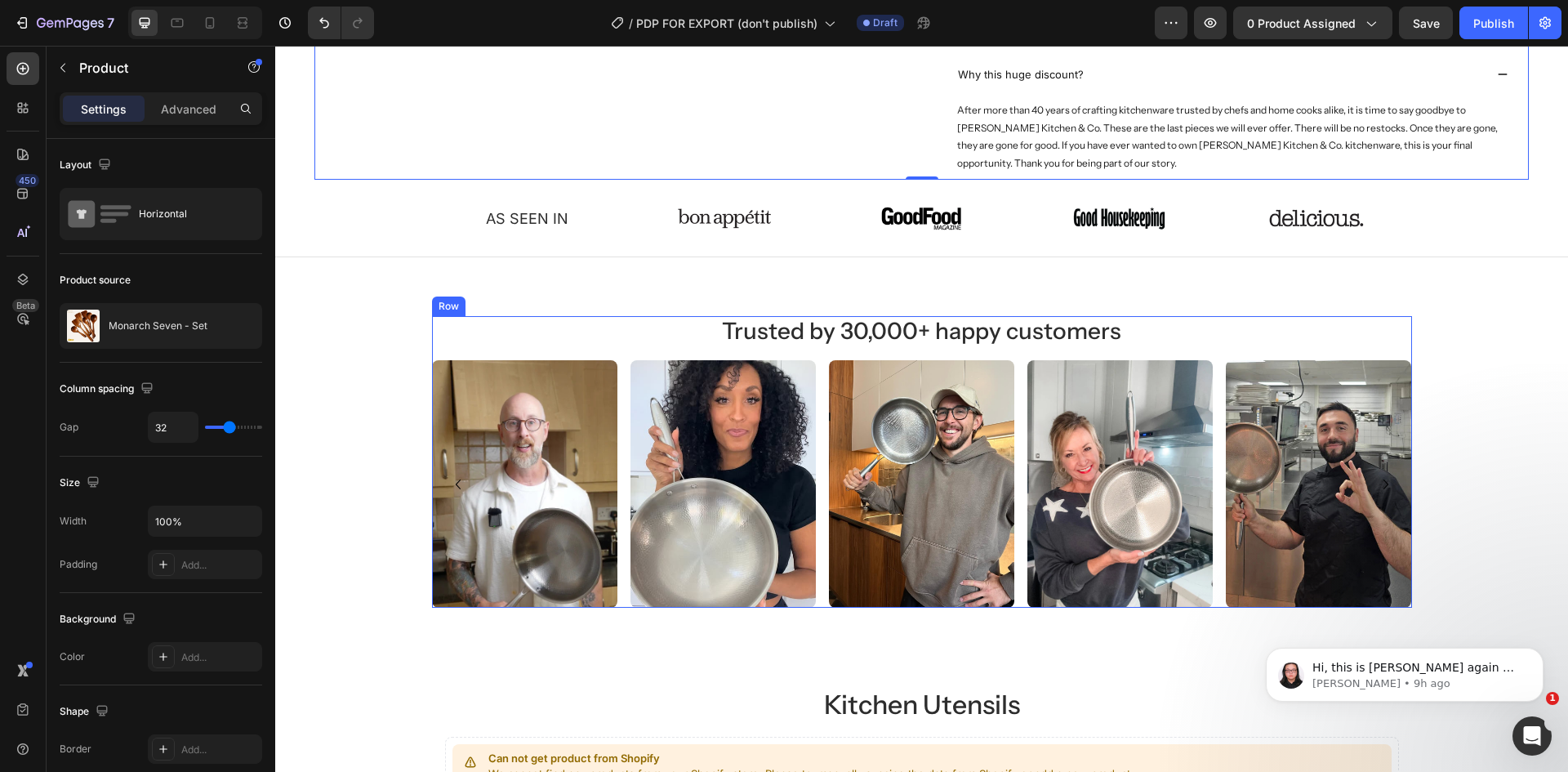
scroll to position [1144, 0]
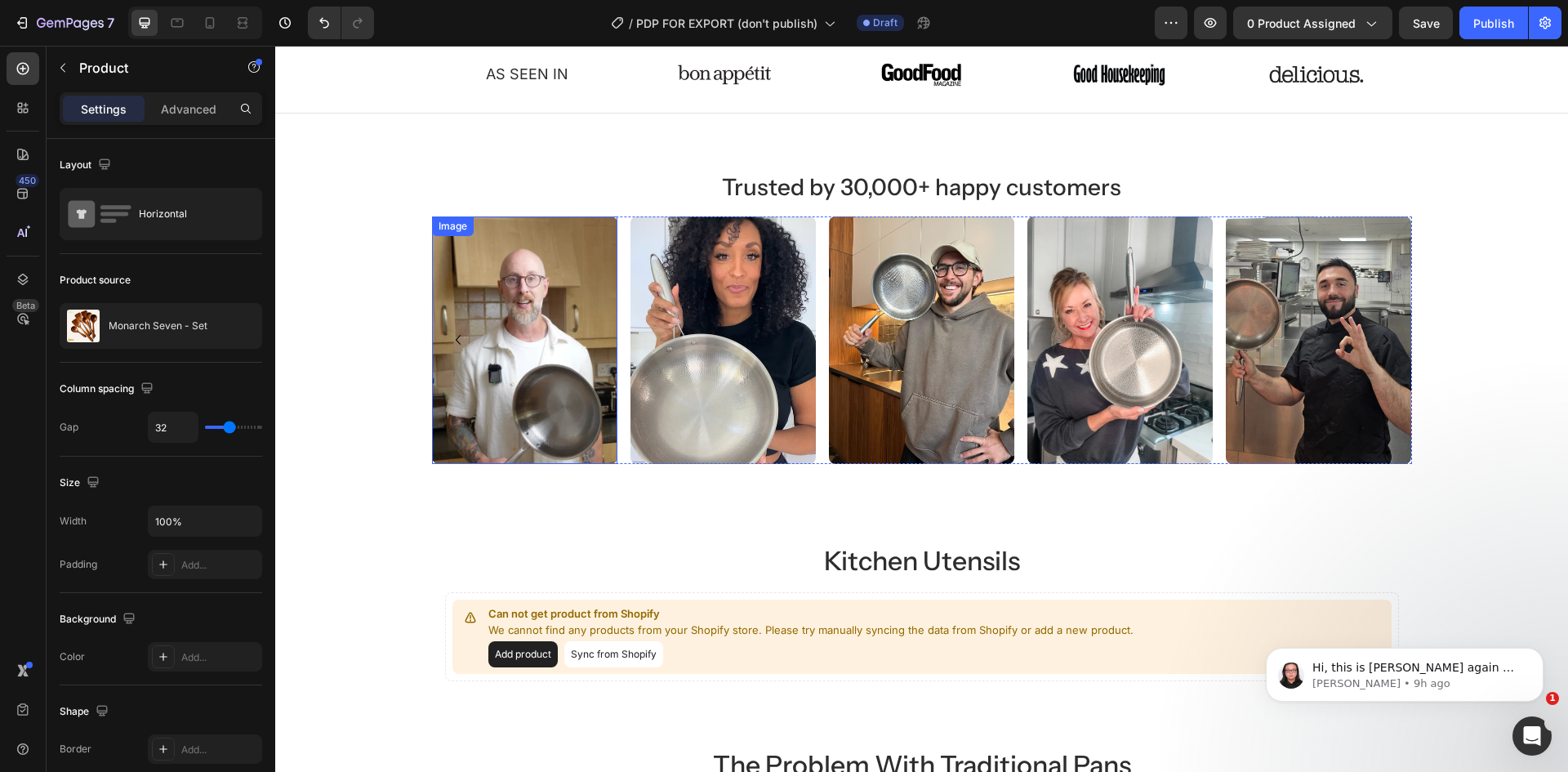
click at [540, 368] on img at bounding box center [524, 341] width 185 height 248
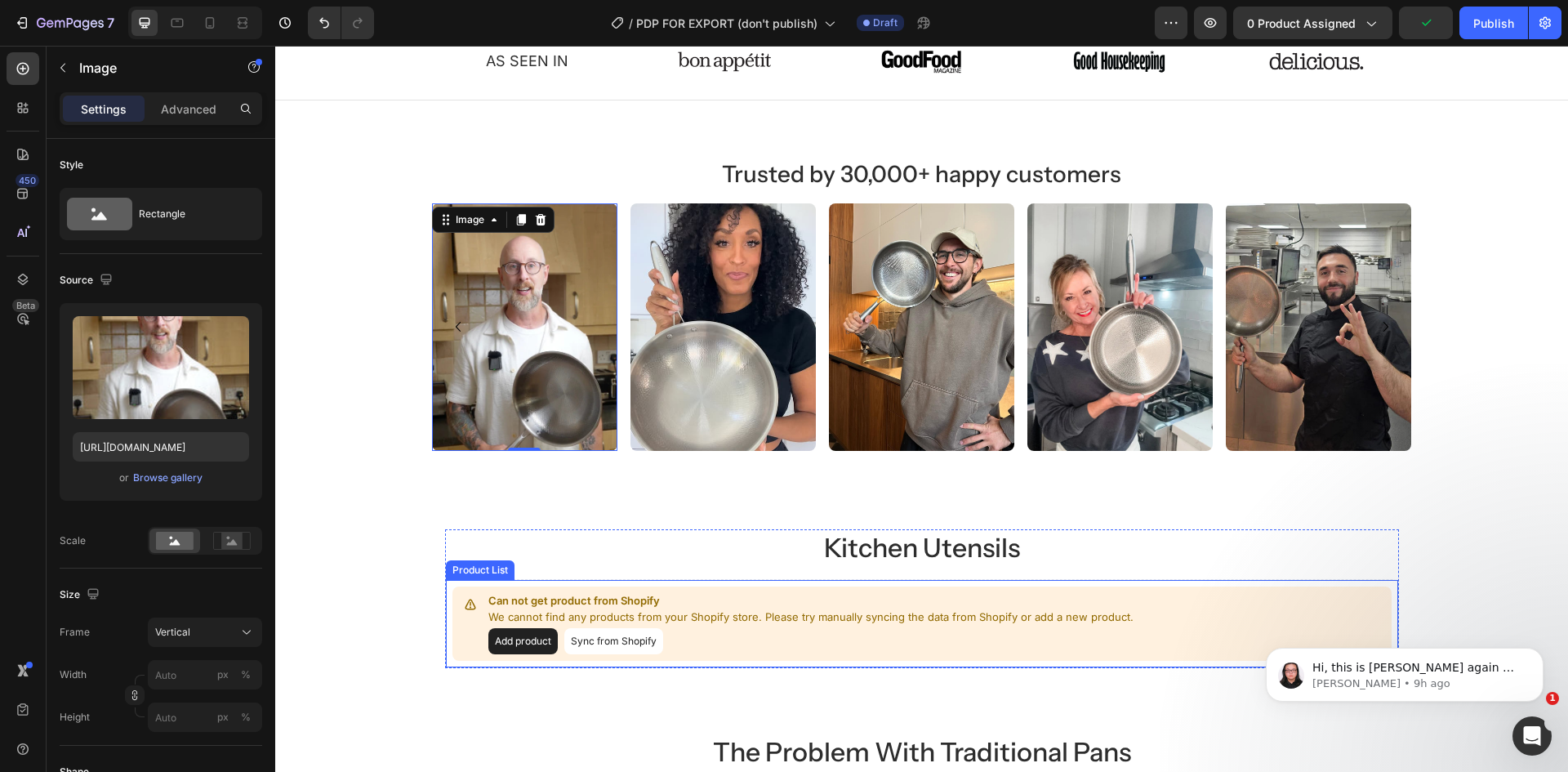
scroll to position [1145, 0]
